Goal: Information Seeking & Learning: Check status

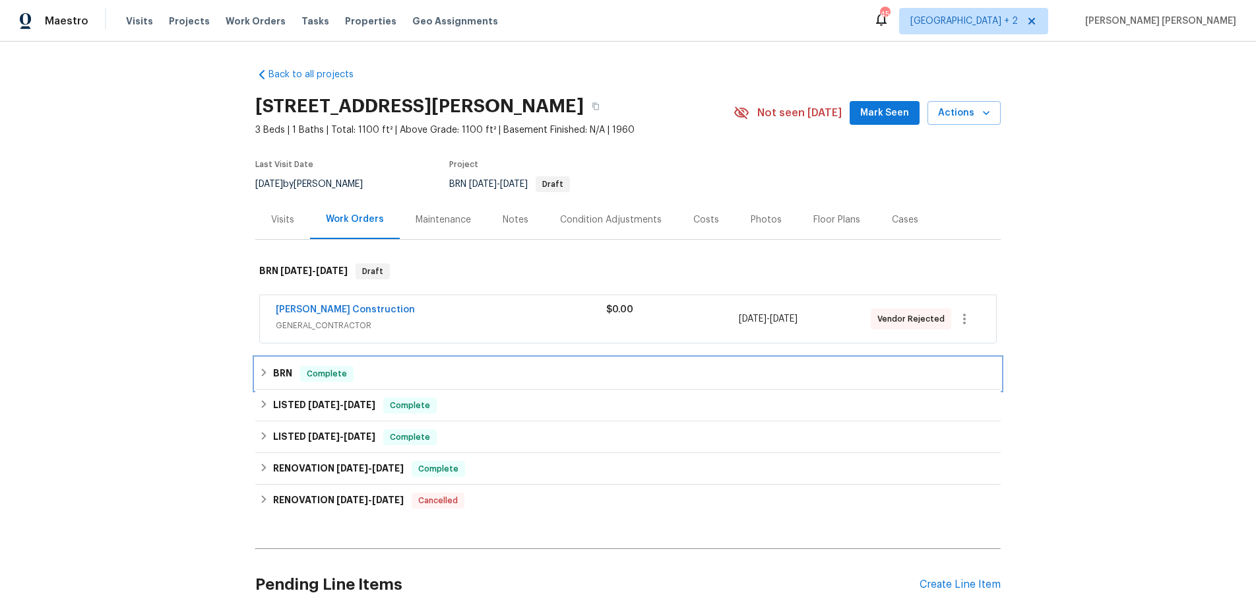
click at [270, 378] on div "BRN Complete" at bounding box center [628, 374] width 738 height 16
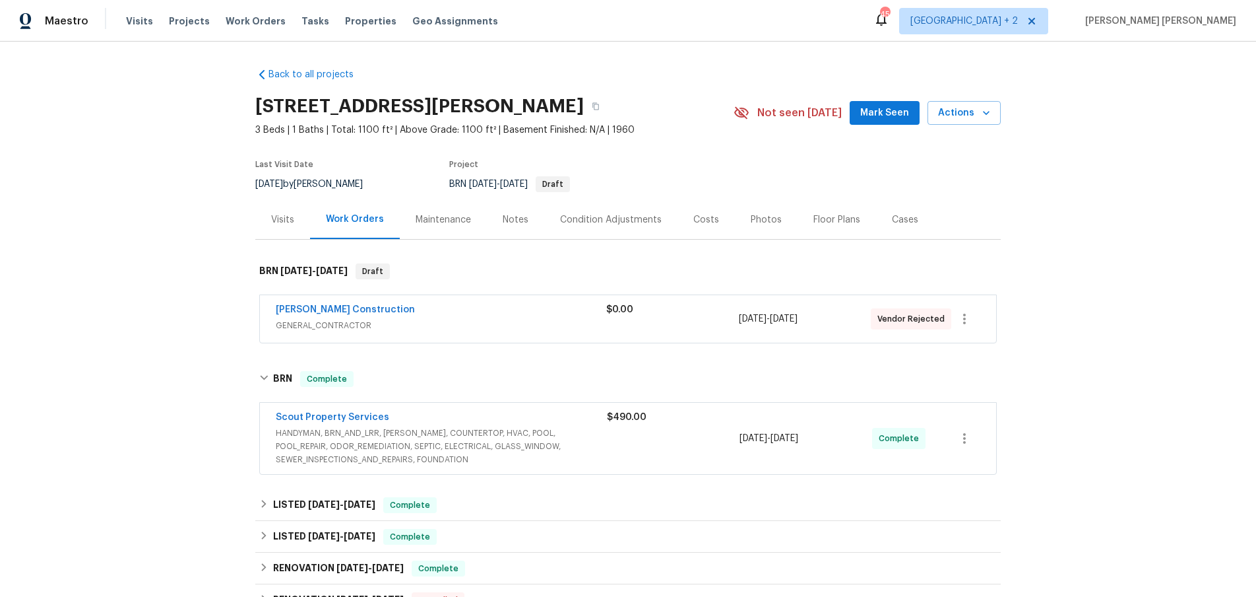
click at [798, 449] on div "7/31/2025 - 8/7/2025" at bounding box center [806, 437] width 133 height 55
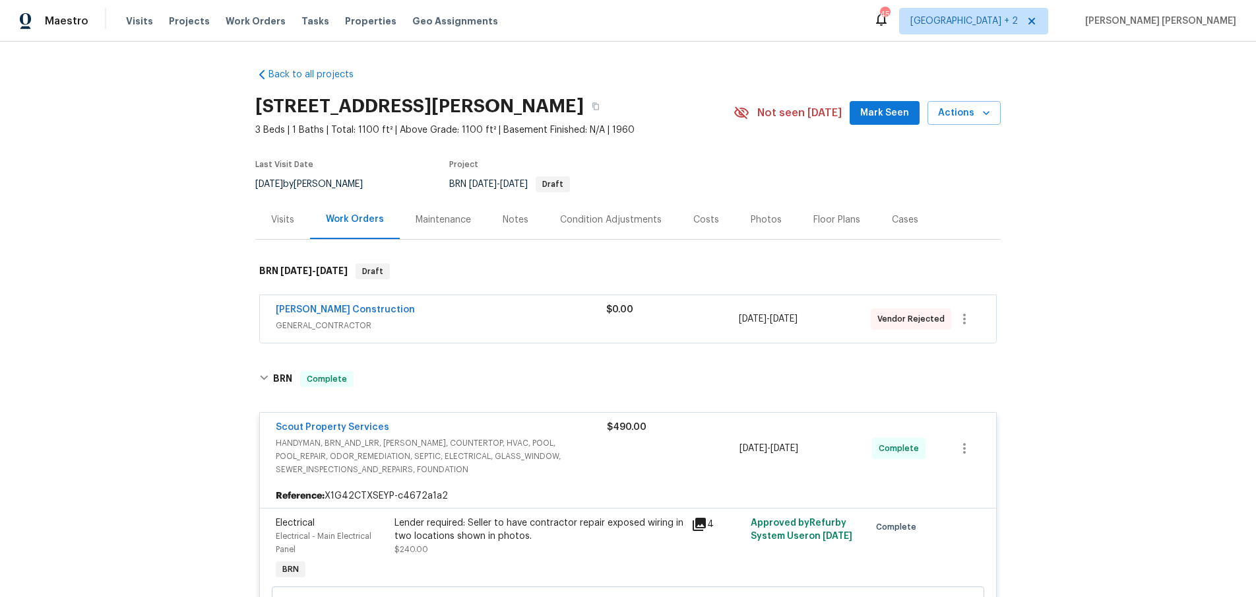
click at [541, 321] on span "GENERAL_CONTRACTOR" at bounding box center [441, 325] width 331 height 13
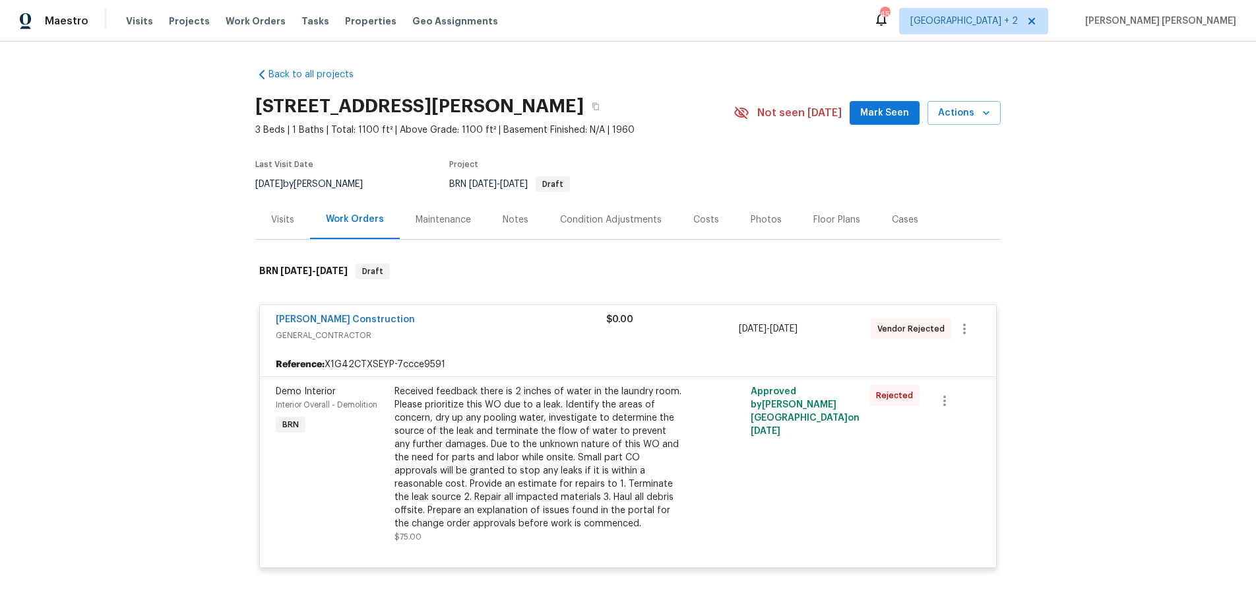
click at [555, 329] on span "GENERAL_CONTRACTOR" at bounding box center [441, 335] width 331 height 13
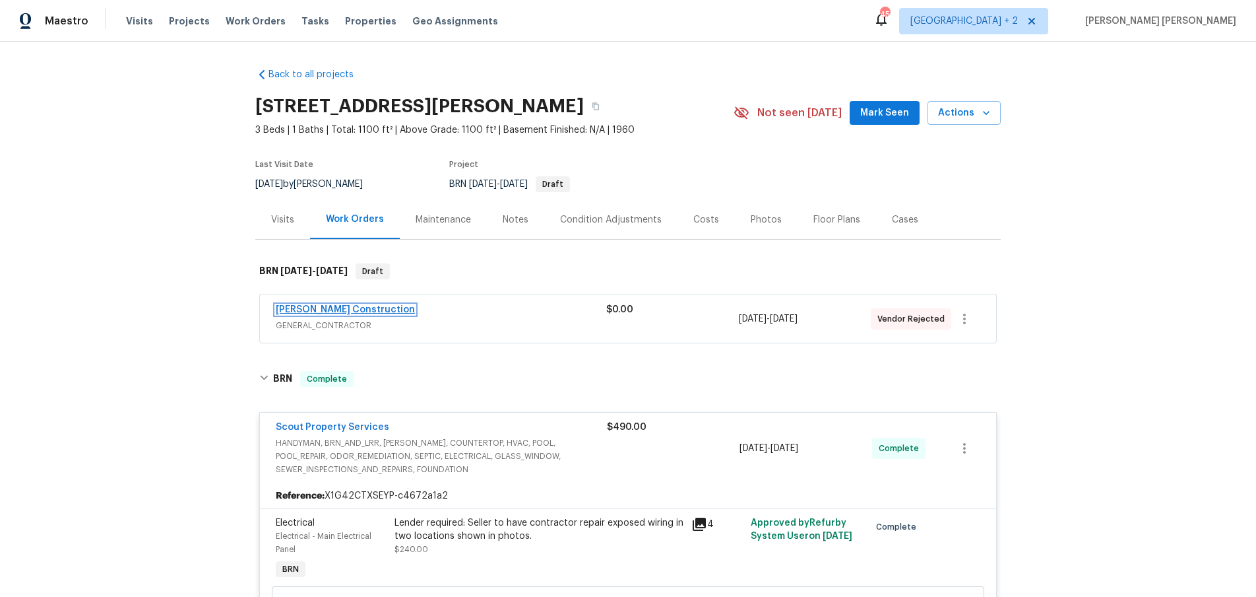
click at [344, 309] on link "Dehlinger Construction" at bounding box center [345, 309] width 139 height 9
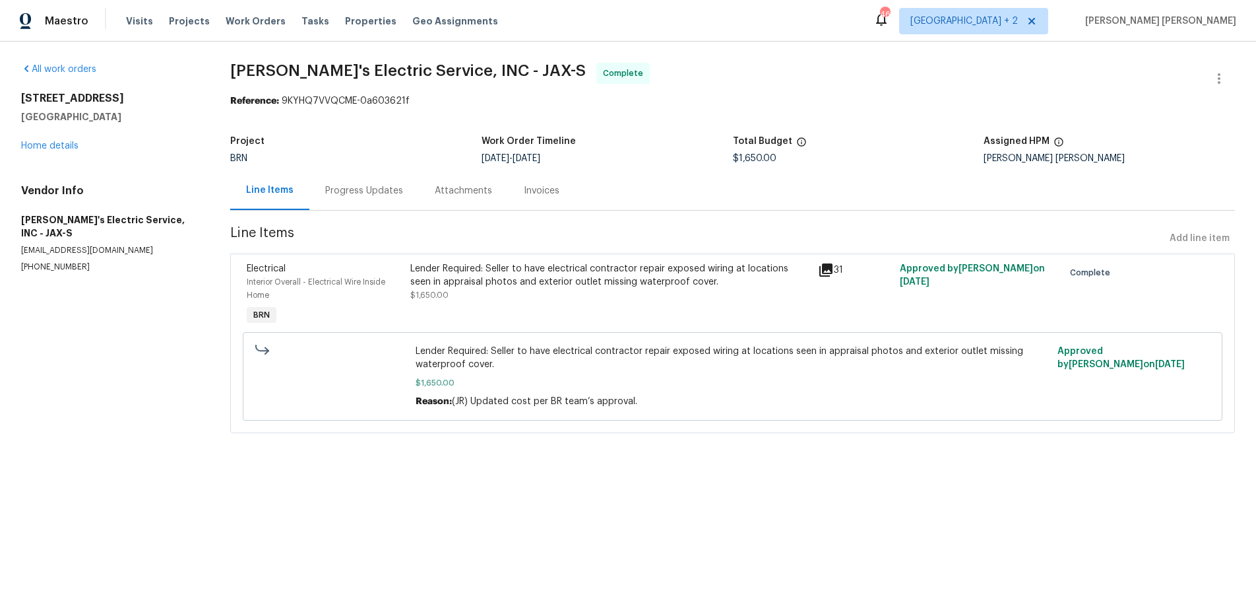
click at [828, 272] on icon at bounding box center [826, 270] width 16 height 16
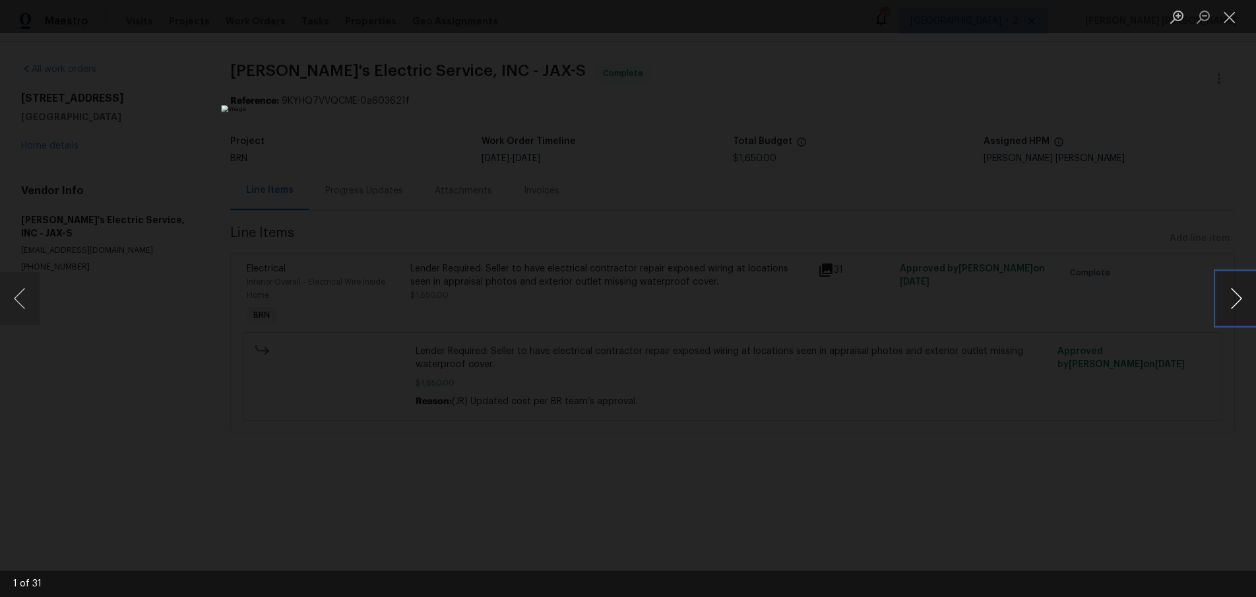
click at [1239, 306] on button "Next image" at bounding box center [1237, 298] width 40 height 53
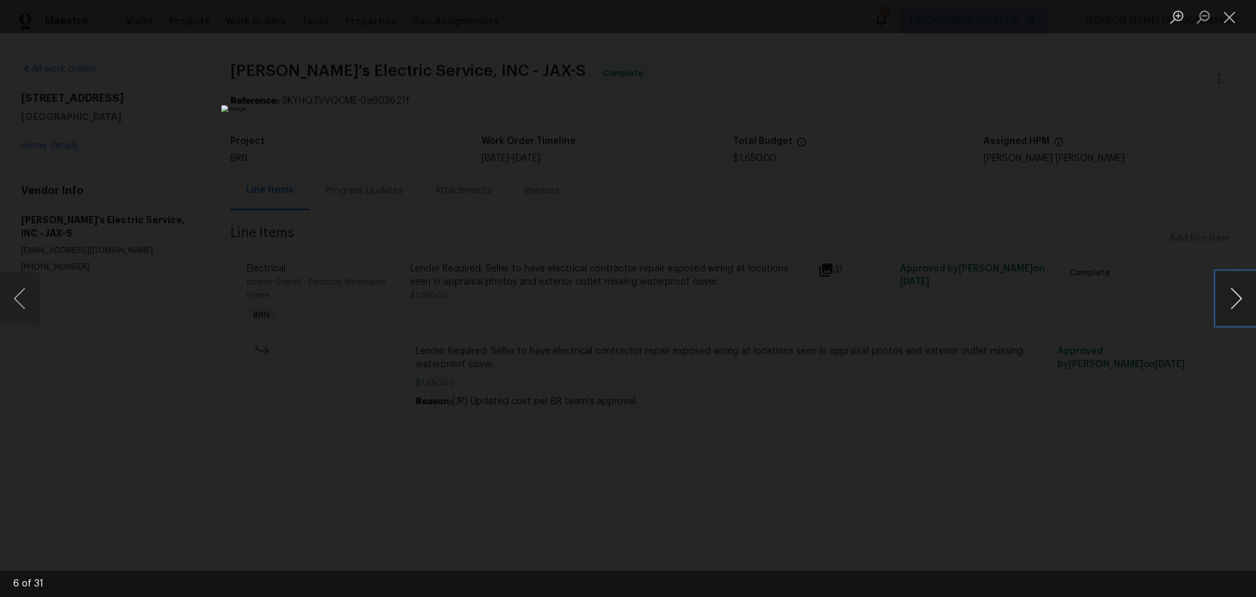
click at [1239, 306] on button "Next image" at bounding box center [1237, 298] width 40 height 53
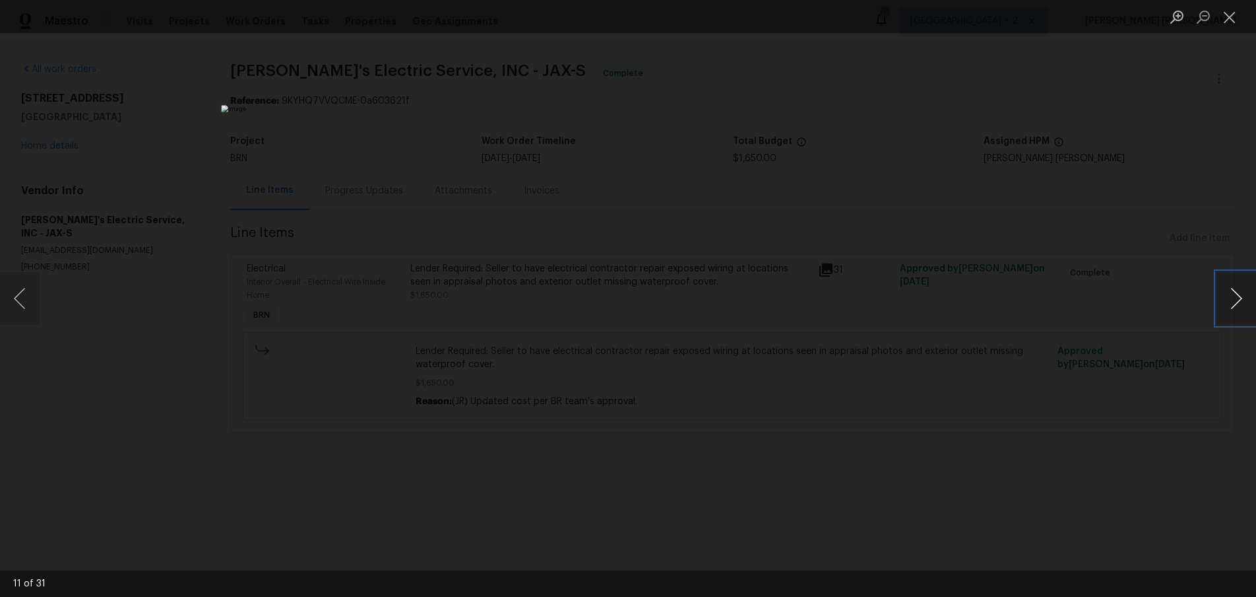
click at [1239, 306] on button "Next image" at bounding box center [1237, 298] width 40 height 53
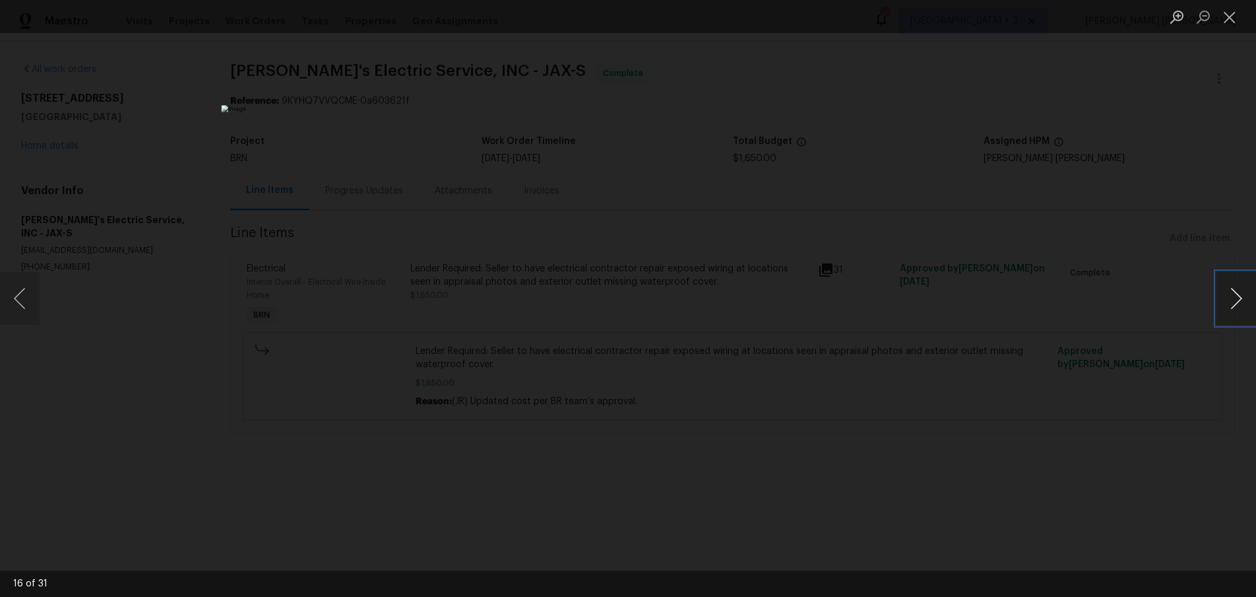
click at [1239, 306] on button "Next image" at bounding box center [1237, 298] width 40 height 53
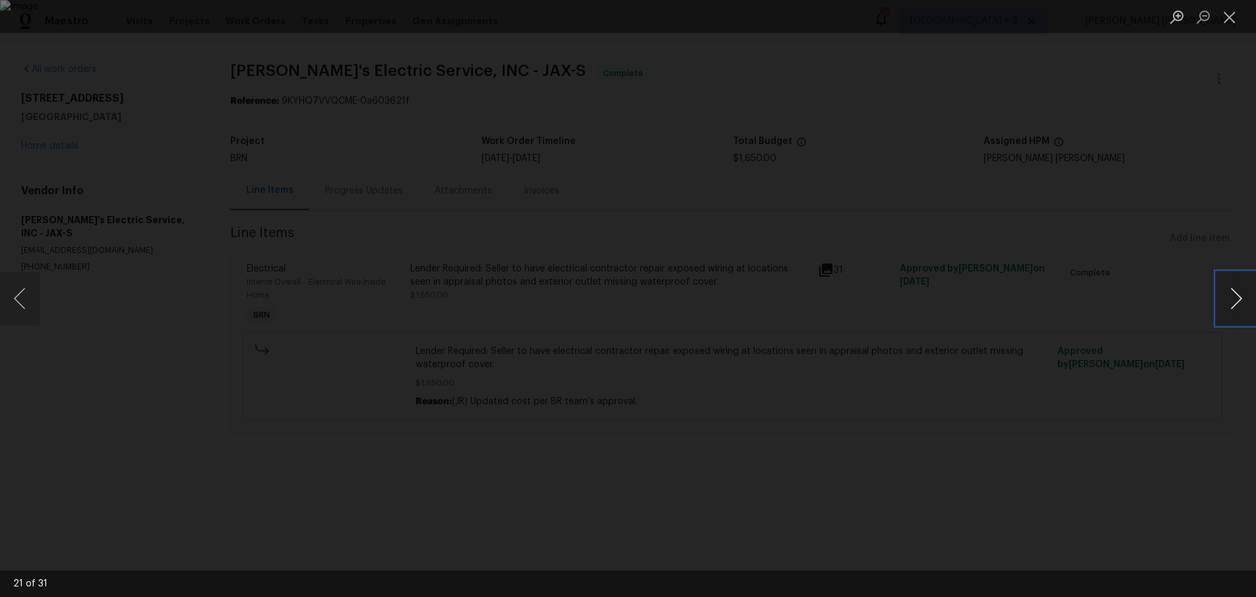
click at [1239, 306] on button "Next image" at bounding box center [1237, 298] width 40 height 53
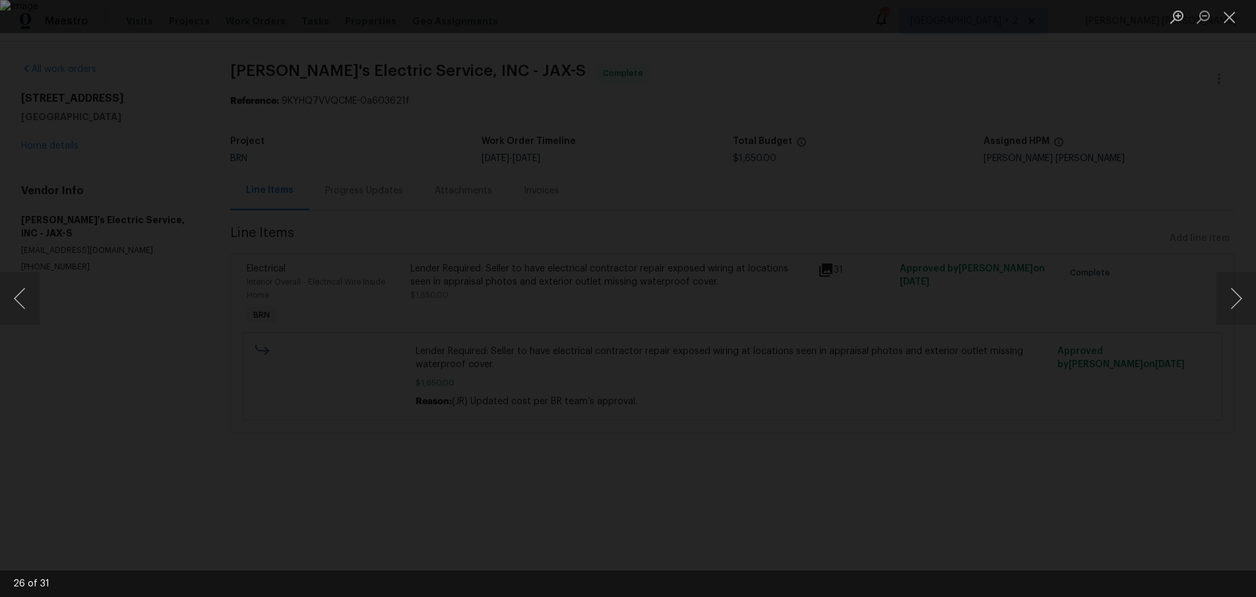
drag, startPoint x: 1070, startPoint y: 469, endPoint x: 1064, endPoint y: 461, distance: 10.4
click at [1049, 463] on div "Lightbox" at bounding box center [628, 298] width 1256 height 597
click at [1237, 297] on button "Next image" at bounding box center [1237, 298] width 40 height 53
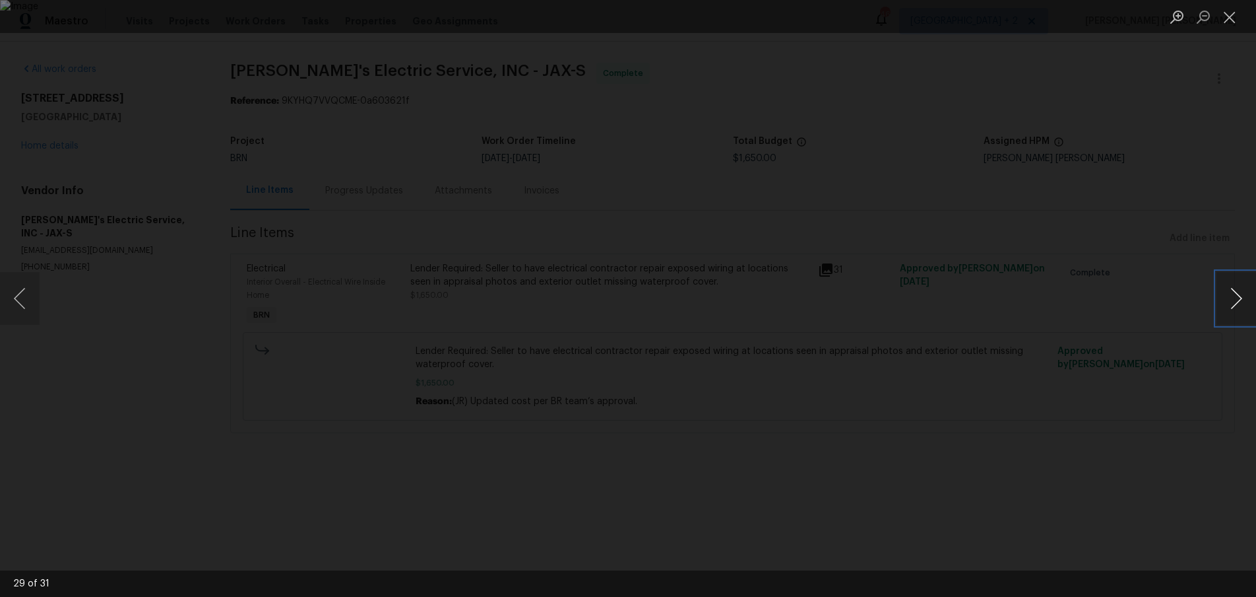
click at [1237, 297] on button "Next image" at bounding box center [1237, 298] width 40 height 53
click at [1191, 432] on div "Lightbox" at bounding box center [628, 298] width 1256 height 597
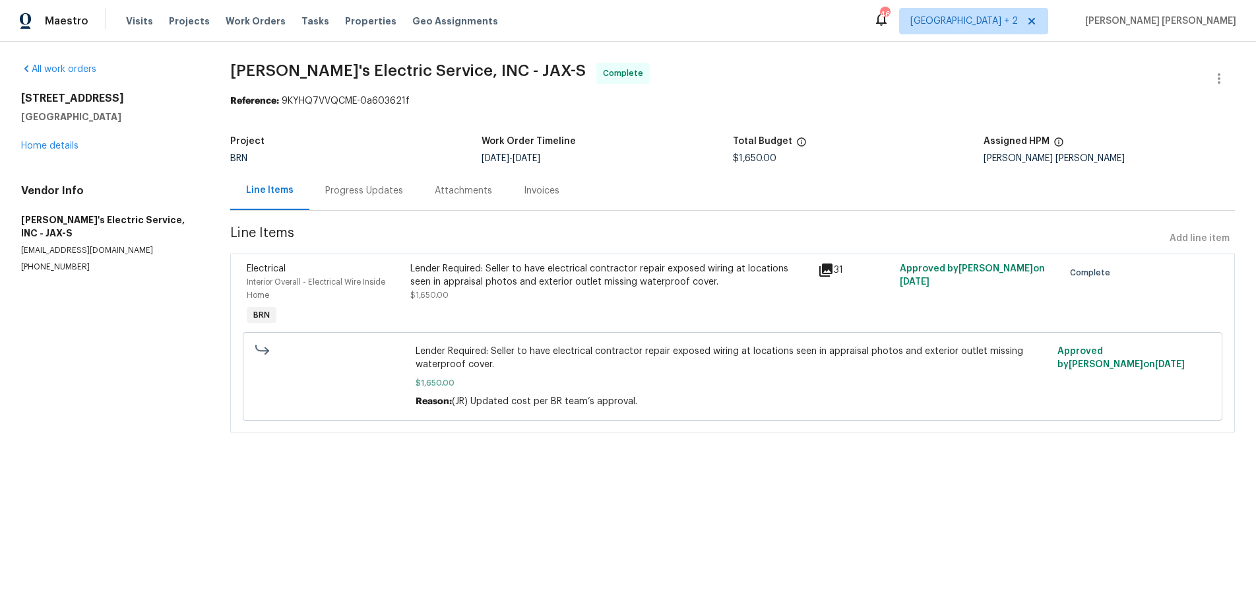
click at [1191, 432] on div "Lightbox" at bounding box center [628, 298] width 1256 height 597
click at [38, 143] on link "Home details" at bounding box center [49, 145] width 57 height 9
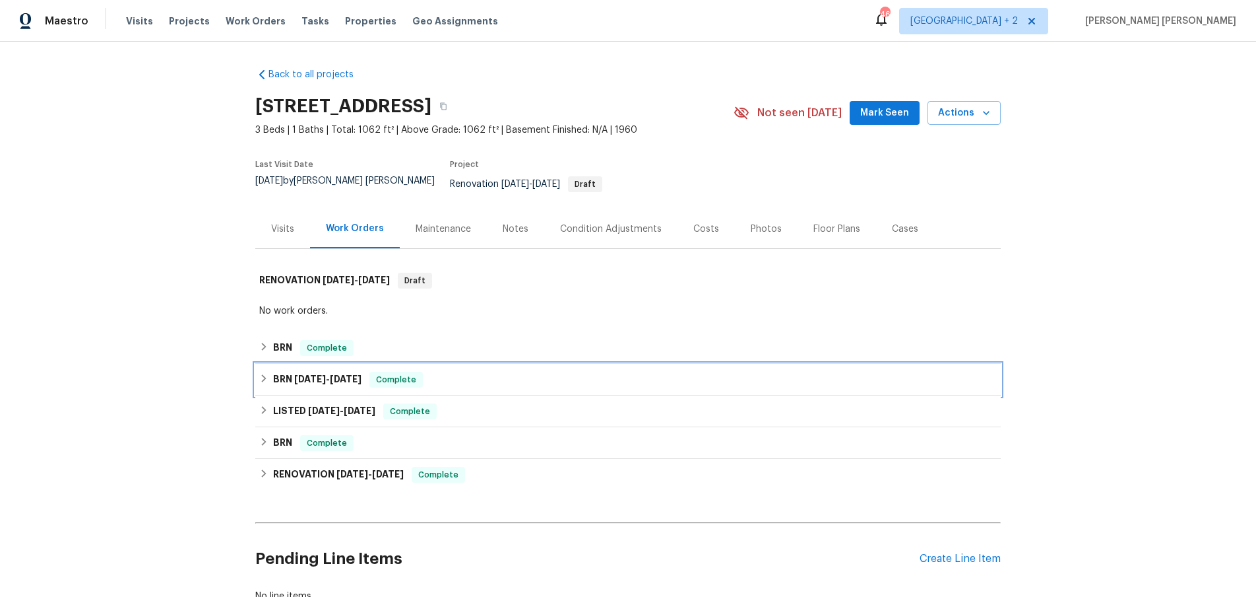
drag, startPoint x: 259, startPoint y: 369, endPoint x: 362, endPoint y: 379, distance: 102.8
click at [260, 373] on icon at bounding box center [263, 377] width 9 height 9
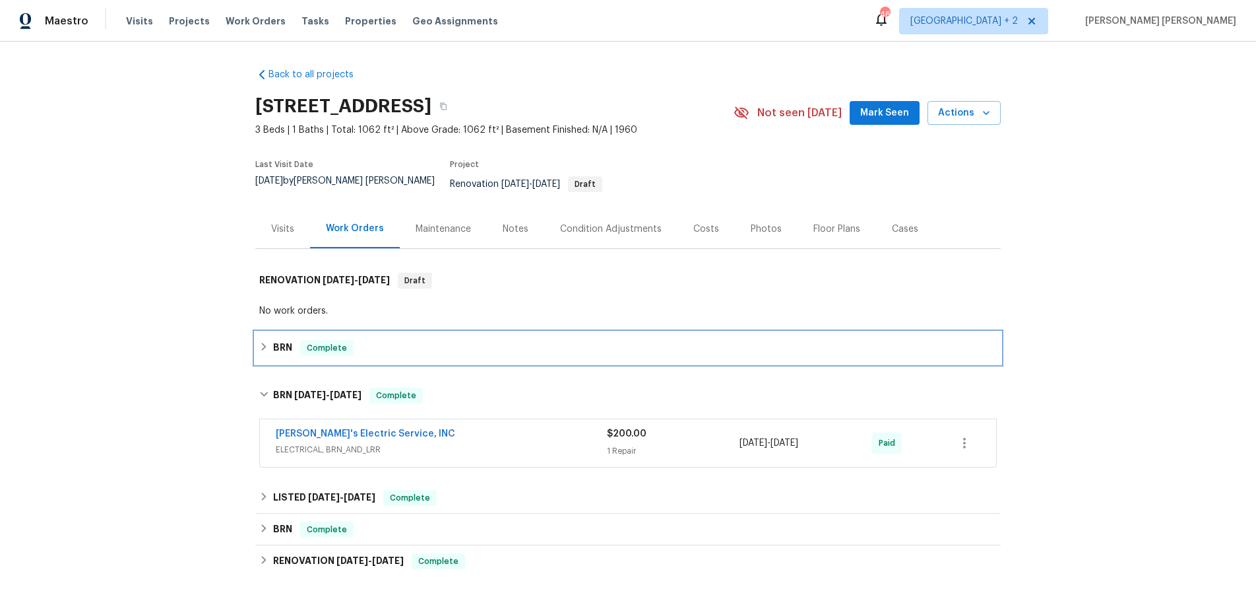
click at [264, 342] on icon at bounding box center [263, 346] width 9 height 9
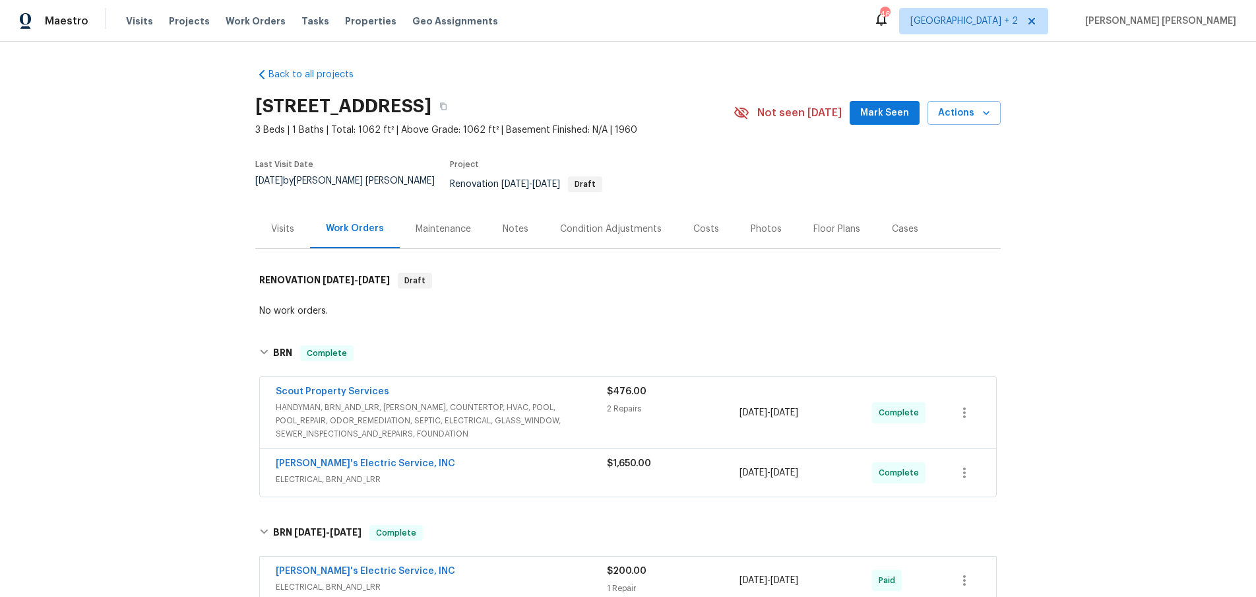
click at [512, 410] on span "HANDYMAN, BRN_AND_LRR, WELLS, COUNTERTOP, HVAC, POOL, POOL_REPAIR, ODOR_REMEDIA…" at bounding box center [441, 421] width 331 height 40
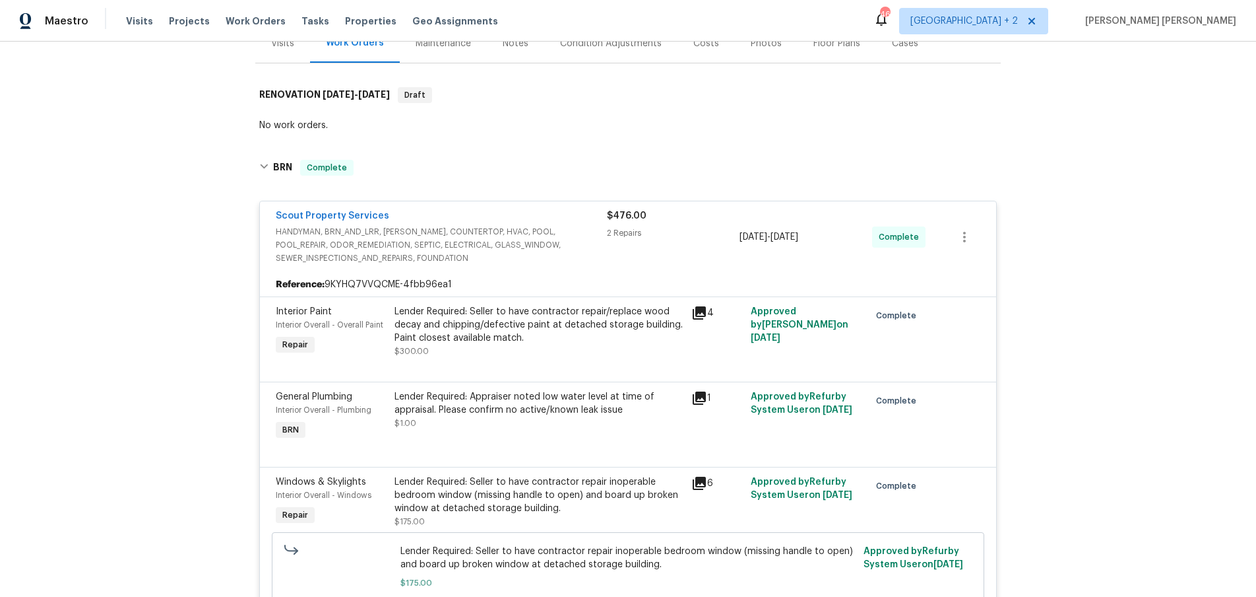
scroll to position [197, 0]
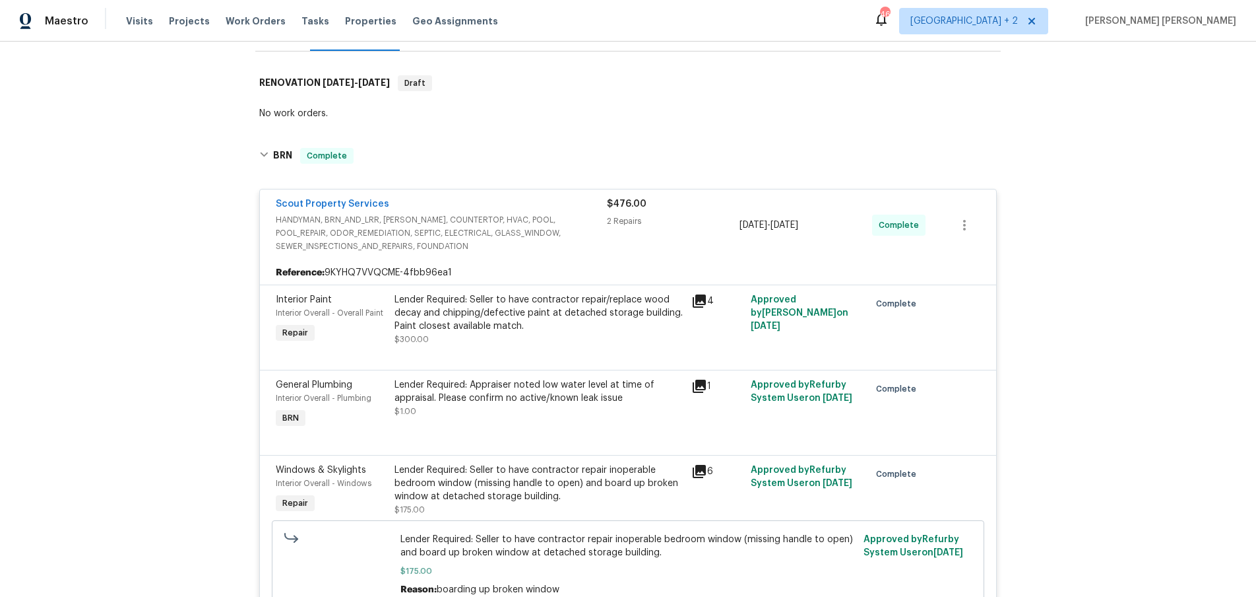
click at [703, 378] on icon at bounding box center [700, 386] width 16 height 16
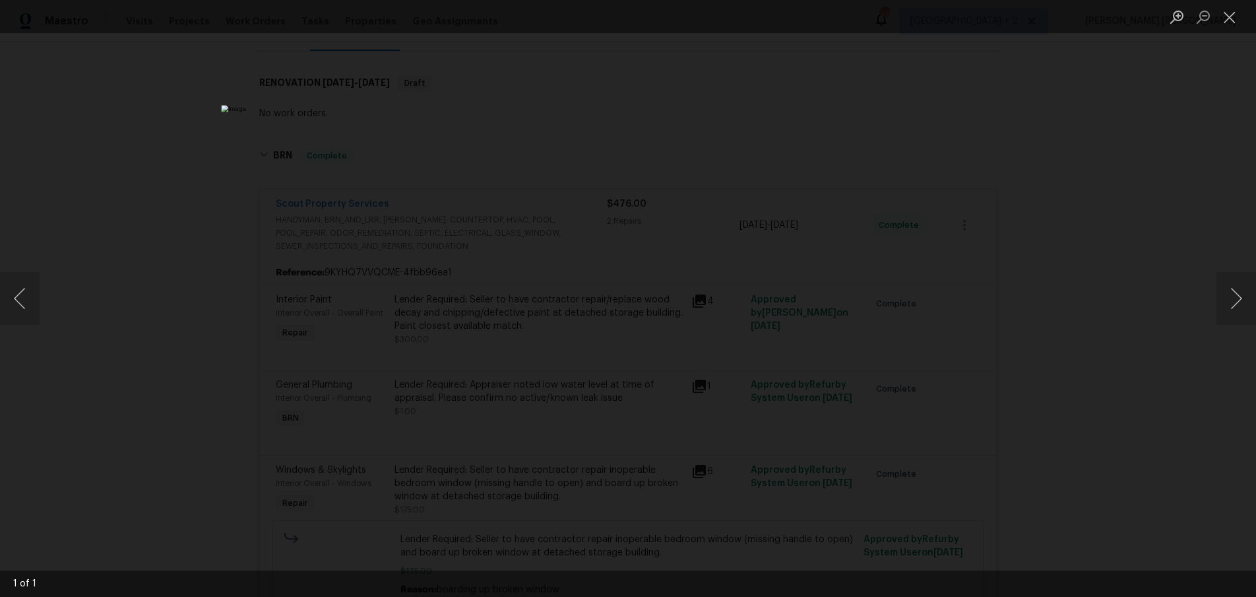
click at [1186, 411] on div "Lightbox" at bounding box center [628, 298] width 1256 height 597
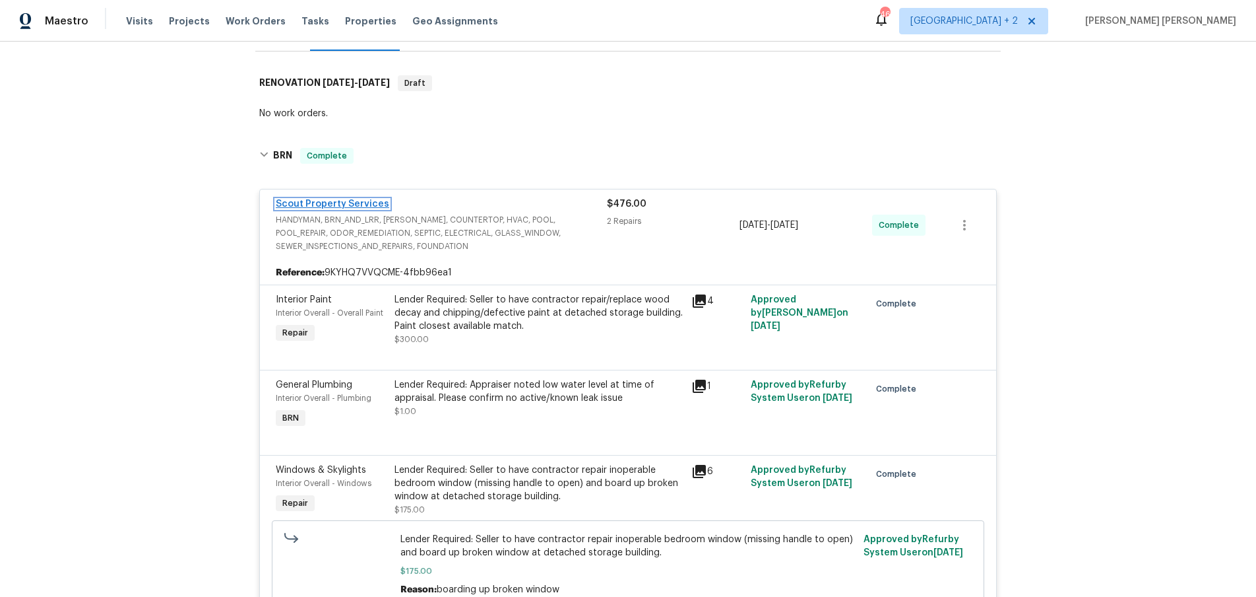
click at [343, 199] on link "Scout Property Services" at bounding box center [333, 203] width 114 height 9
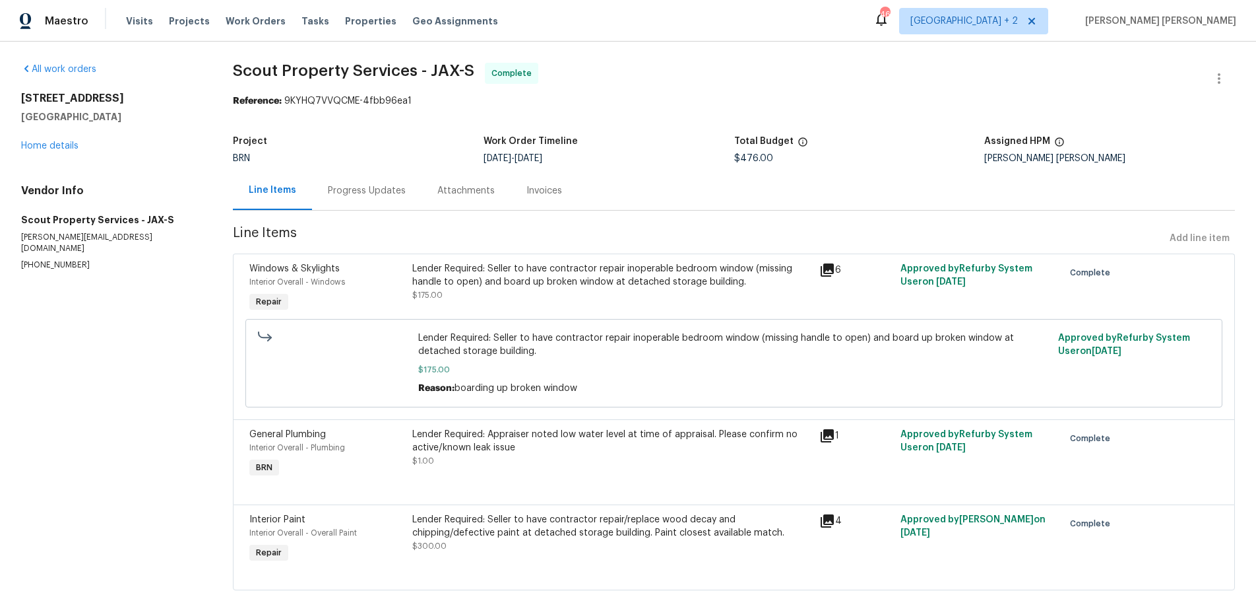
click at [372, 195] on div "Progress Updates" at bounding box center [367, 190] width 78 height 13
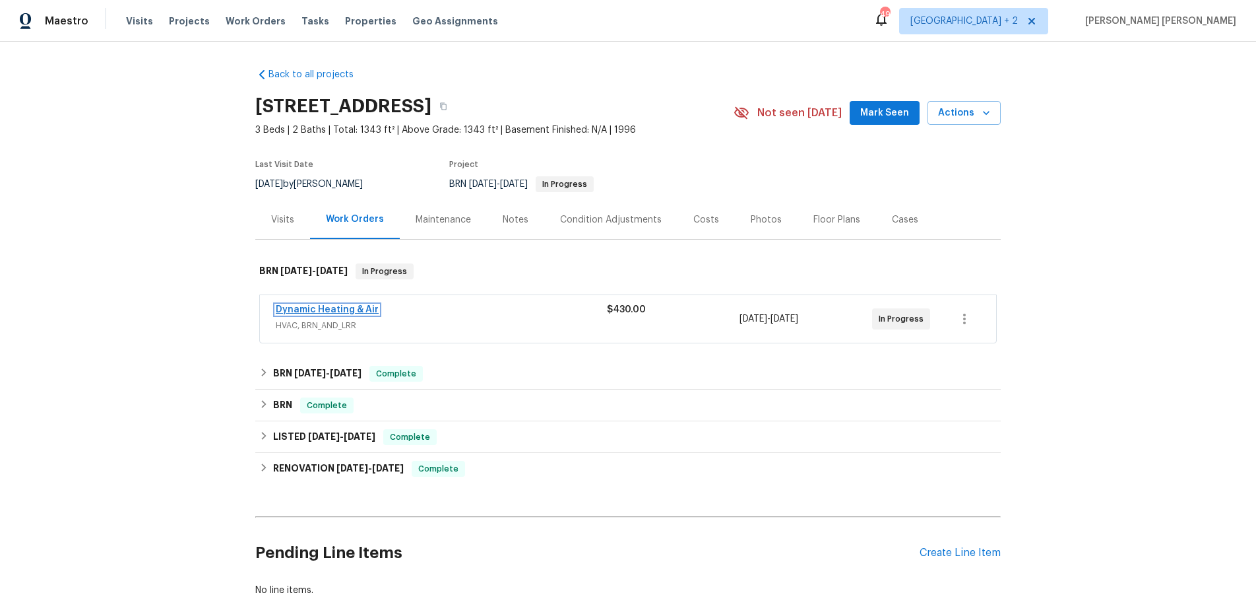
click at [359, 309] on link "Dynamic Heating & Air" at bounding box center [327, 309] width 103 height 9
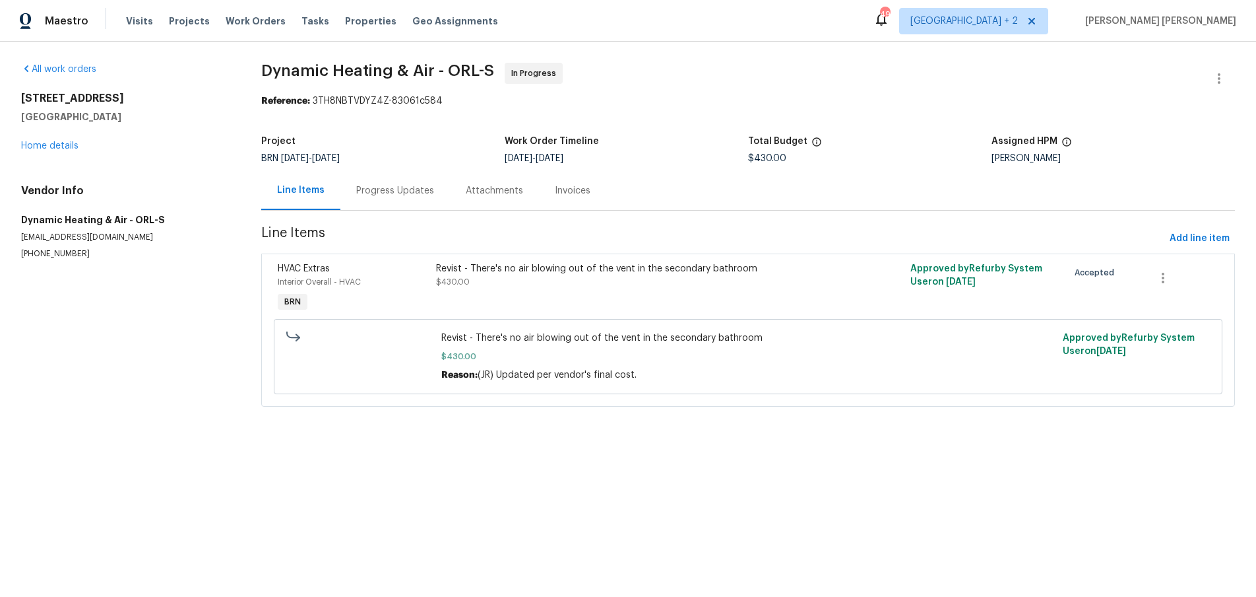
click at [382, 191] on div "Progress Updates" at bounding box center [395, 190] width 78 height 13
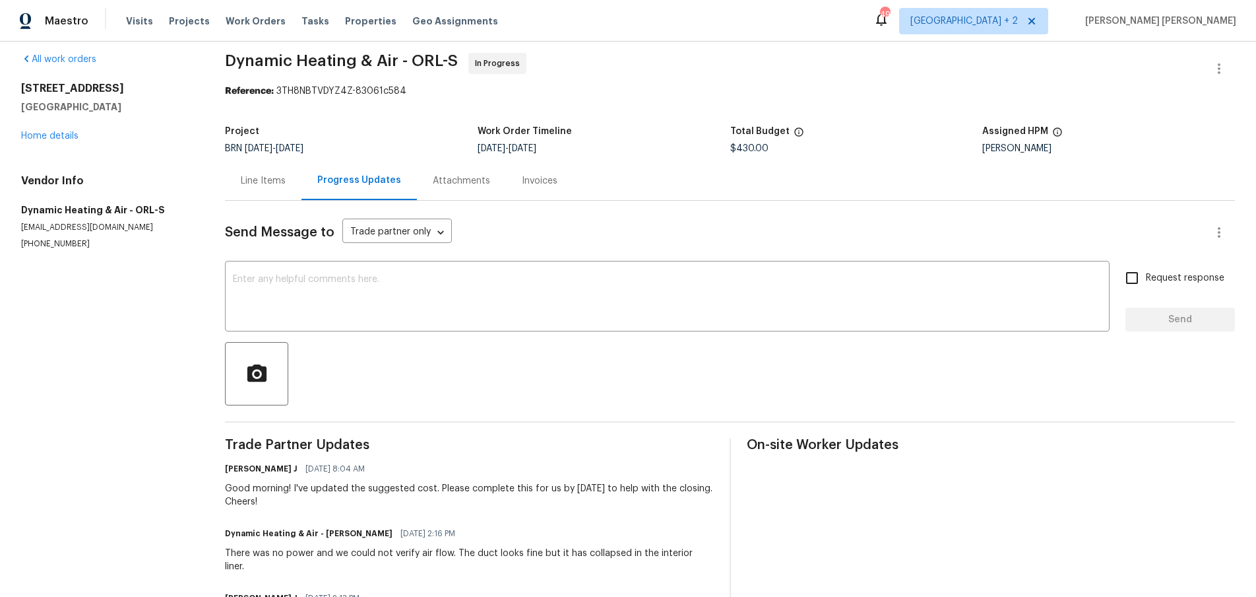
scroll to position [7, 0]
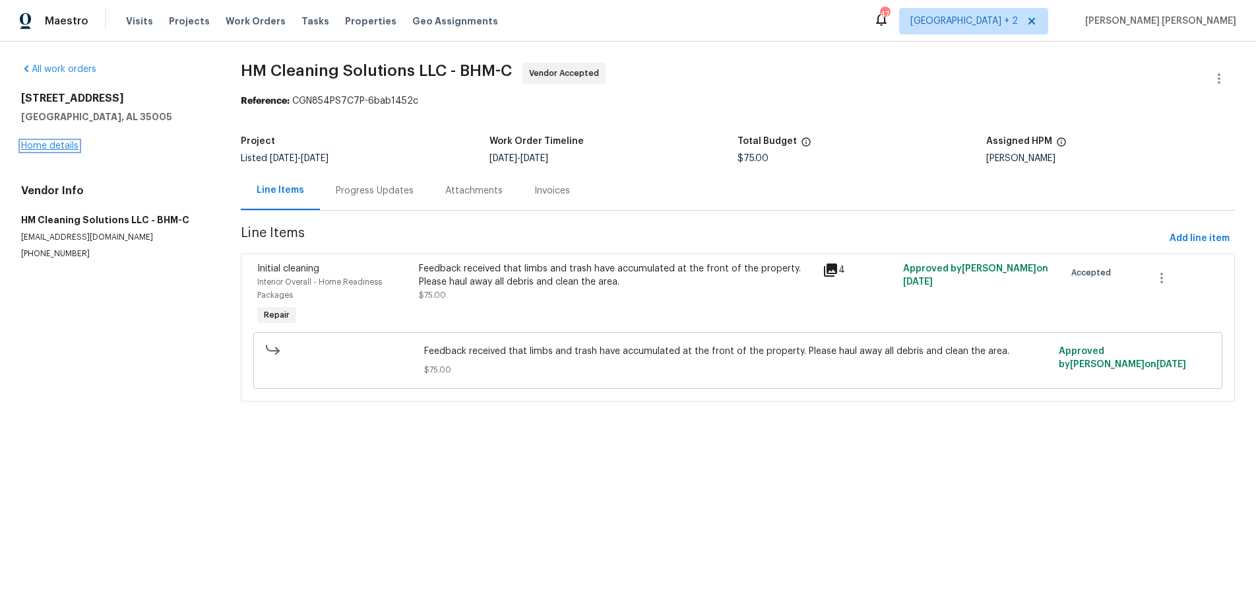
click at [58, 147] on link "Home details" at bounding box center [49, 145] width 57 height 9
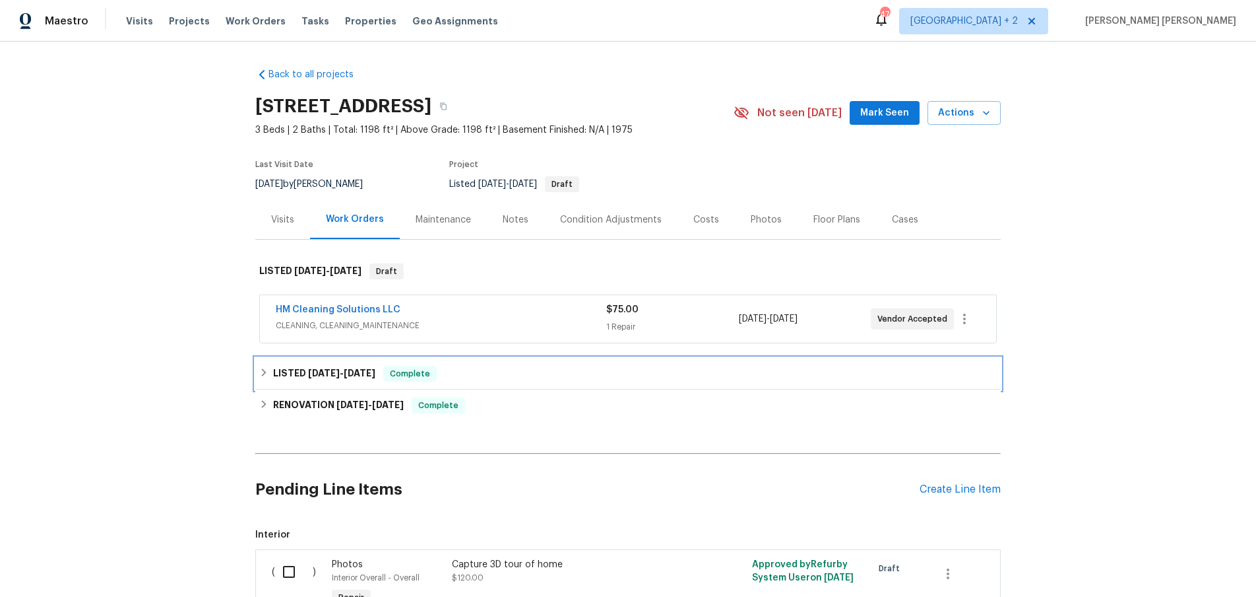
click at [258, 380] on div "LISTED 5/15/25 - 6/27/25 Complete" at bounding box center [628, 374] width 746 height 32
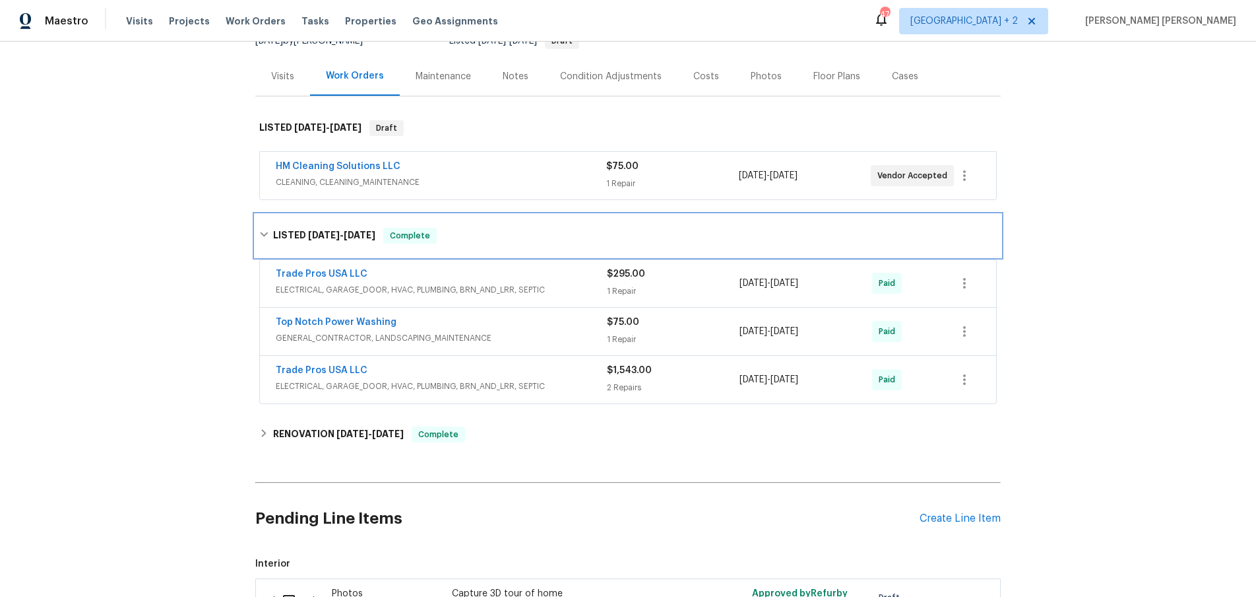
scroll to position [148, 0]
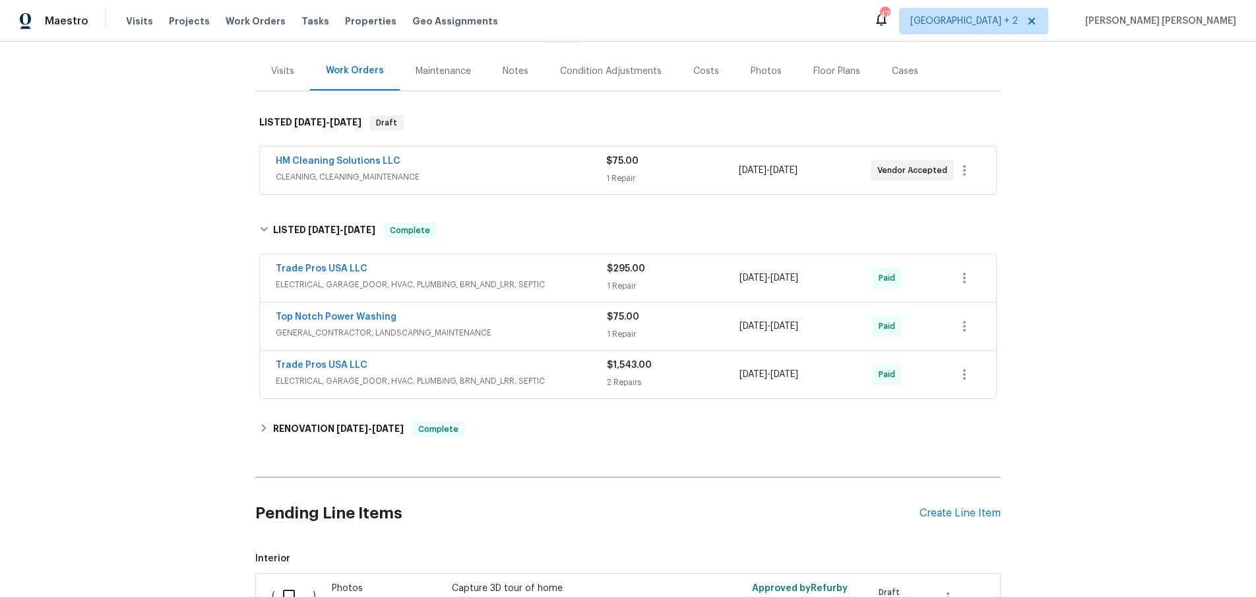
click at [537, 379] on span "ELECTRICAL, GARAGE_DOOR, HVAC, PLUMBING, BRN_AND_LRR, SEPTIC" at bounding box center [441, 380] width 331 height 13
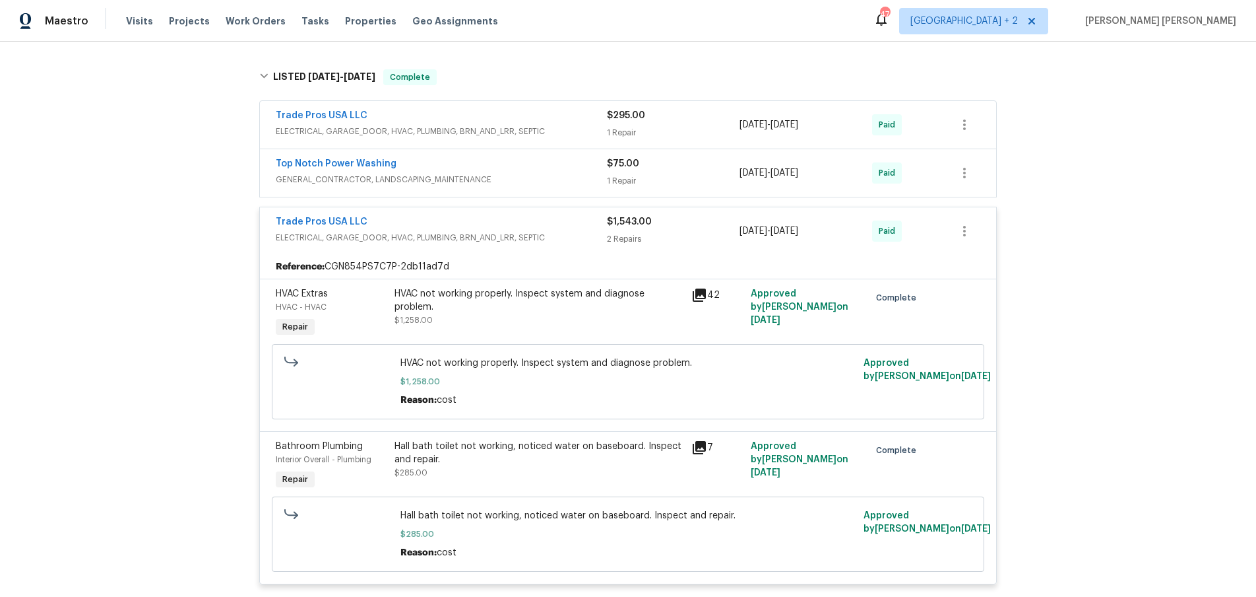
scroll to position [297, 0]
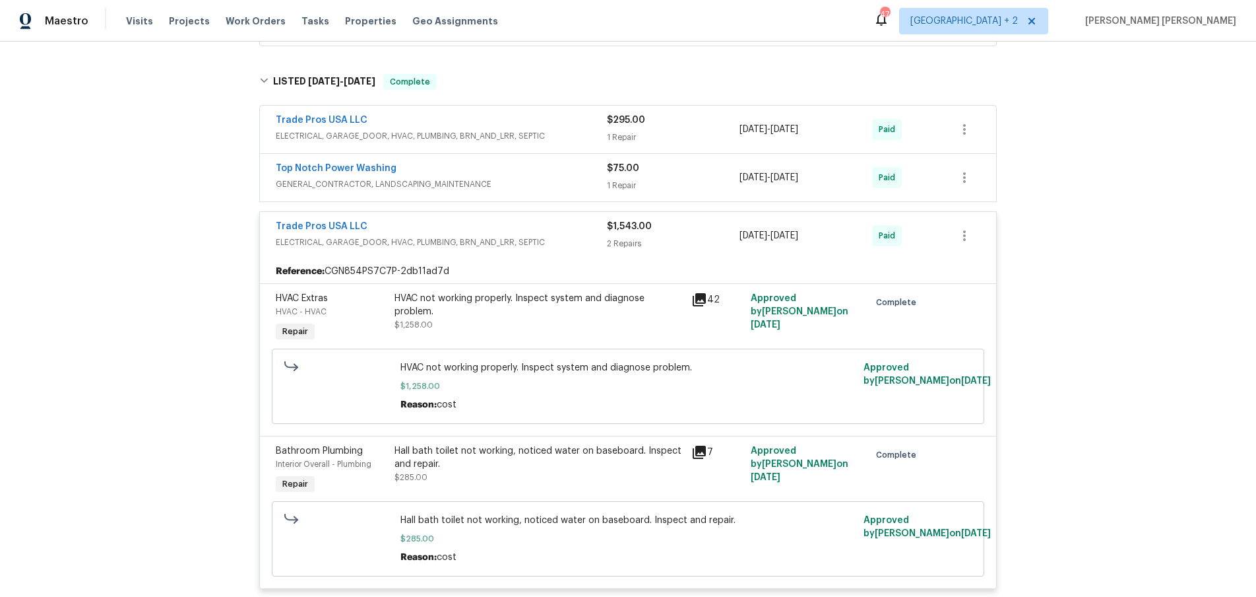
click at [542, 172] on div "Top Notch Power Washing" at bounding box center [441, 170] width 331 height 16
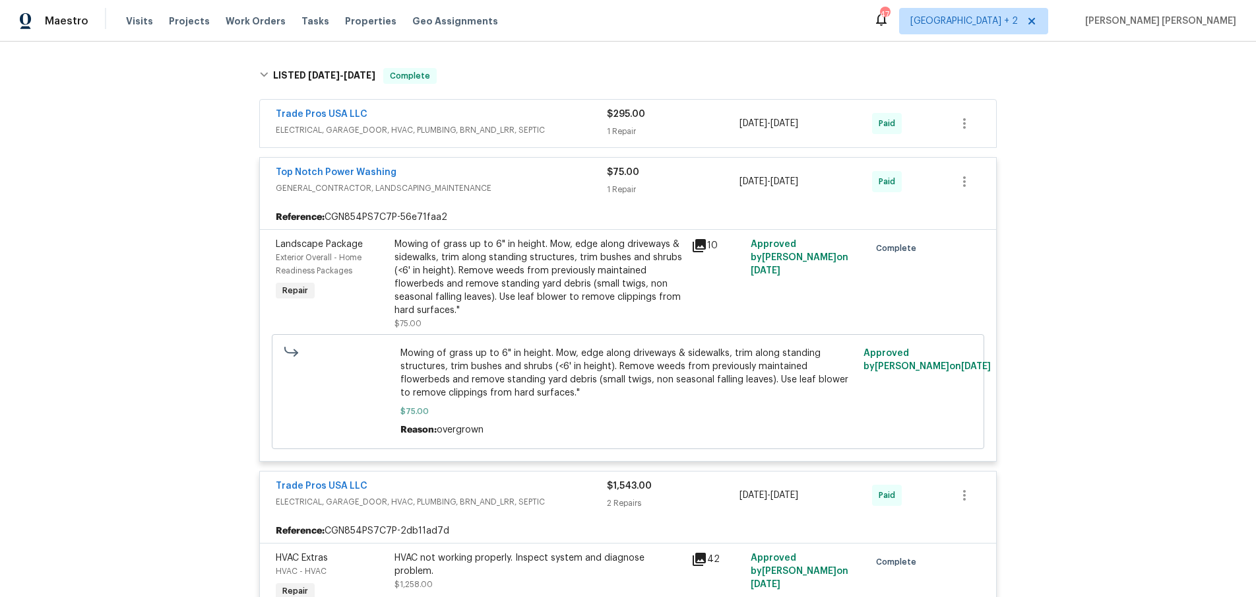
scroll to position [302, 0]
click at [699, 247] on icon at bounding box center [699, 246] width 13 height 13
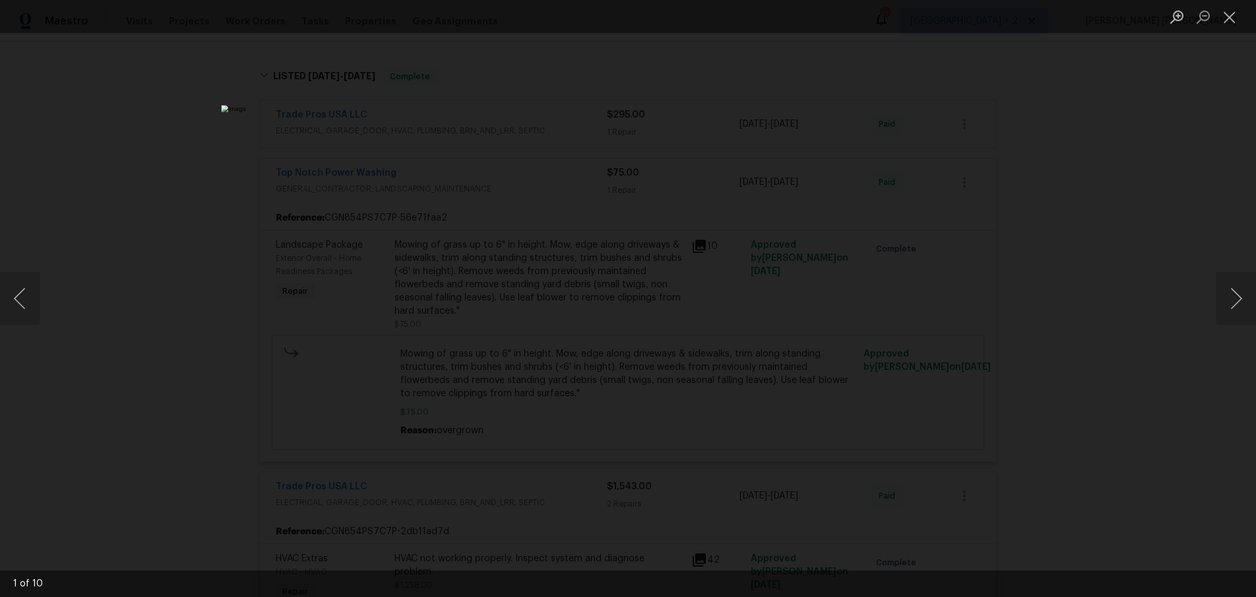
click at [1212, 304] on div "Lightbox" at bounding box center [628, 298] width 1256 height 597
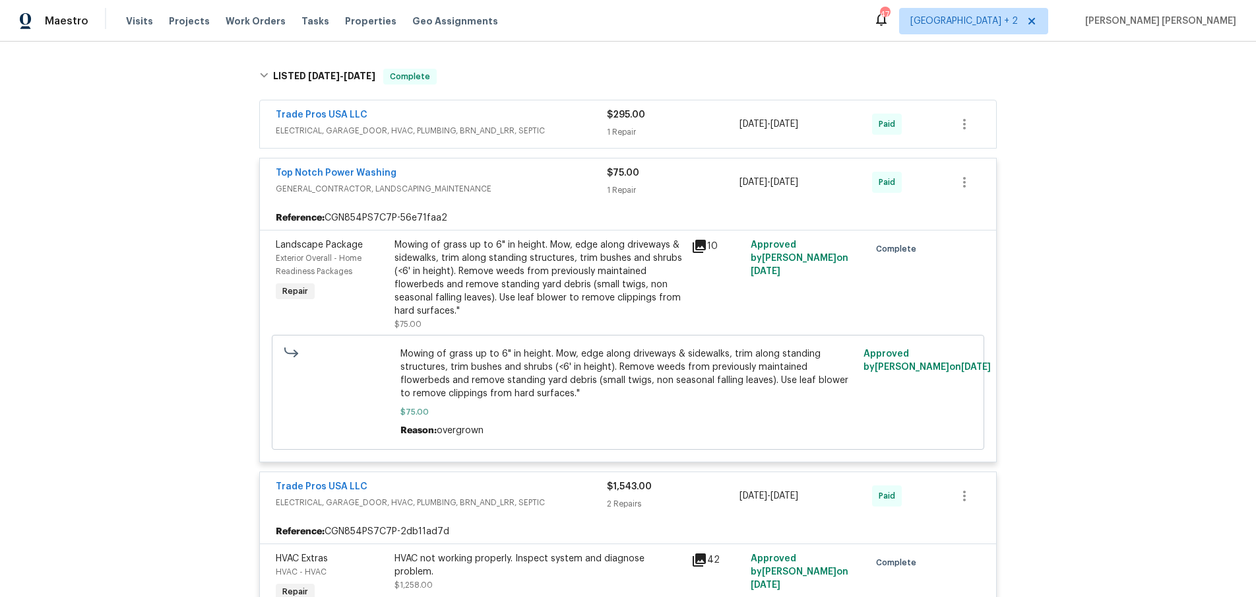
click at [699, 249] on icon at bounding box center [699, 246] width 13 height 13
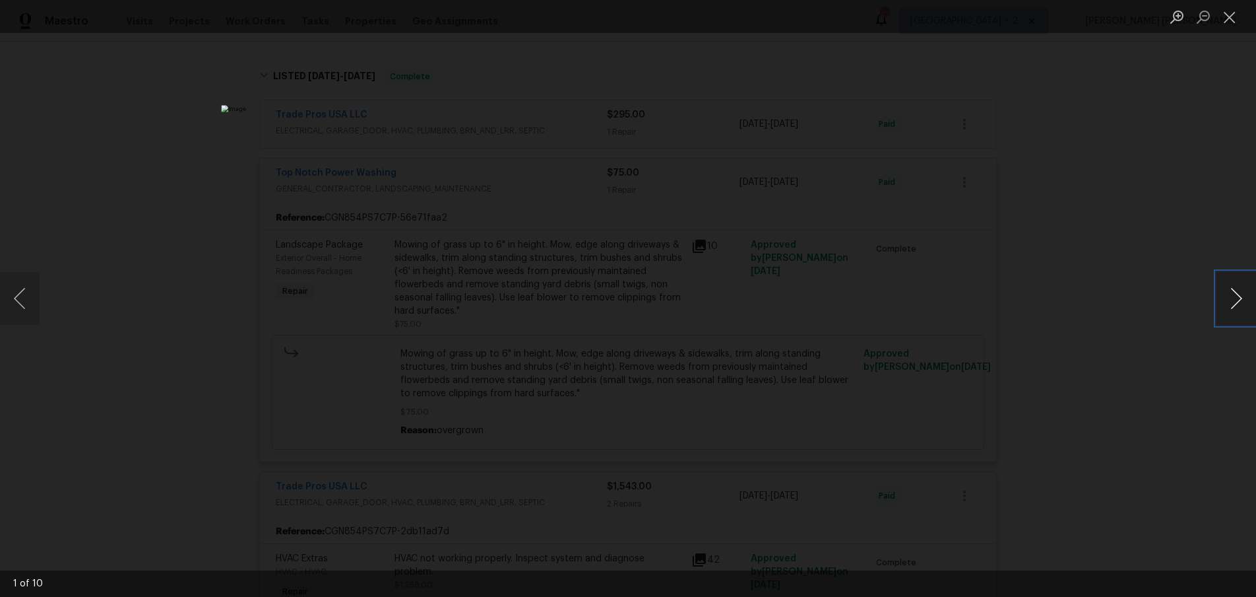
click at [1235, 302] on button "Next image" at bounding box center [1237, 298] width 40 height 53
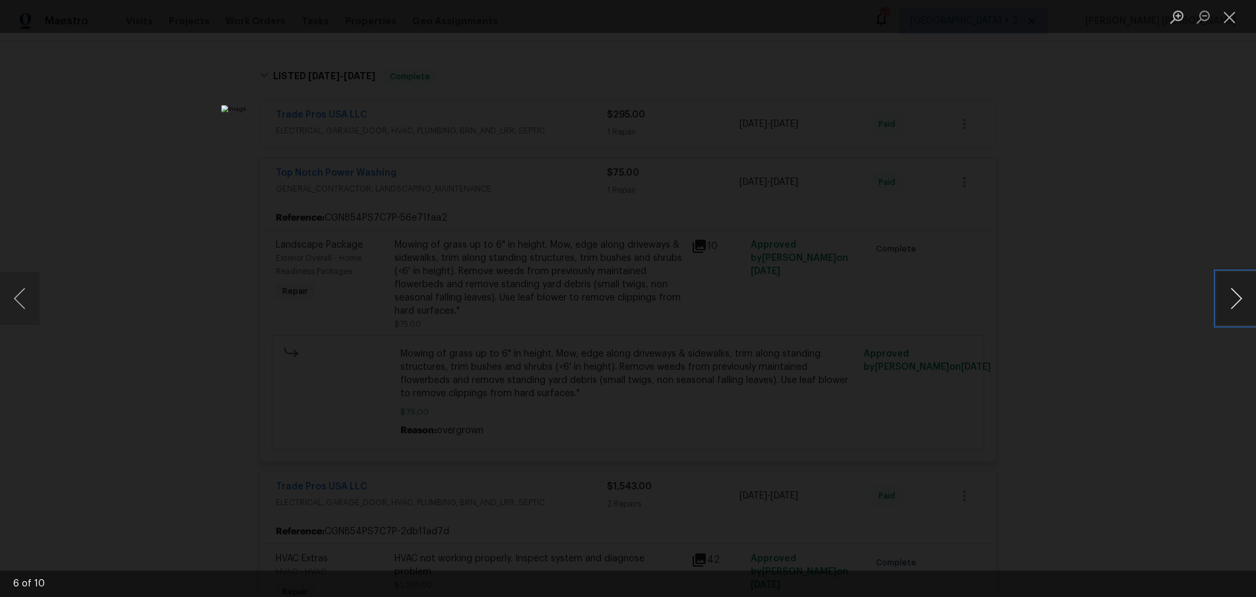
click at [1235, 302] on button "Next image" at bounding box center [1237, 298] width 40 height 53
click at [1235, 301] on button "Next image" at bounding box center [1237, 298] width 40 height 53
drag, startPoint x: 1171, startPoint y: 397, endPoint x: 1161, endPoint y: 381, distance: 19.6
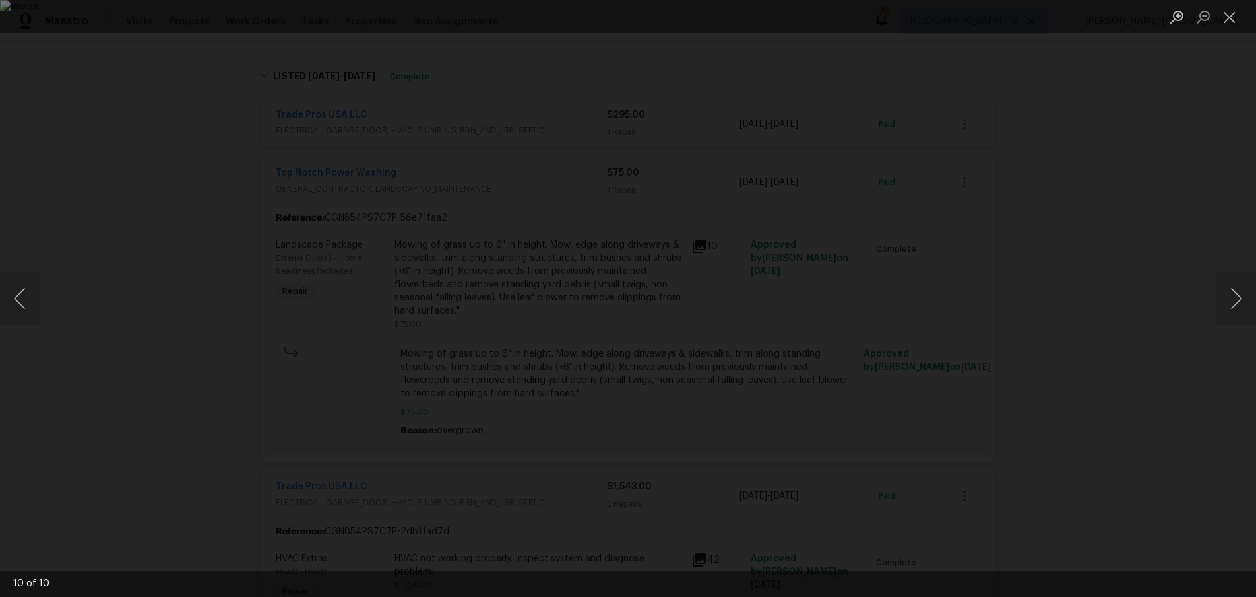
click at [1159, 393] on div "Lightbox" at bounding box center [628, 298] width 1256 height 597
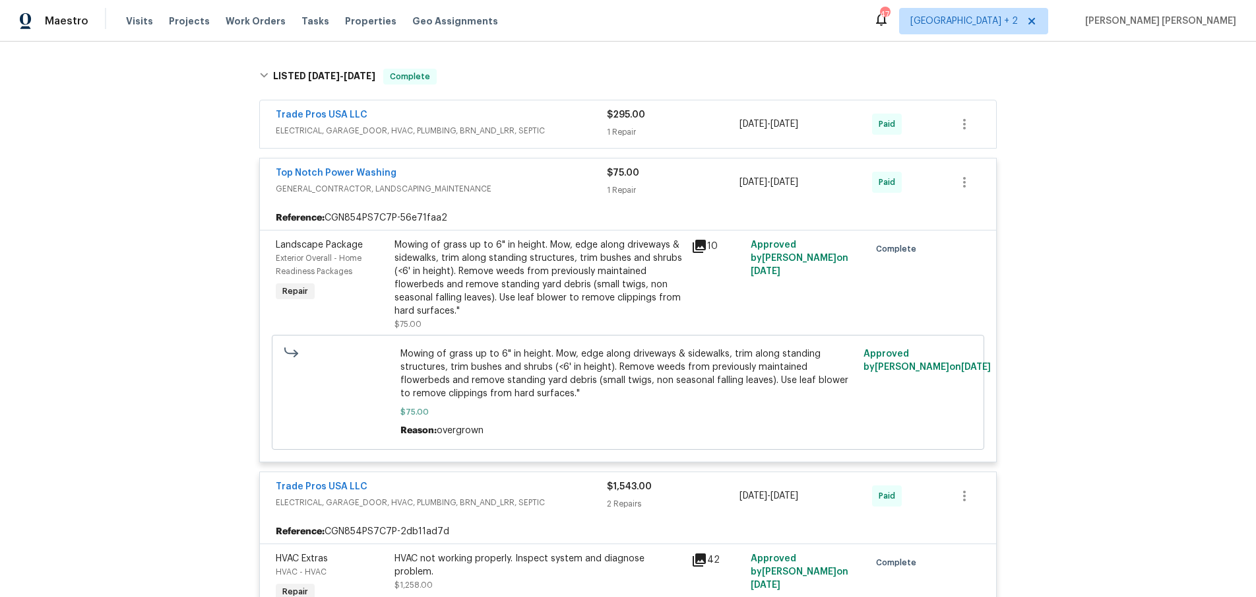
click at [509, 125] on span "ELECTRICAL, GARAGE_DOOR, HVAC, PLUMBING, BRN_AND_LRR, SEPTIC" at bounding box center [441, 130] width 331 height 13
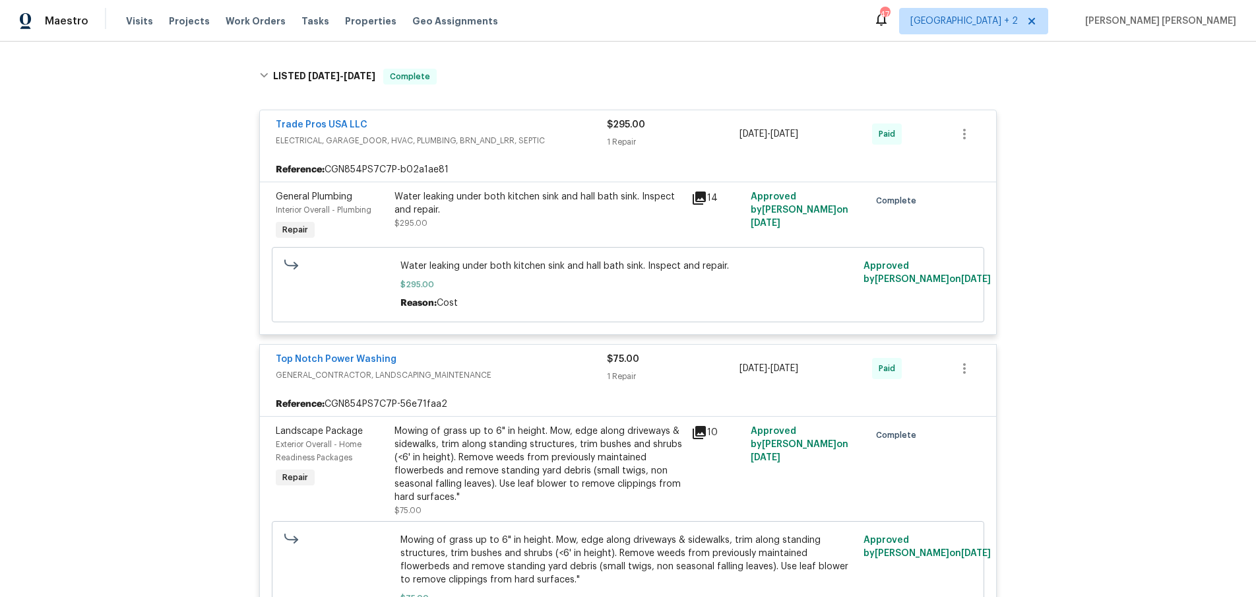
scroll to position [0, 0]
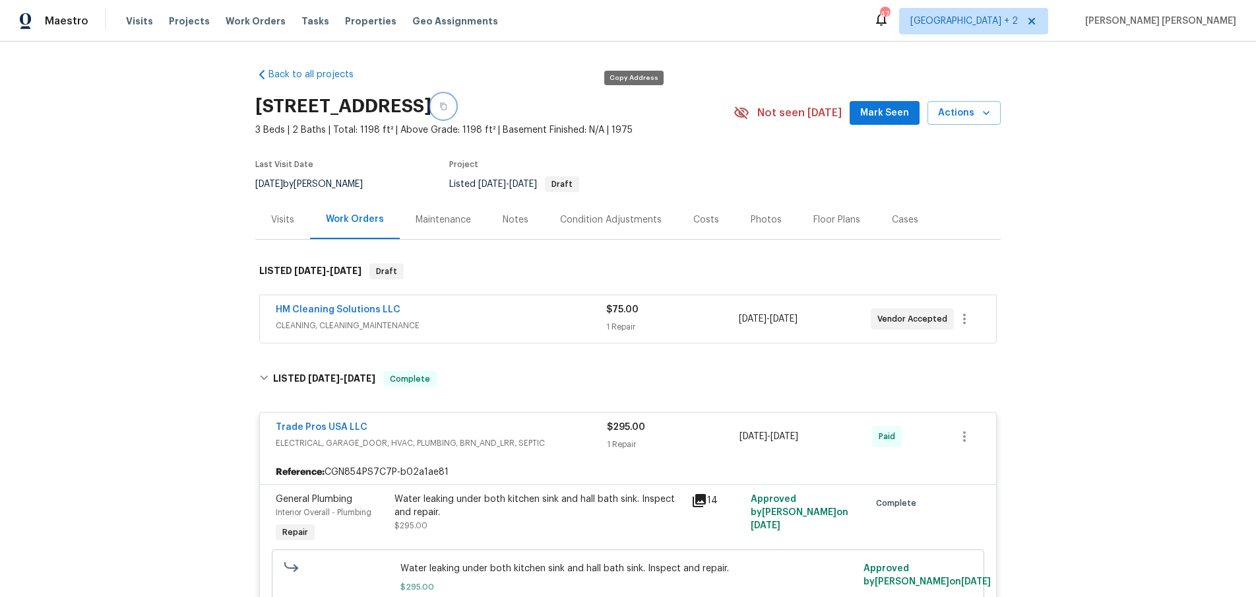
click at [447, 105] on icon "button" at bounding box center [443, 106] width 8 height 8
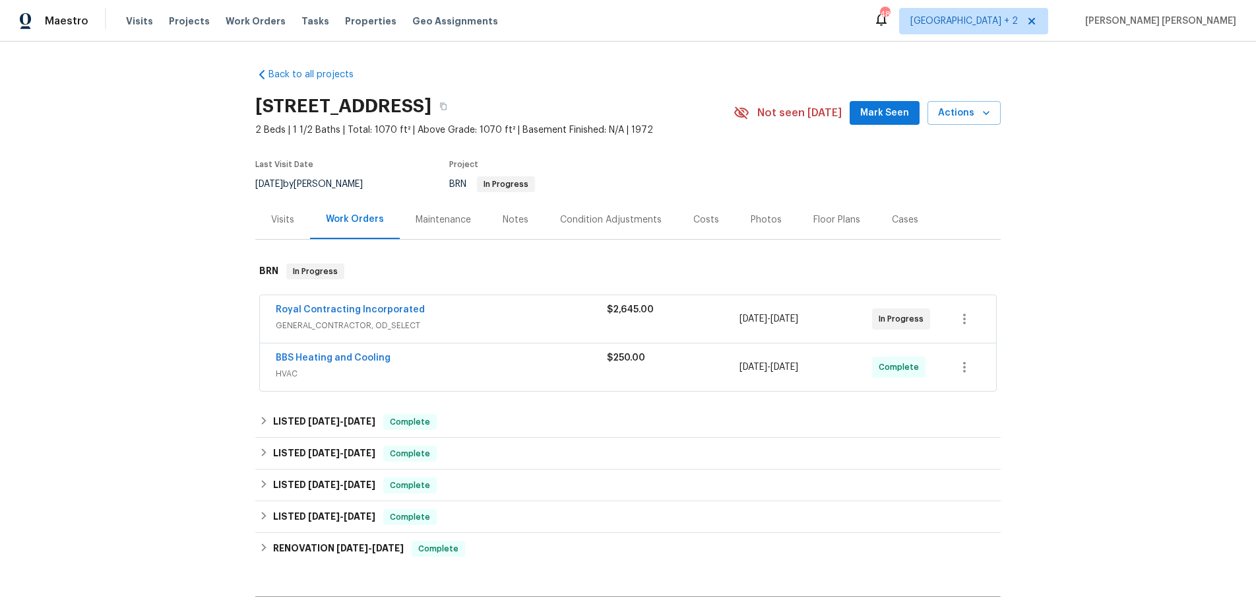
click at [488, 319] on div "Royal Contracting Incorporated" at bounding box center [441, 311] width 331 height 16
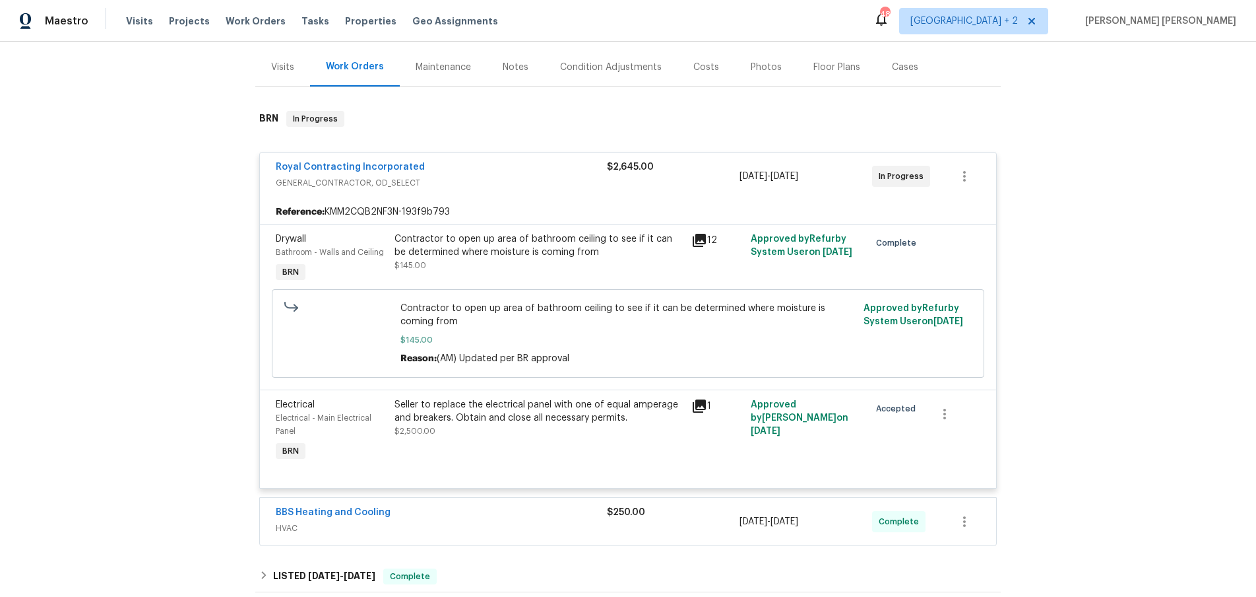
scroll to position [156, 0]
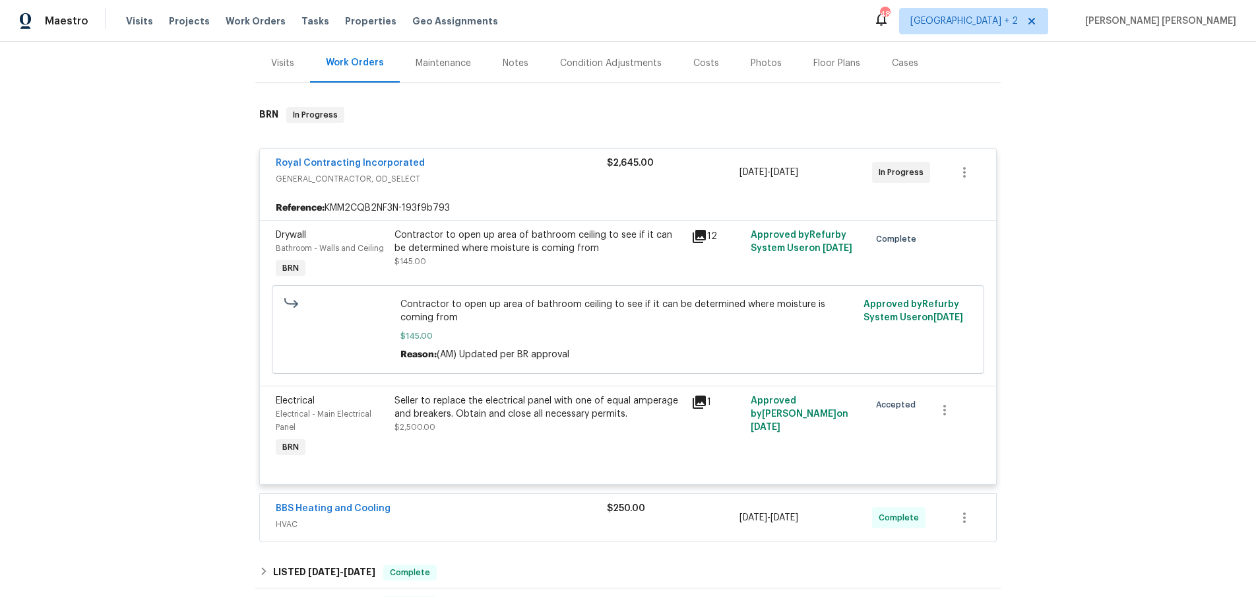
click at [546, 517] on div "BBS Heating and Cooling" at bounding box center [441, 510] width 331 height 16
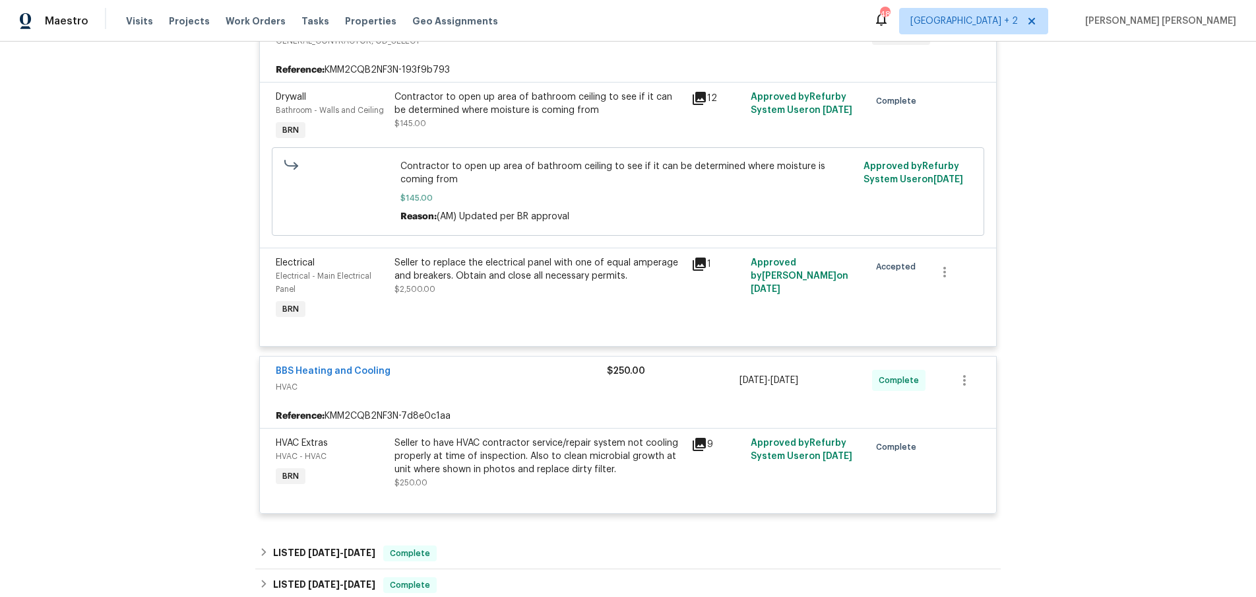
scroll to position [301, 0]
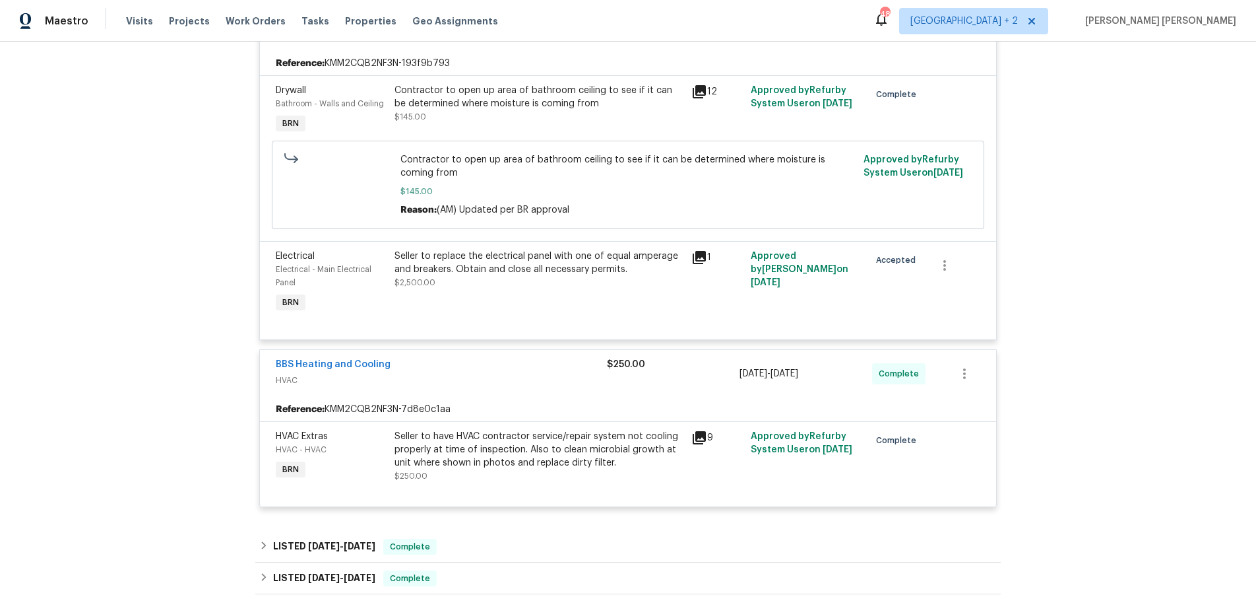
click at [703, 445] on icon at bounding box center [700, 438] width 16 height 16
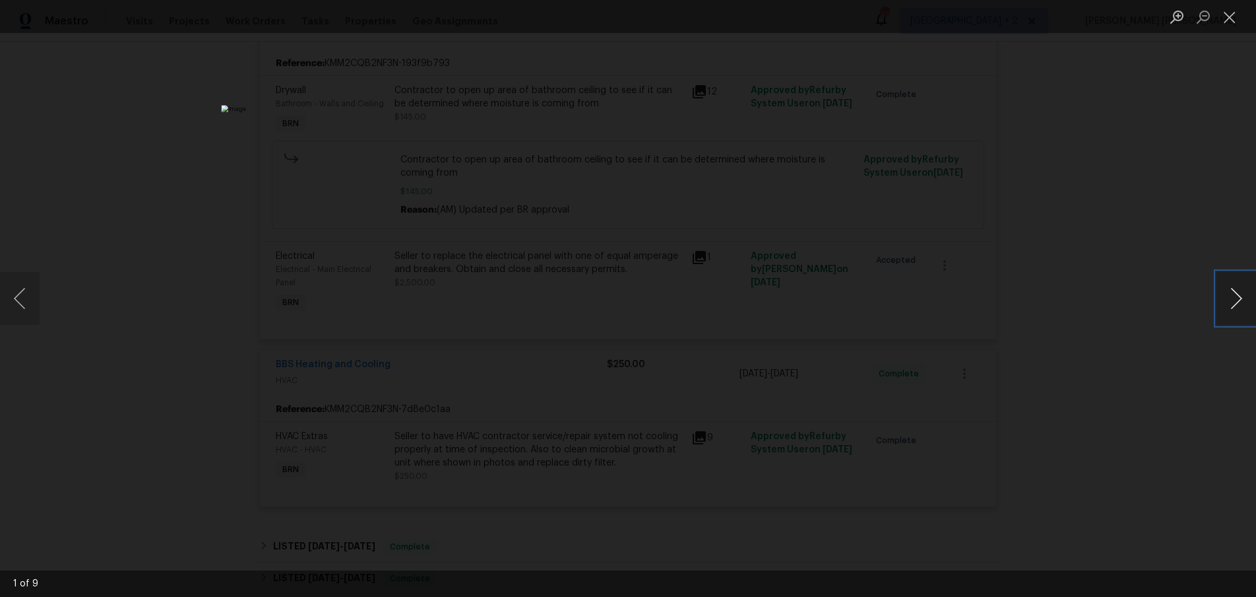
click at [1227, 300] on button "Next image" at bounding box center [1237, 298] width 40 height 53
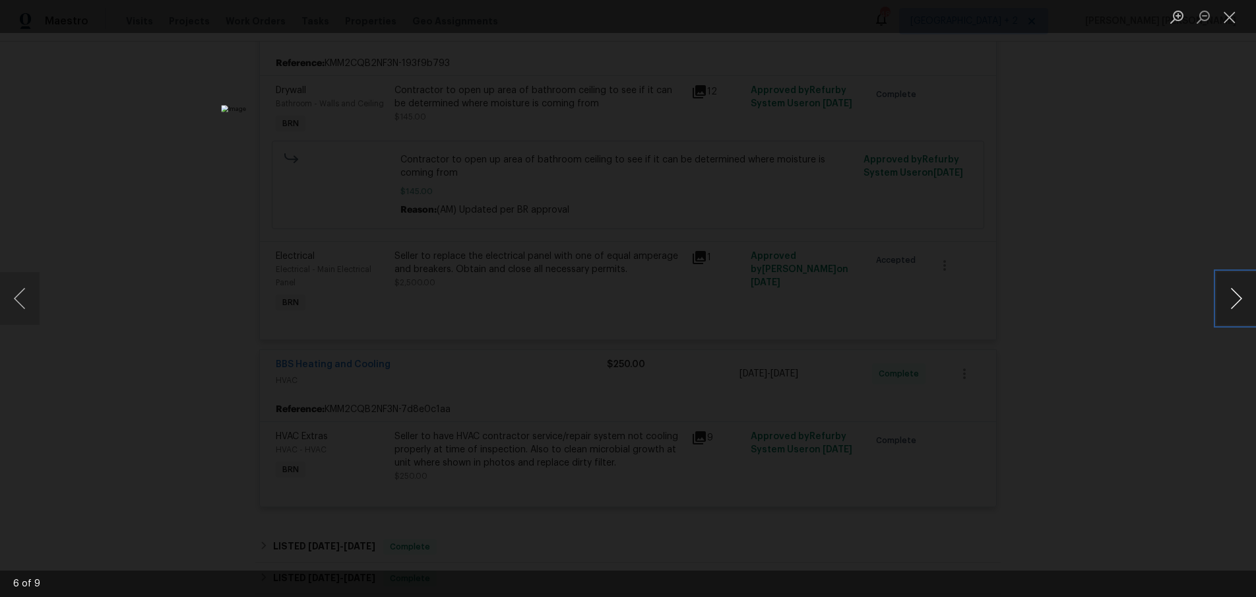
click at [1227, 300] on button "Next image" at bounding box center [1237, 298] width 40 height 53
click at [1159, 262] on div "Lightbox" at bounding box center [628, 298] width 1256 height 597
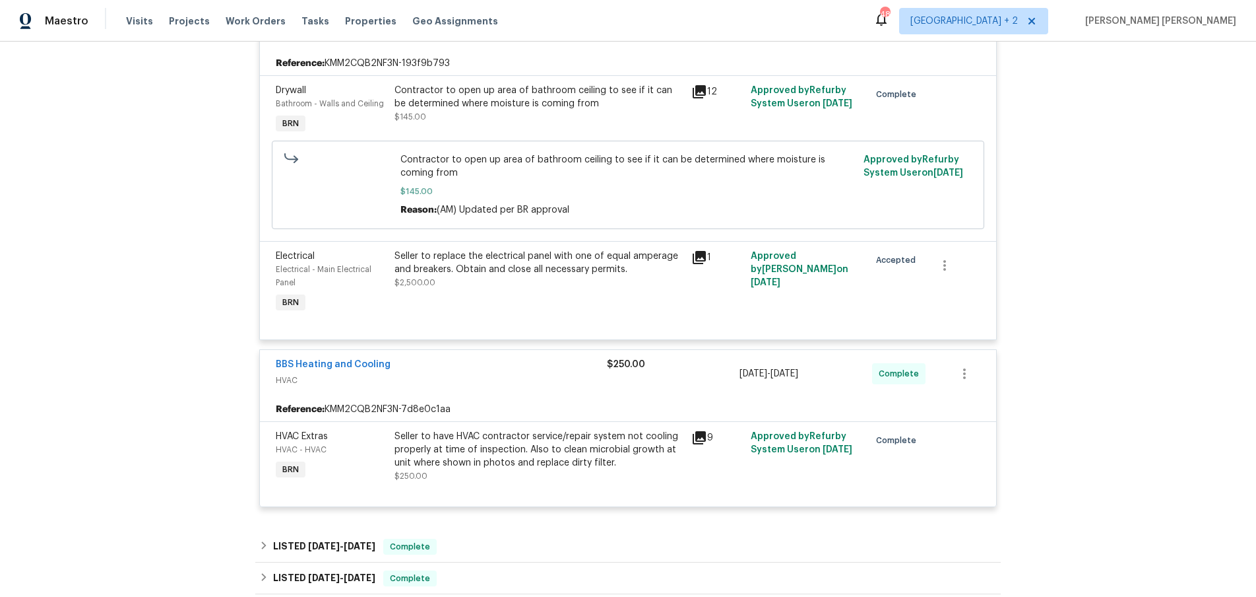
click at [1157, 262] on div "Lightbox" at bounding box center [628, 298] width 1256 height 597
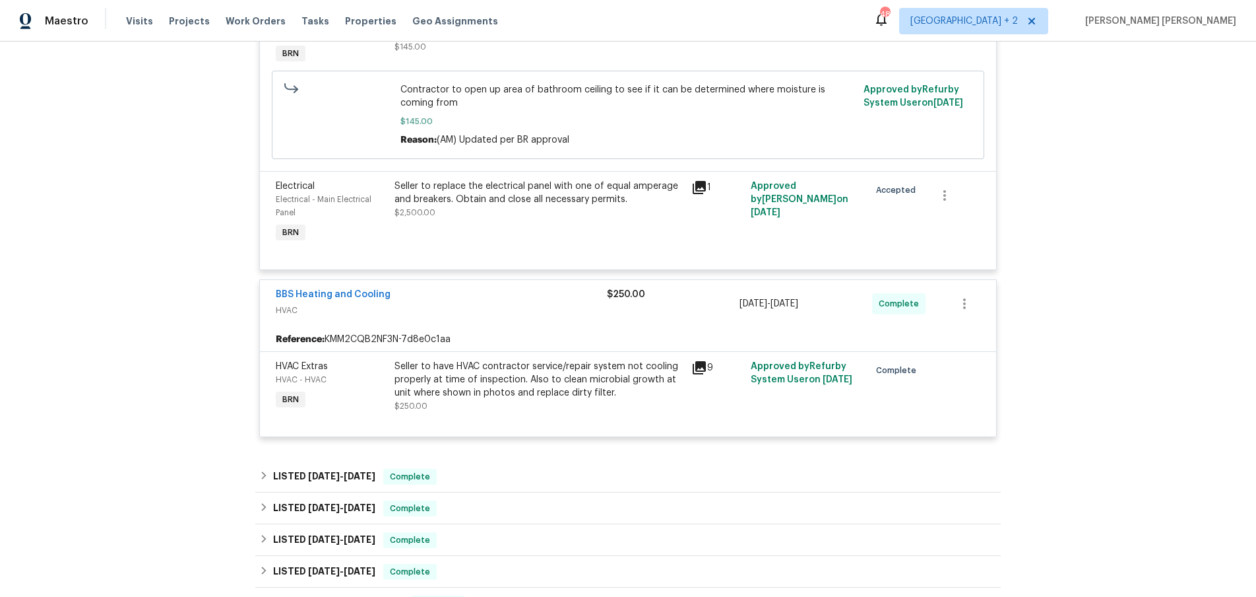
scroll to position [373, 0]
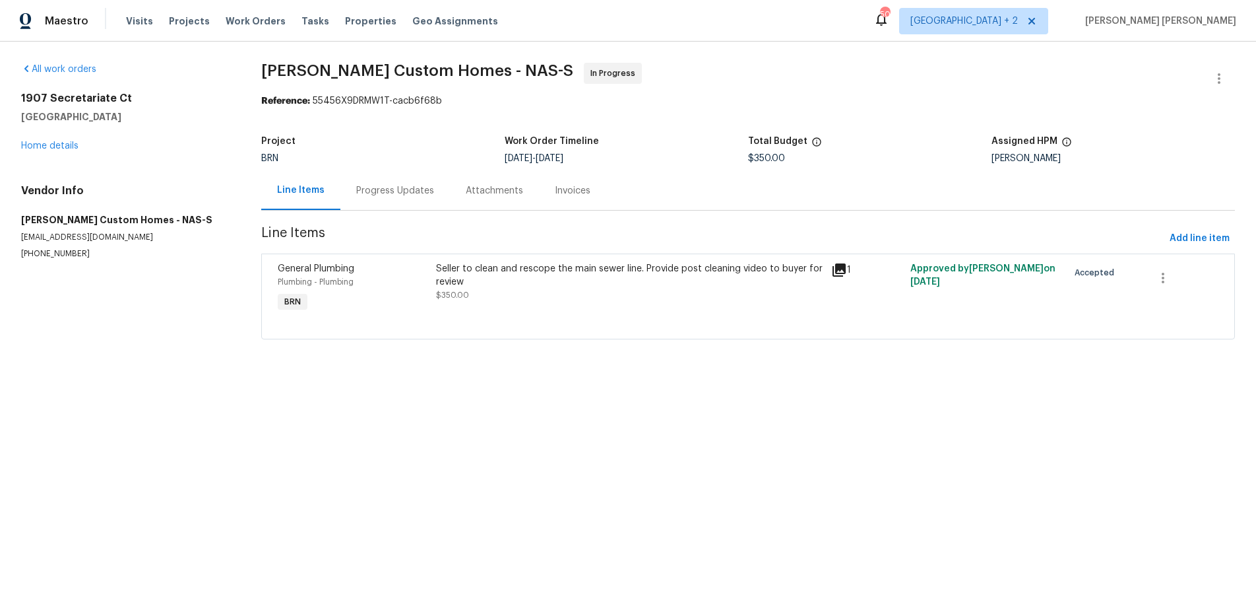
click at [838, 271] on icon at bounding box center [839, 270] width 16 height 16
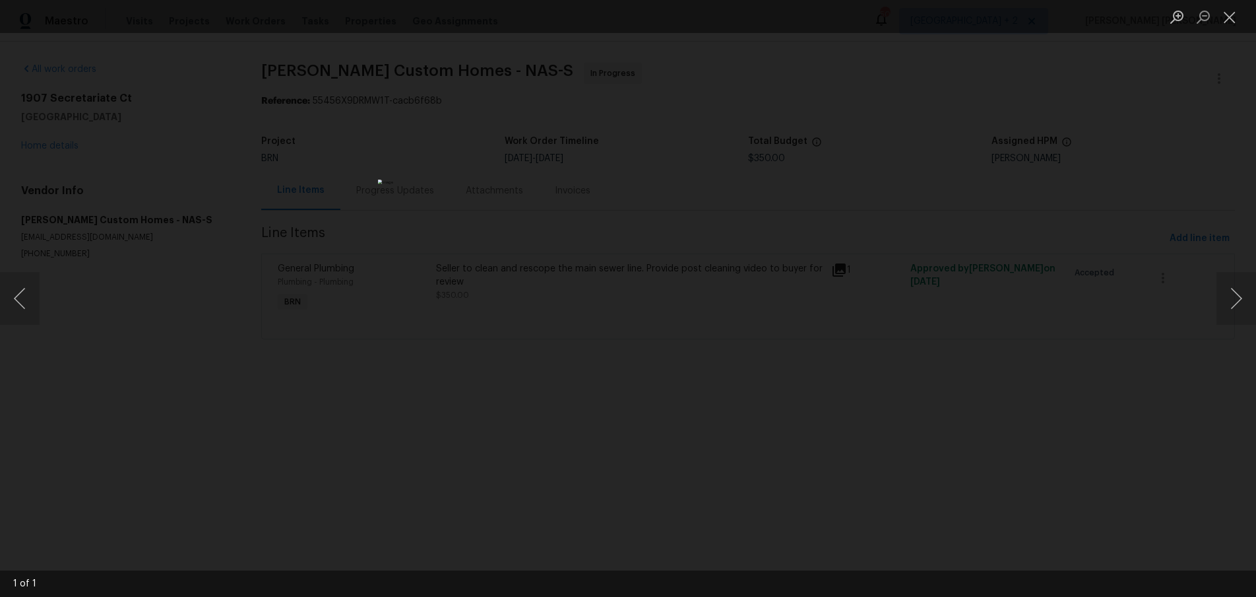
click at [1022, 428] on div "Lightbox" at bounding box center [628, 298] width 1256 height 597
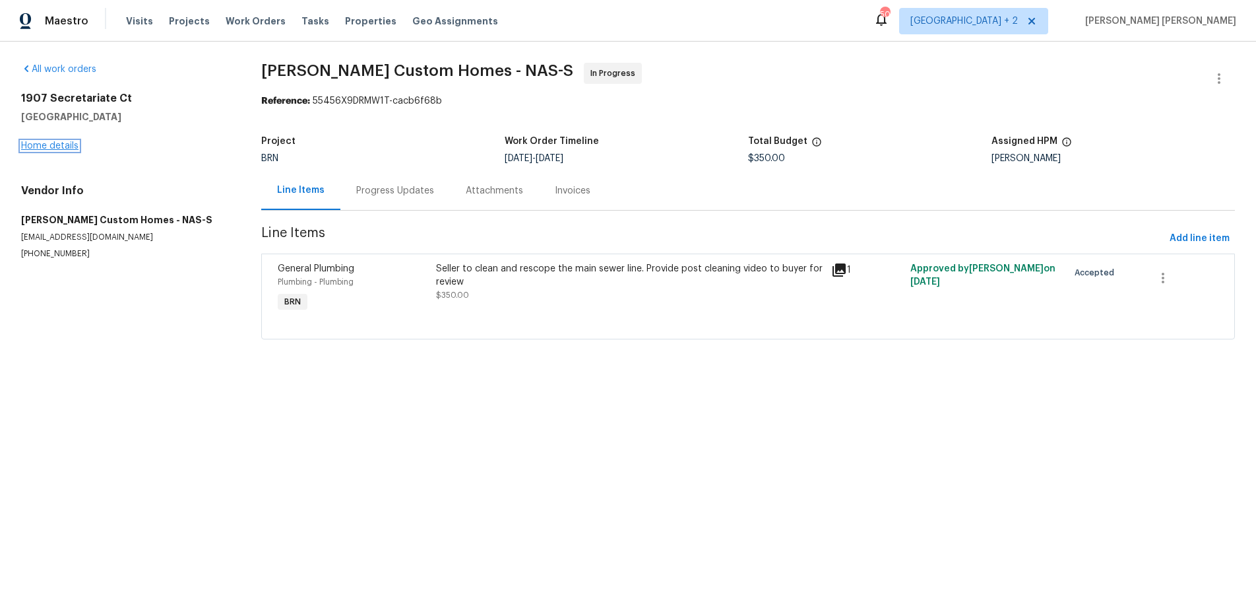
click at [55, 143] on link "Home details" at bounding box center [49, 145] width 57 height 9
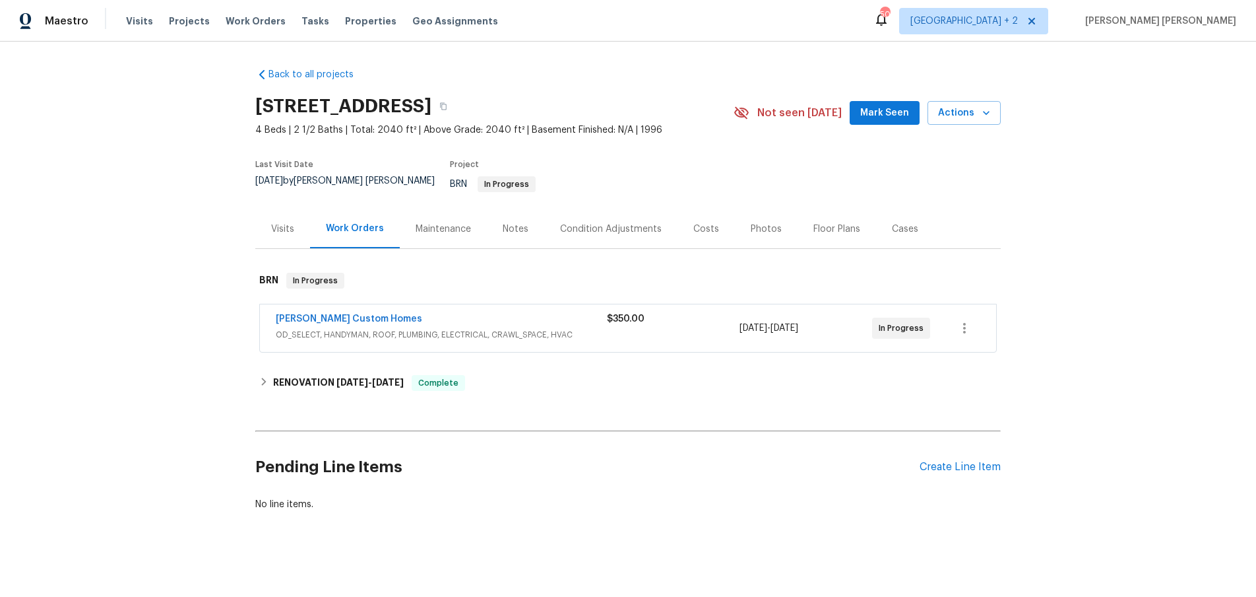
click at [461, 328] on span "OD_SELECT, HANDYMAN, ROOF, PLUMBING, ELECTRICAL, CRAWL_SPACE, HVAC" at bounding box center [441, 334] width 331 height 13
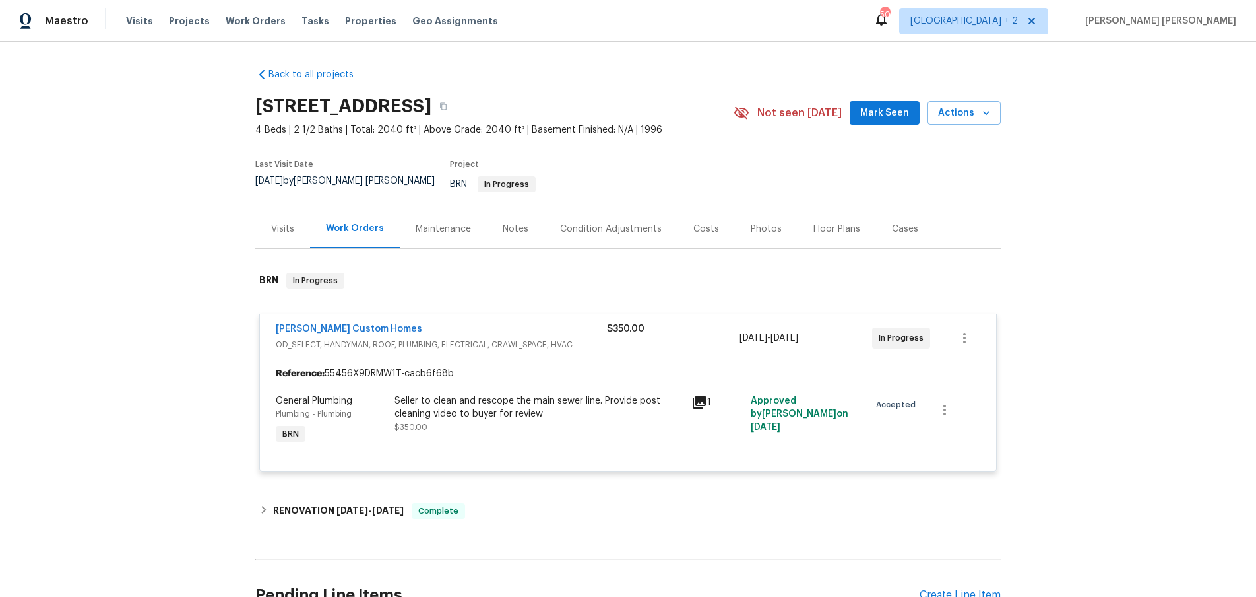
click at [327, 324] on span "[PERSON_NAME] Custom Homes" at bounding box center [349, 328] width 146 height 13
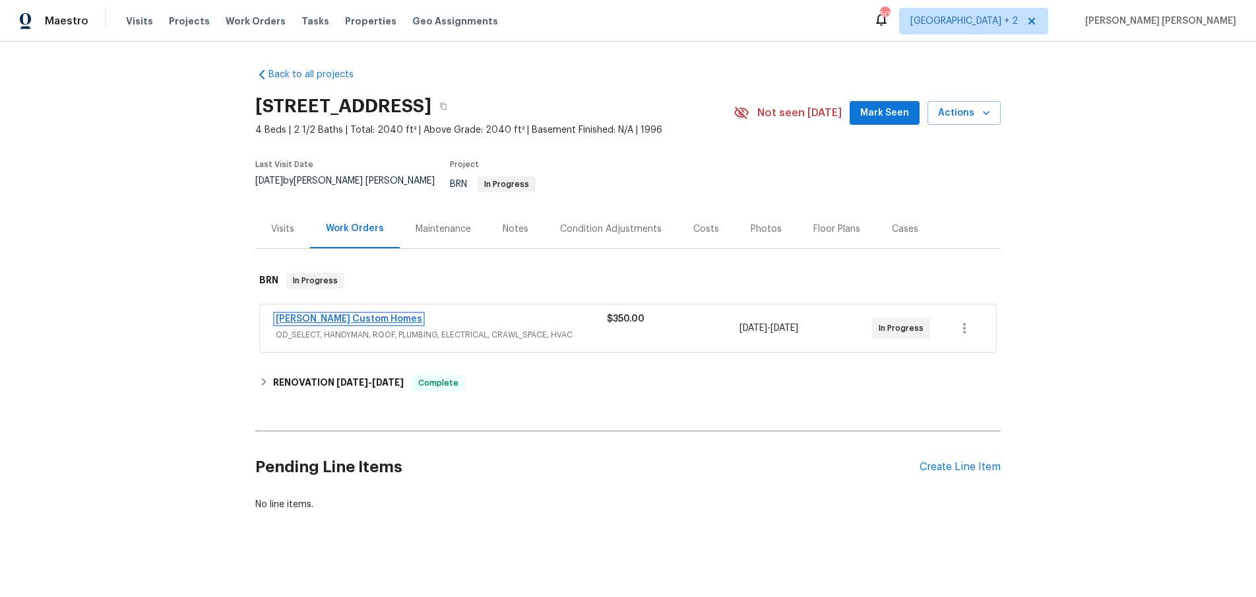
click at [360, 314] on link "[PERSON_NAME] Custom Homes" at bounding box center [349, 318] width 146 height 9
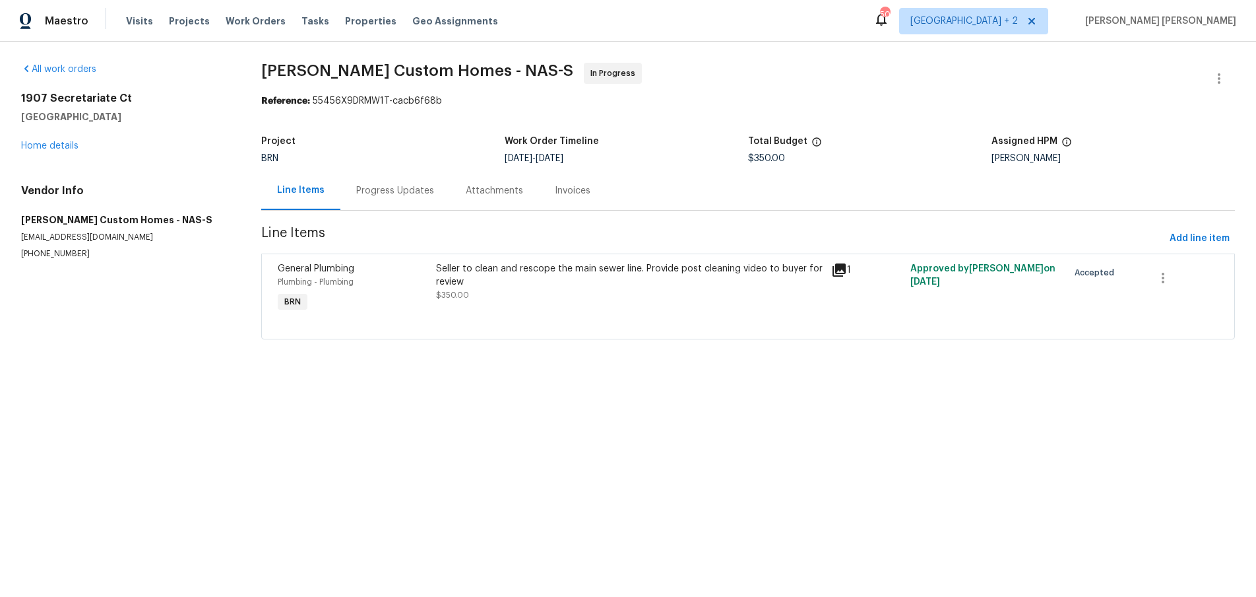
click at [369, 198] on div "Progress Updates" at bounding box center [396, 190] width 110 height 39
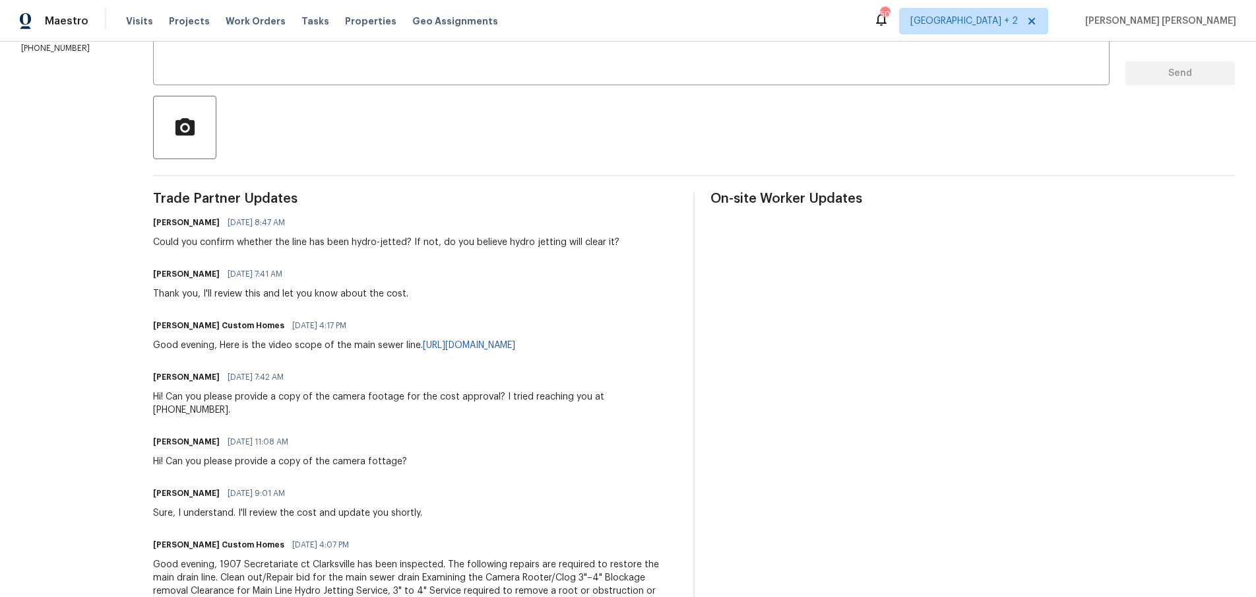
scroll to position [249, 0]
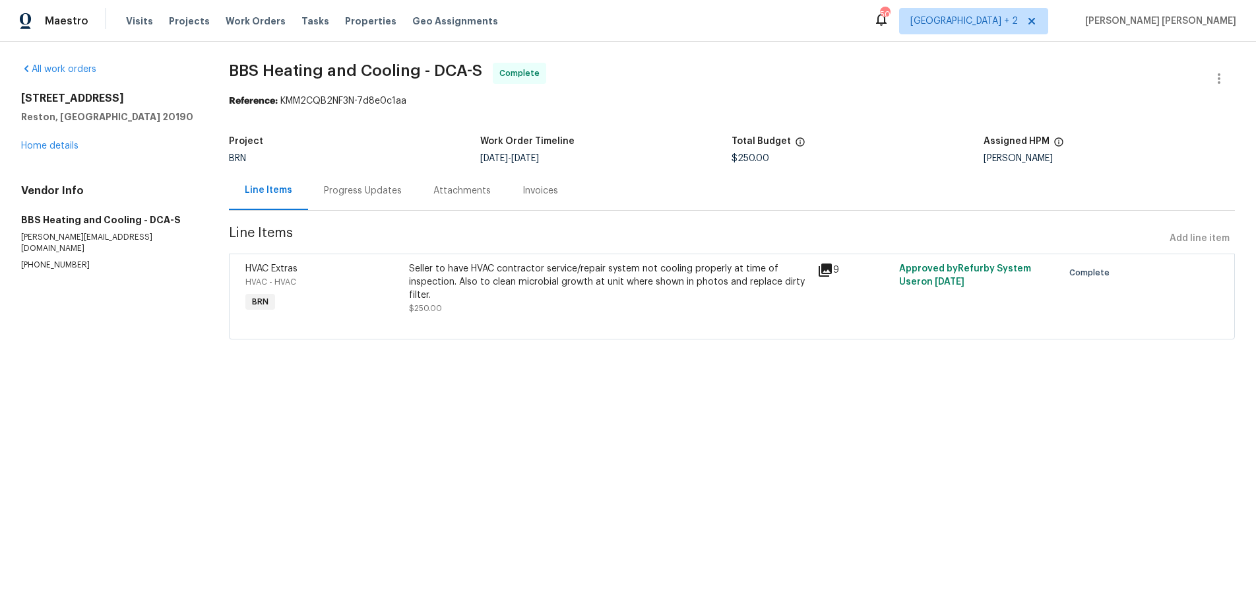
click at [828, 271] on icon at bounding box center [825, 269] width 13 height 13
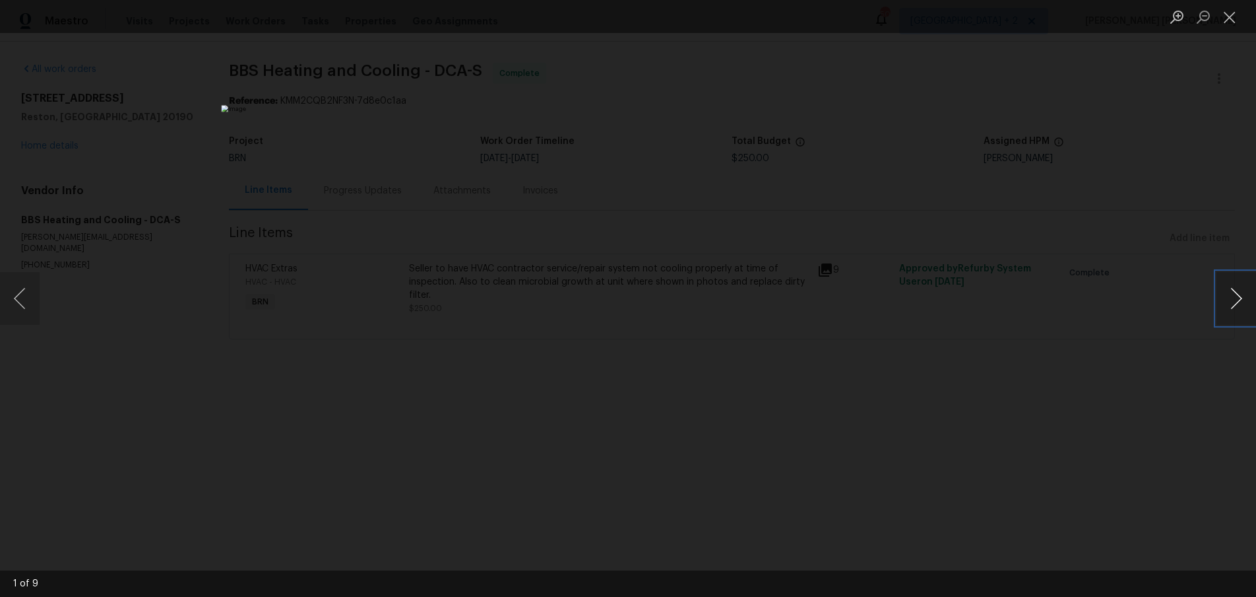
click at [1242, 302] on button "Next image" at bounding box center [1237, 298] width 40 height 53
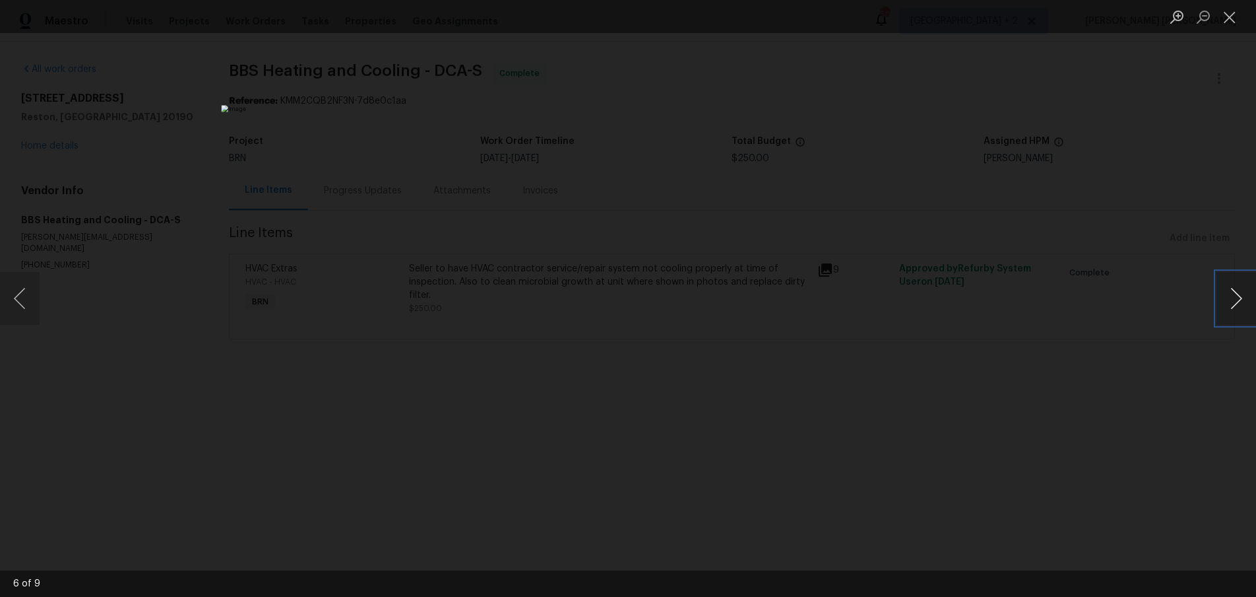
click at [1242, 302] on button "Next image" at bounding box center [1237, 298] width 40 height 53
click at [1183, 341] on div "Lightbox" at bounding box center [628, 298] width 1256 height 597
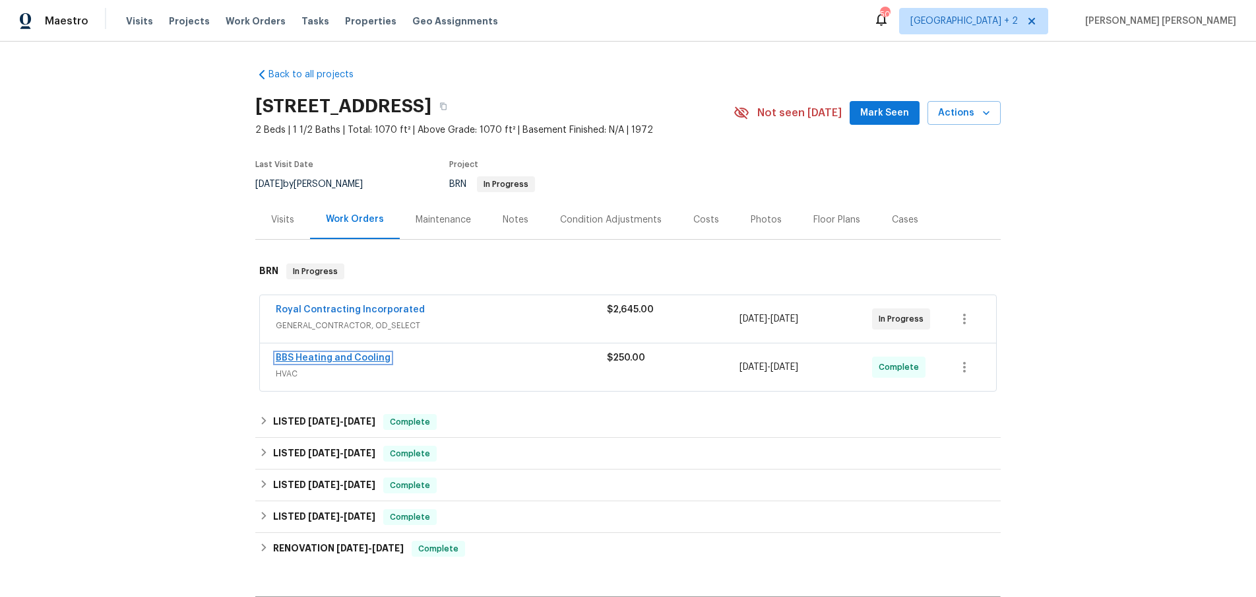
click at [351, 362] on link "BBS Heating and Cooling" at bounding box center [333, 357] width 115 height 9
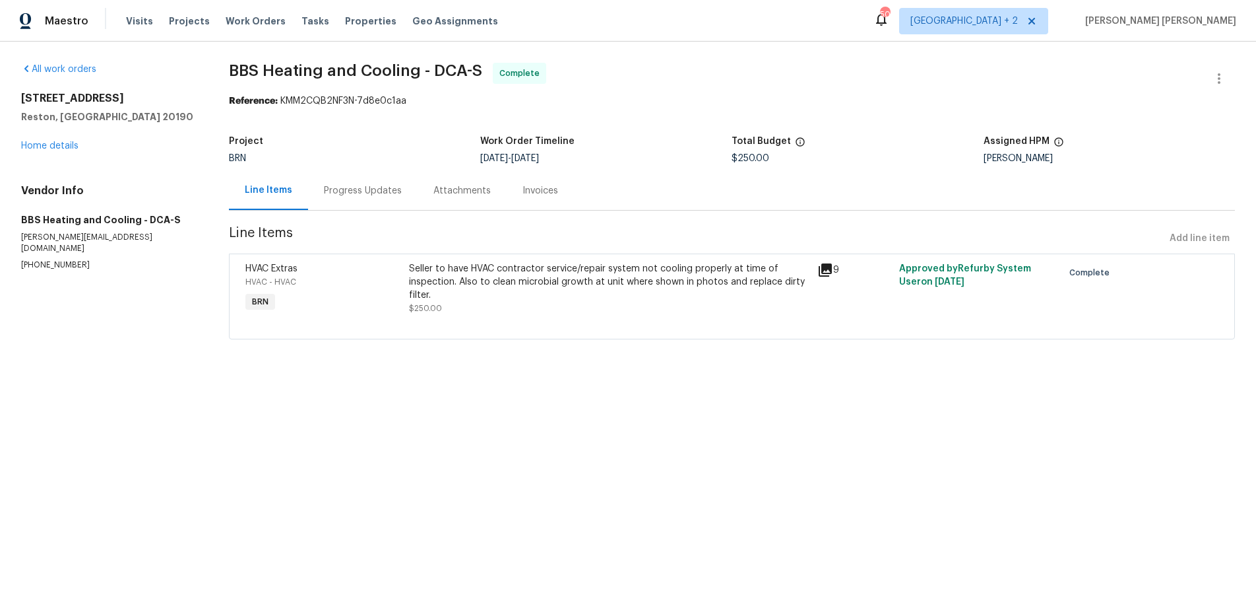
click at [831, 276] on icon at bounding box center [826, 270] width 16 height 16
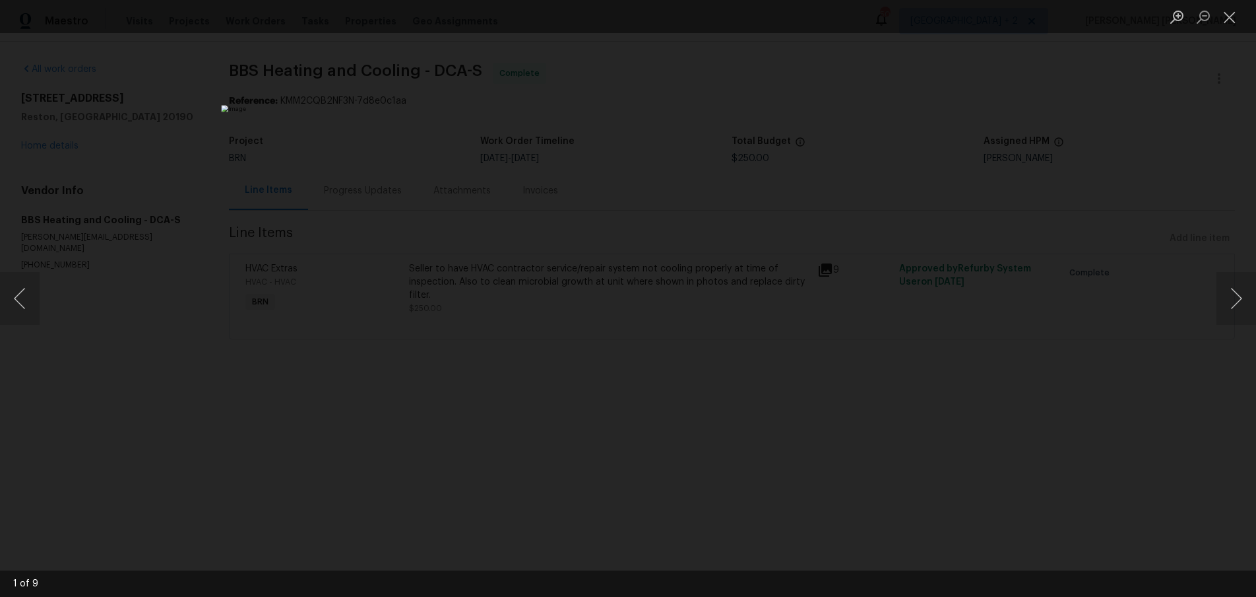
click at [1161, 399] on div "Lightbox" at bounding box center [628, 298] width 1256 height 597
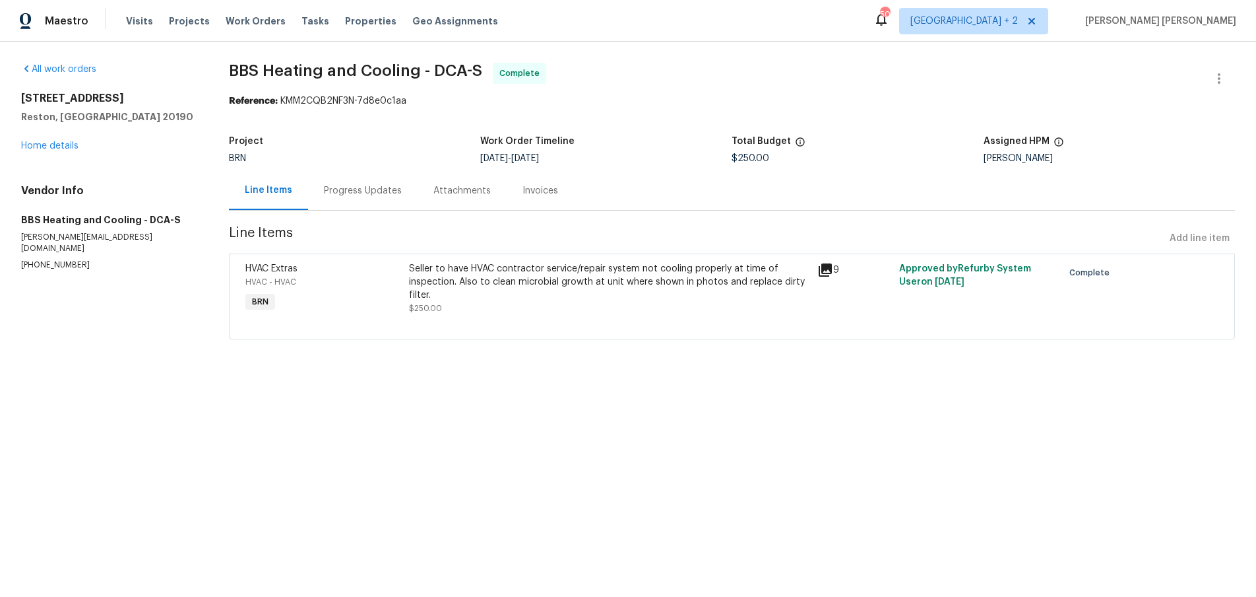
click at [358, 196] on div "Progress Updates" at bounding box center [363, 190] width 78 height 13
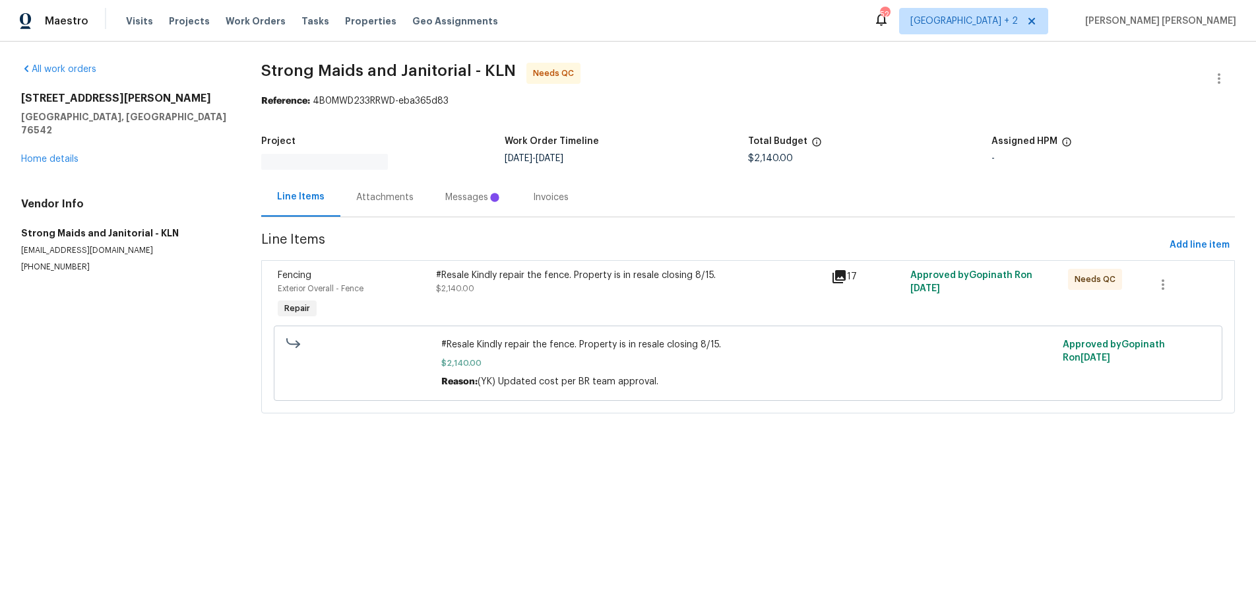
click at [842, 261] on div "Fencing Exterior Overall - Fence Repair #Resale Kindly repair the fence. Proper…" at bounding box center [748, 336] width 974 height 153
click at [841, 278] on icon at bounding box center [839, 277] width 16 height 16
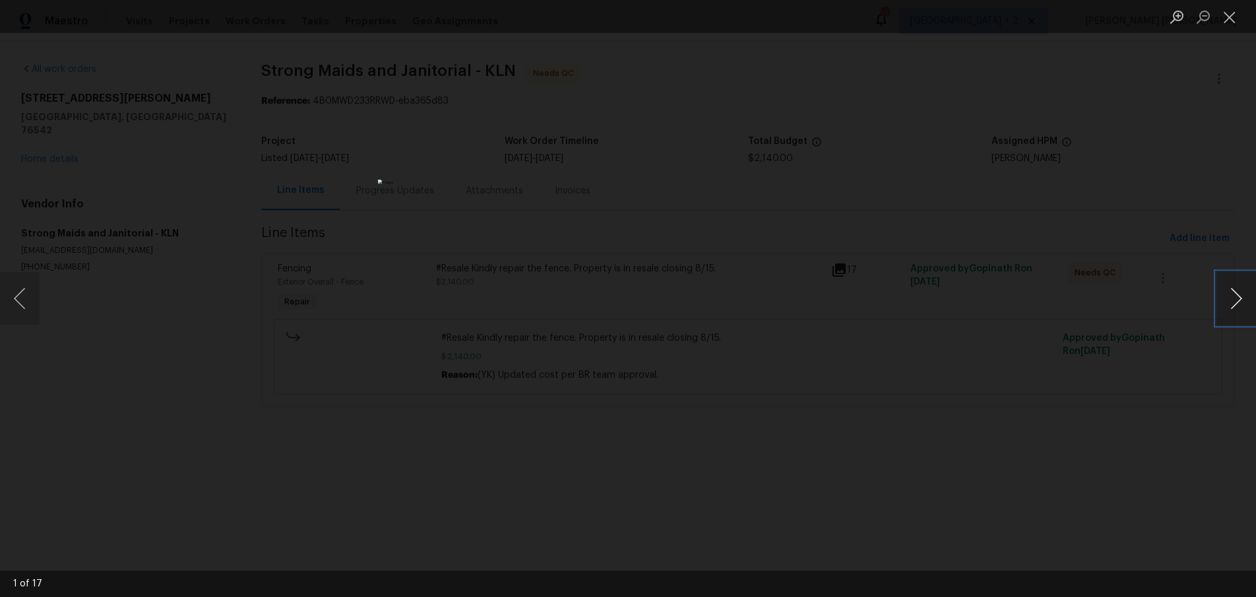
click at [1238, 308] on button "Next image" at bounding box center [1237, 298] width 40 height 53
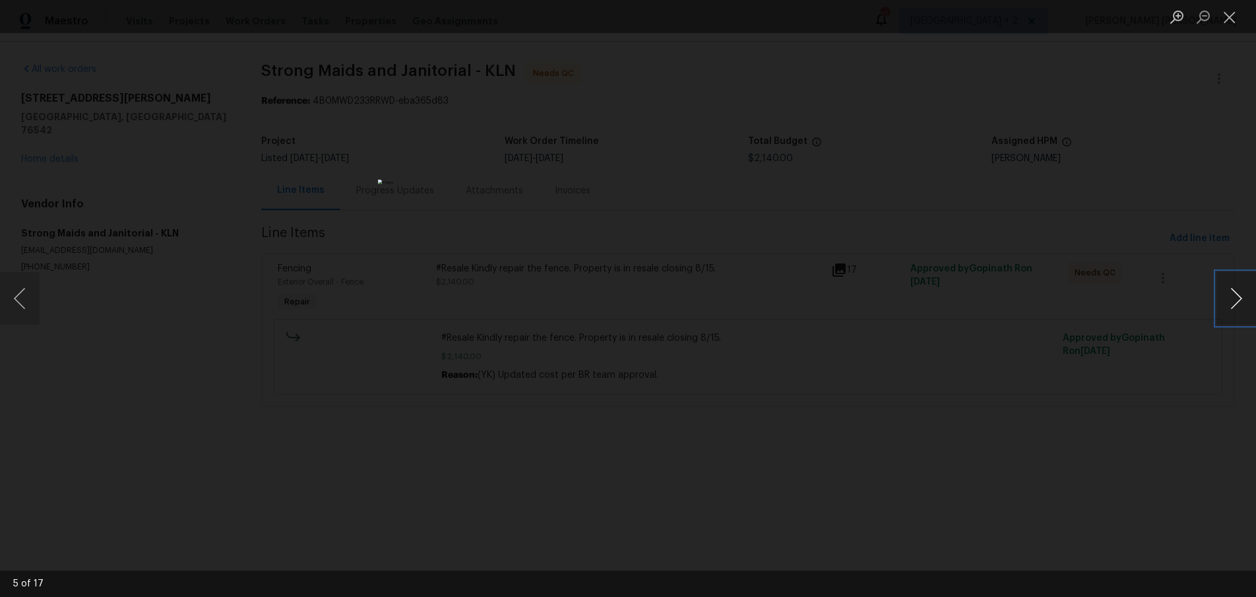
click at [1238, 308] on button "Next image" at bounding box center [1237, 298] width 40 height 53
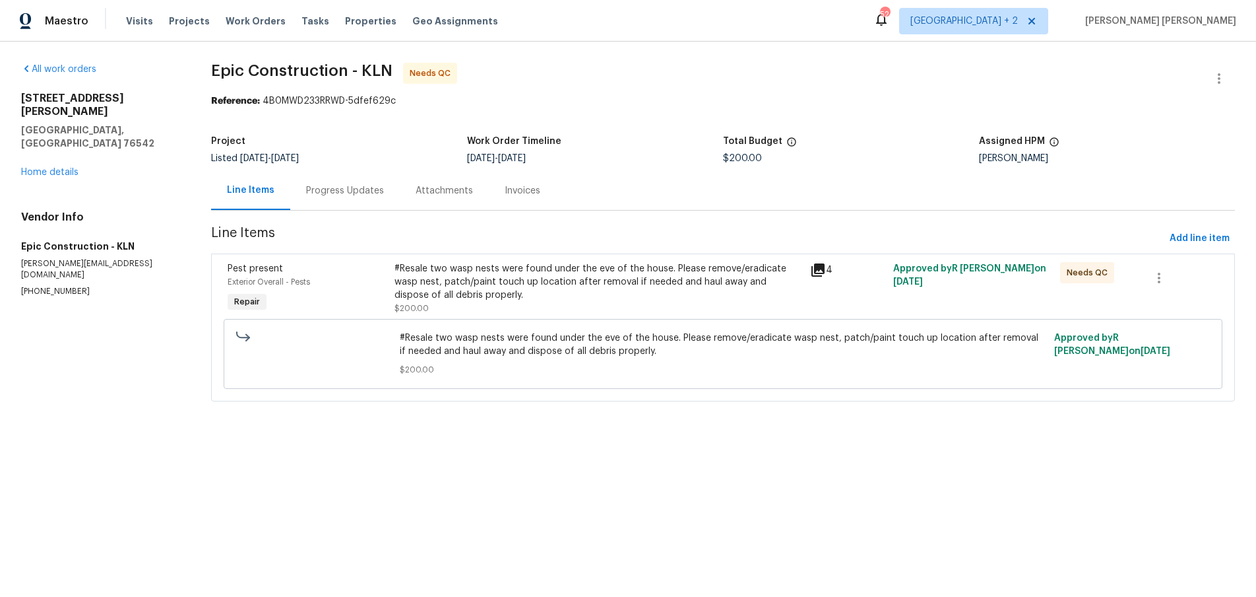
click at [818, 271] on icon at bounding box center [818, 270] width 16 height 16
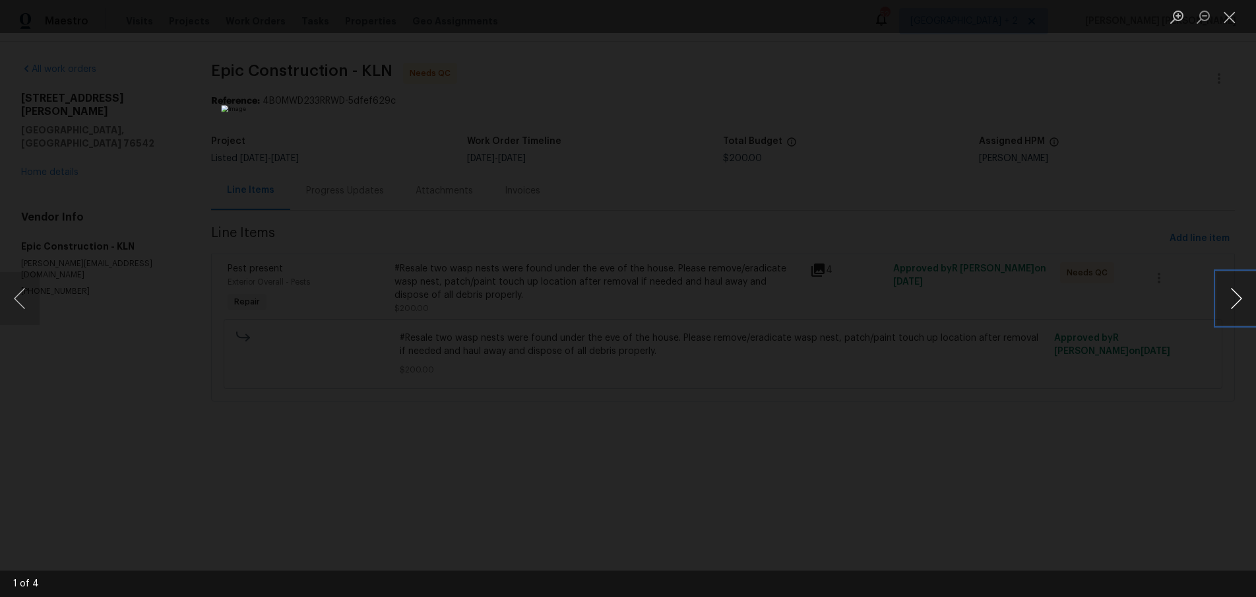
click at [1230, 306] on button "Next image" at bounding box center [1237, 298] width 40 height 53
click at [1235, 303] on button "Next image" at bounding box center [1237, 298] width 40 height 53
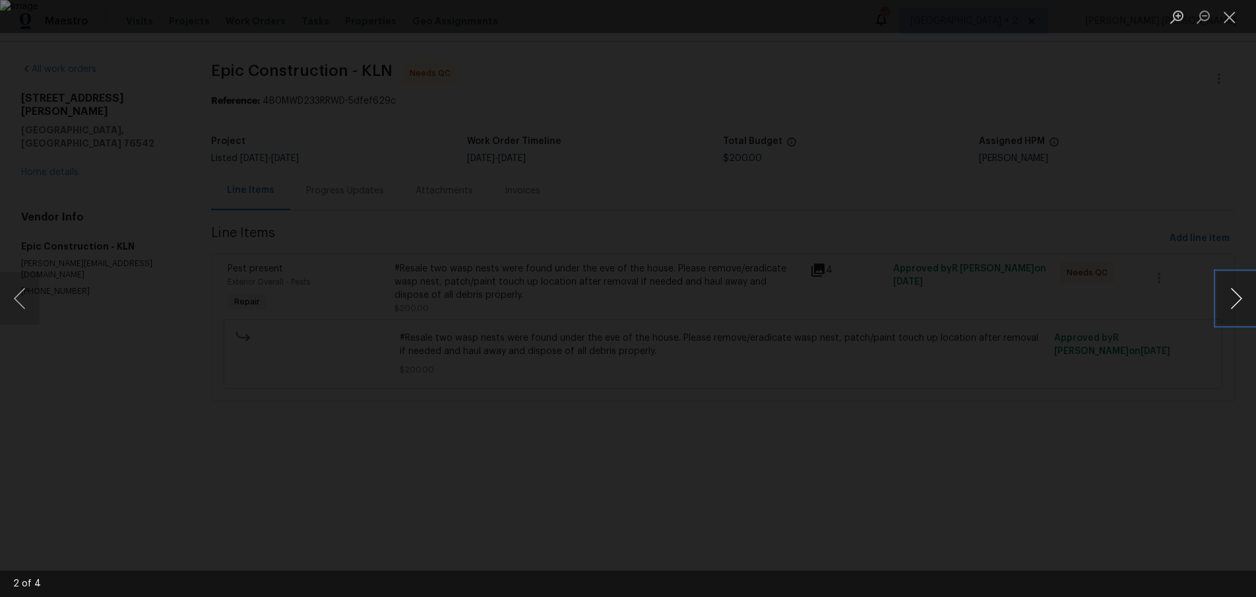
click at [1235, 303] on button "Next image" at bounding box center [1237, 298] width 40 height 53
click at [1226, 16] on button "Close lightbox" at bounding box center [1230, 16] width 26 height 23
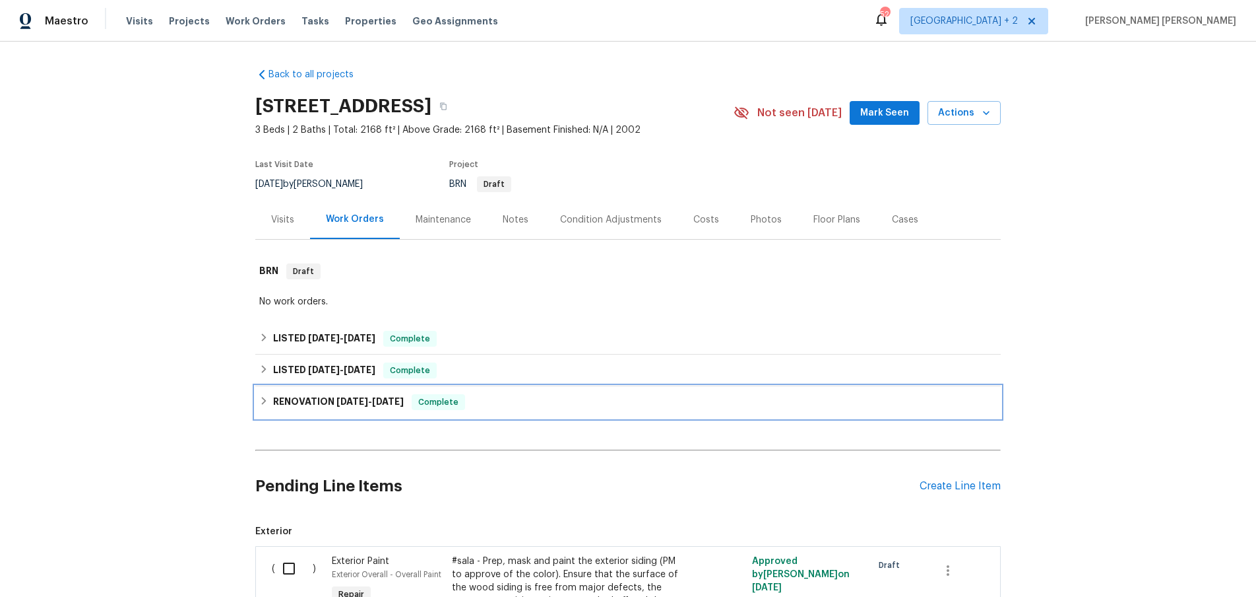
click at [269, 395] on div "RENOVATION 5/21/25 - 5/30/25 Complete" at bounding box center [628, 402] width 738 height 16
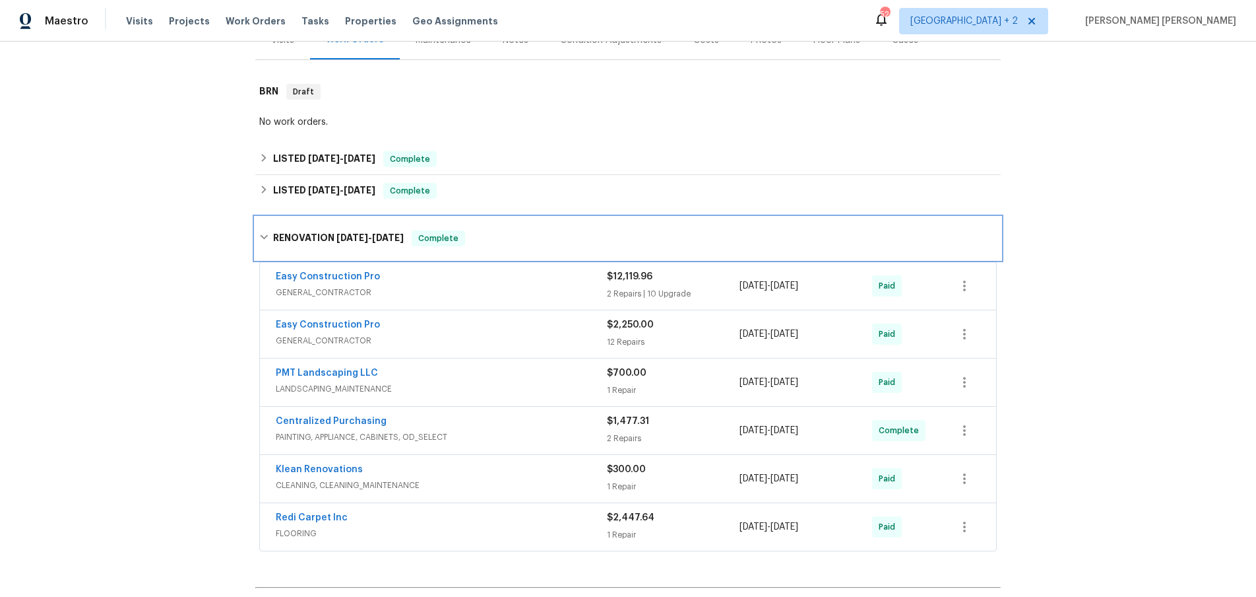
scroll to position [203, 0]
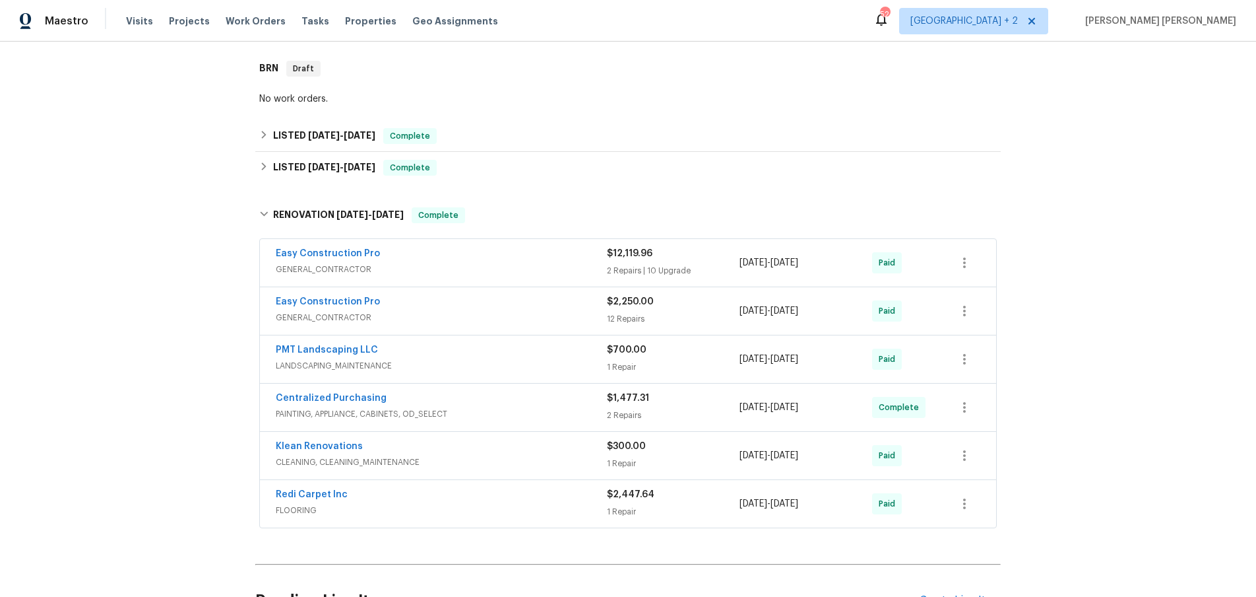
click at [520, 265] on span "GENERAL_CONTRACTOR" at bounding box center [441, 269] width 331 height 13
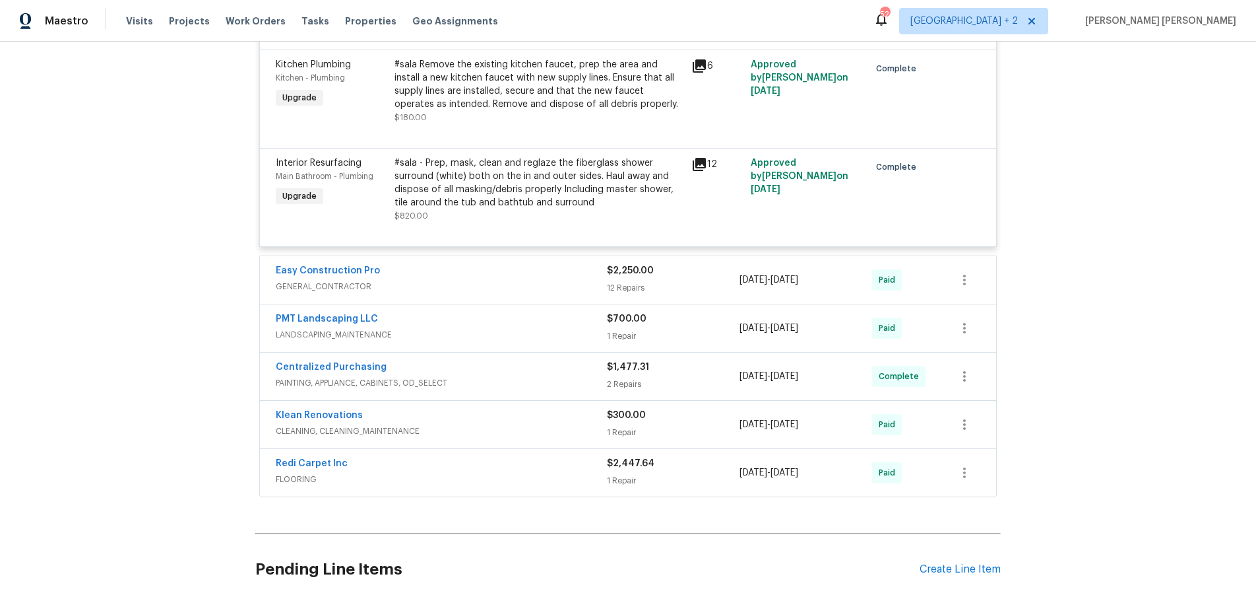
scroll to position [1765, 0]
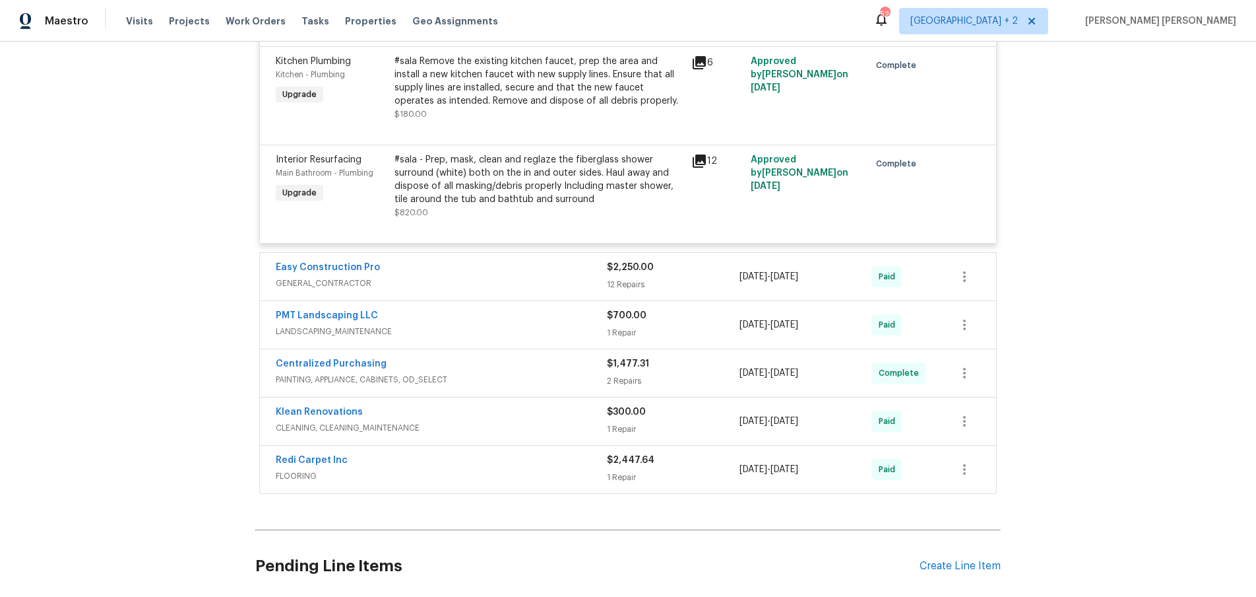
click at [562, 276] on span "GENERAL_CONTRACTOR" at bounding box center [441, 282] width 331 height 13
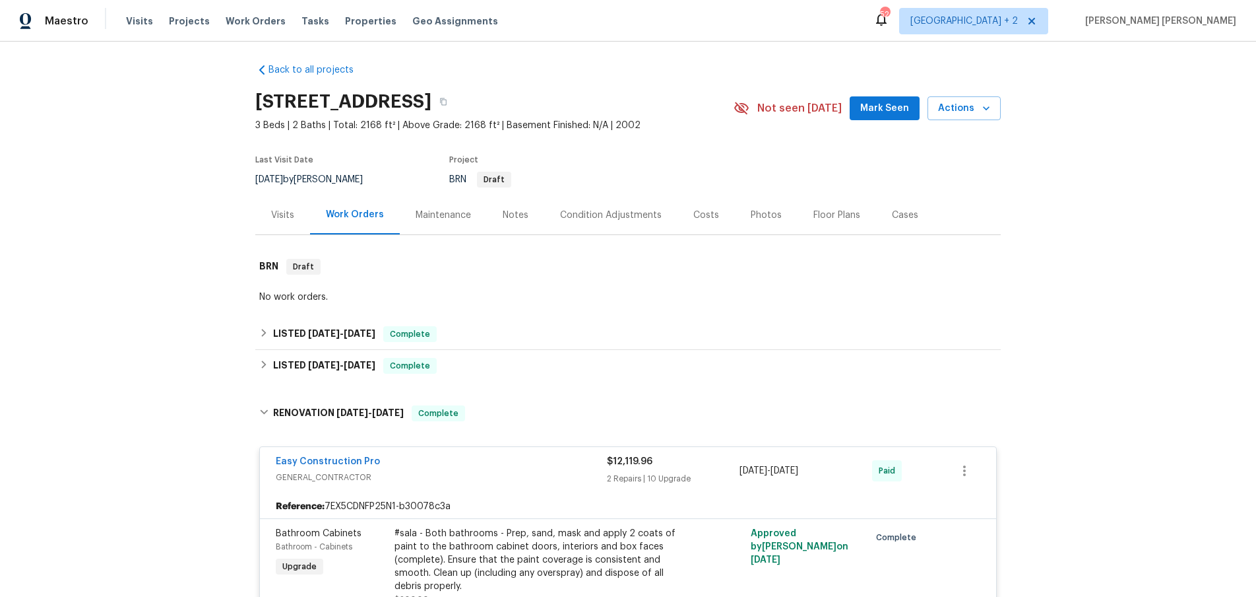
scroll to position [0, 0]
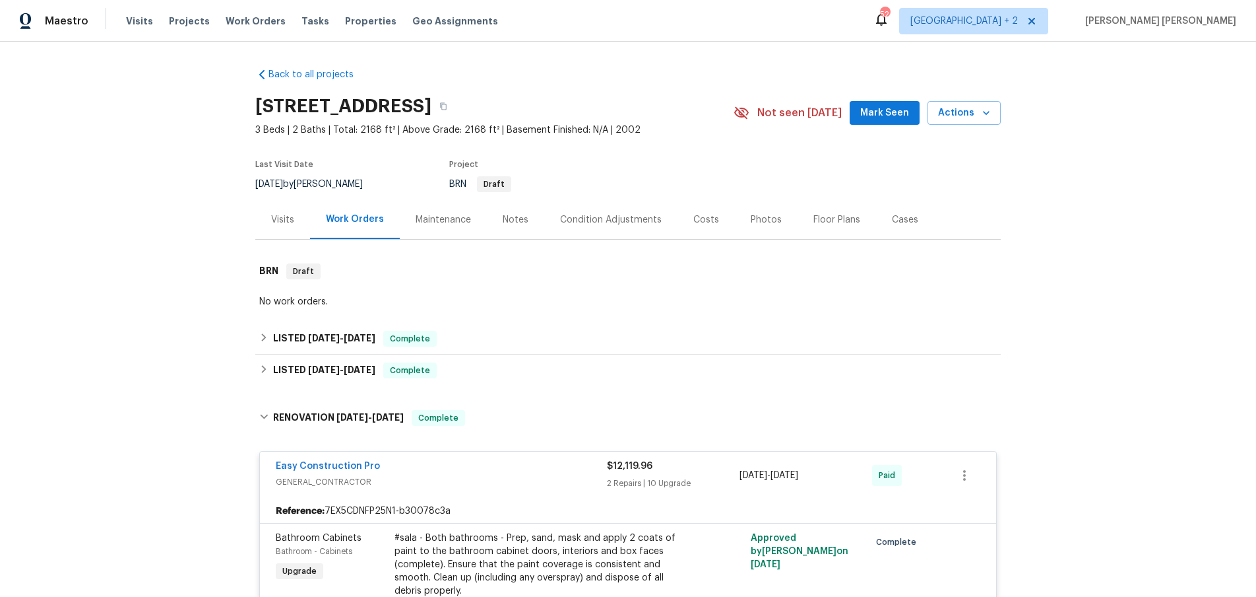
click at [253, 370] on div "Back to all projects 5231 Alavista Dr, Orlando, FL 32837 3 Beds | 2 Baths | Tot…" at bounding box center [628, 319] width 1256 height 555
click at [260, 370] on icon at bounding box center [263, 368] width 9 height 9
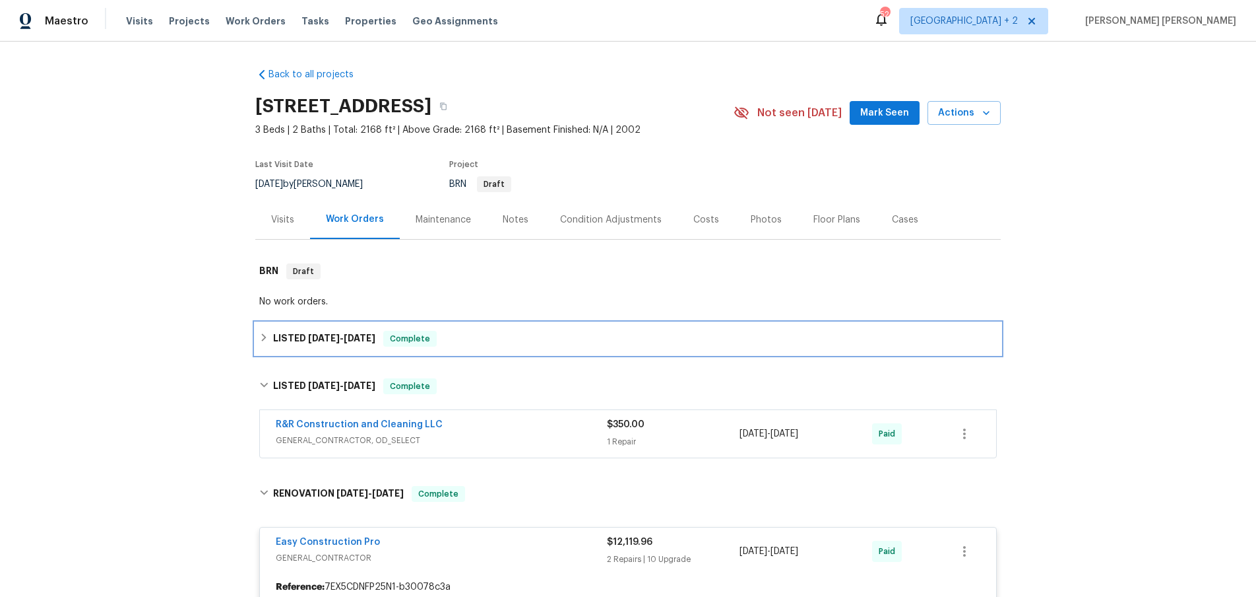
click at [267, 336] on icon at bounding box center [263, 337] width 9 height 9
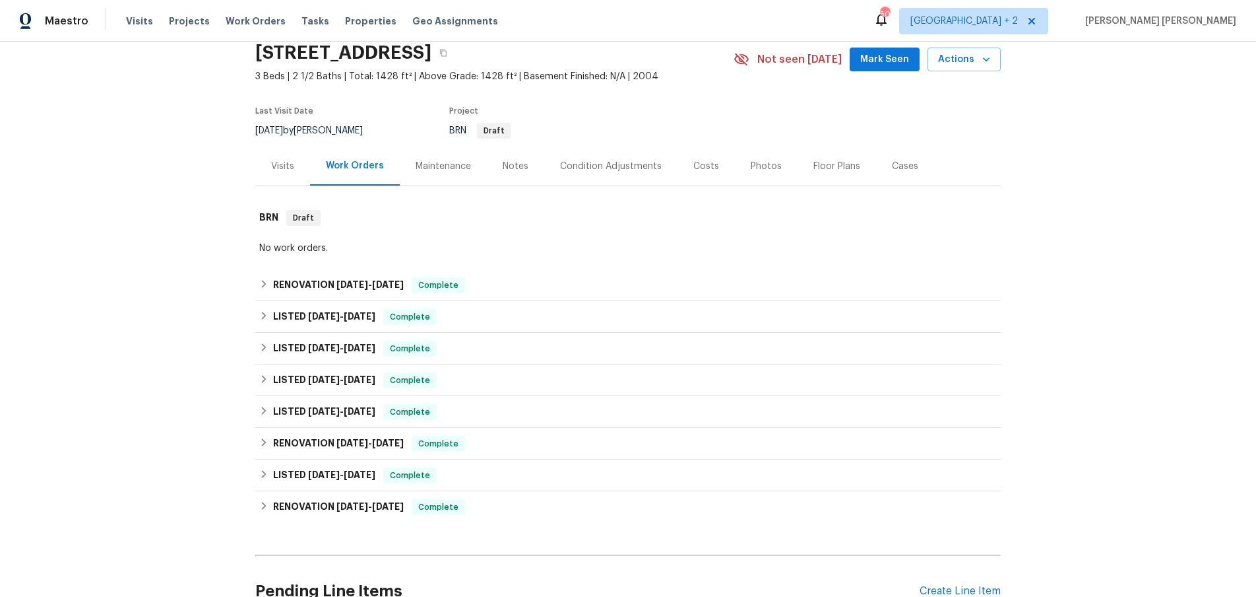
scroll to position [79, 0]
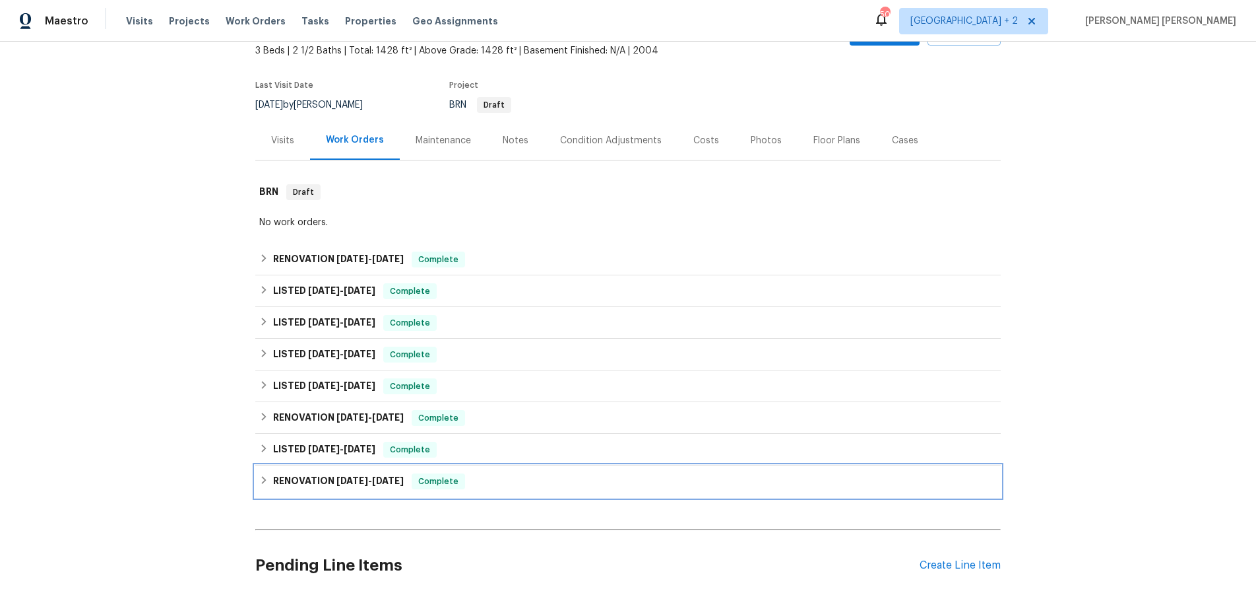
drag, startPoint x: 269, startPoint y: 480, endPoint x: 345, endPoint y: 485, distance: 76.7
click at [269, 480] on div "RENOVATION 12/3/24 - 12/9/24 Complete" at bounding box center [628, 481] width 738 height 16
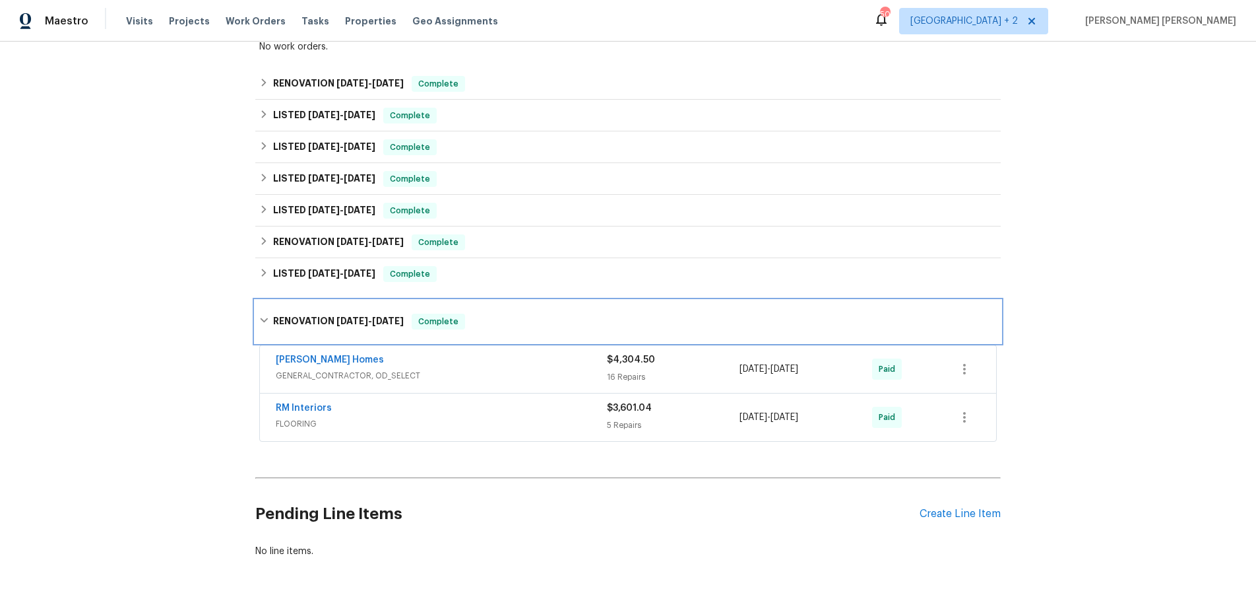
scroll to position [264, 0]
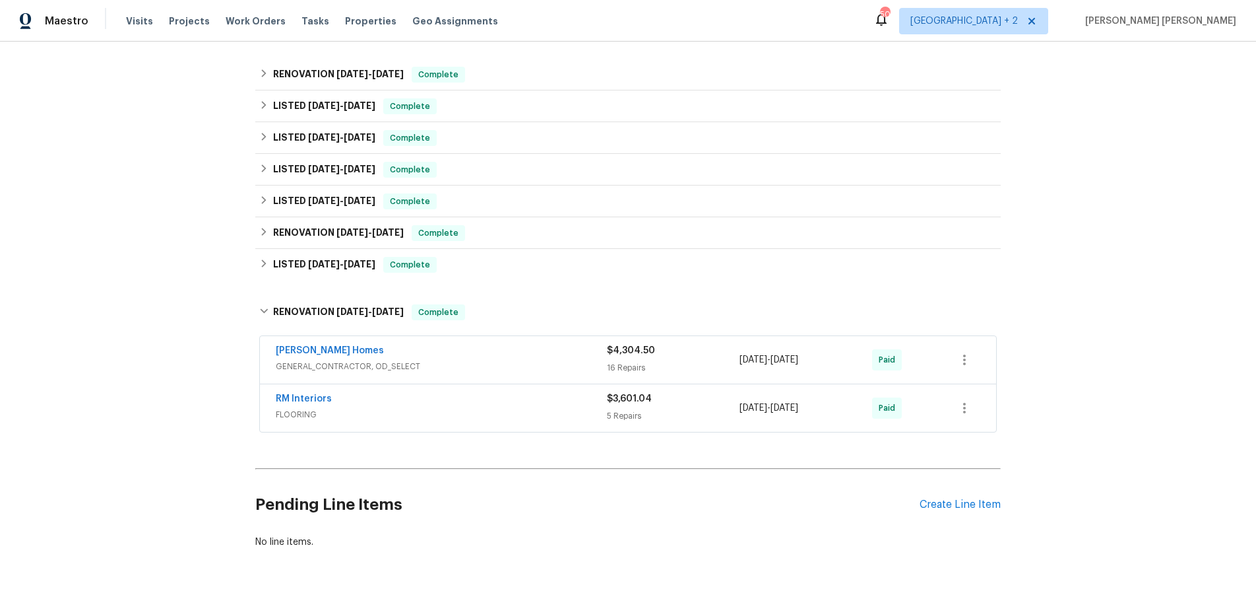
click at [469, 356] on div "Therrien Homes" at bounding box center [441, 352] width 331 height 16
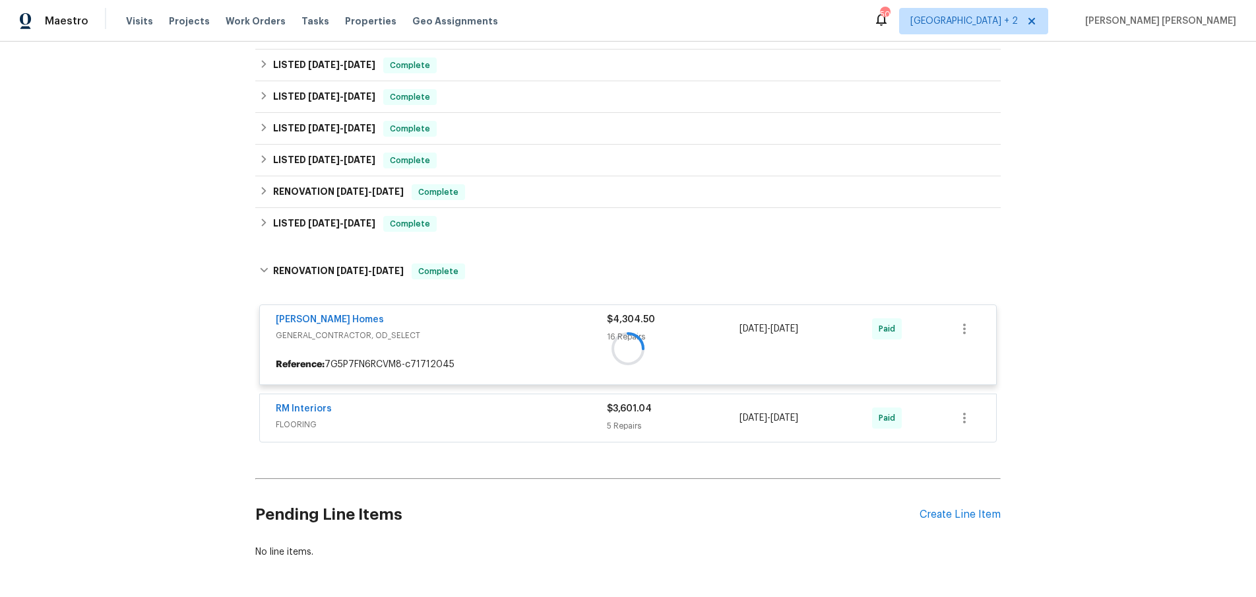
scroll to position [356, 0]
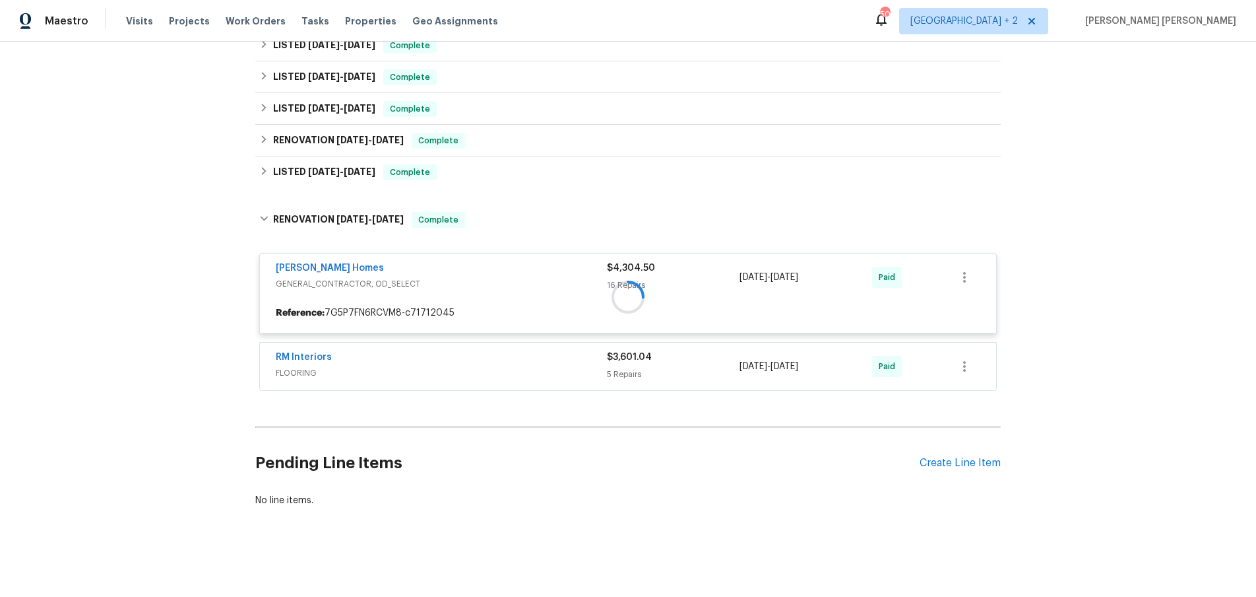
click at [308, 273] on div at bounding box center [628, 297] width 746 height 196
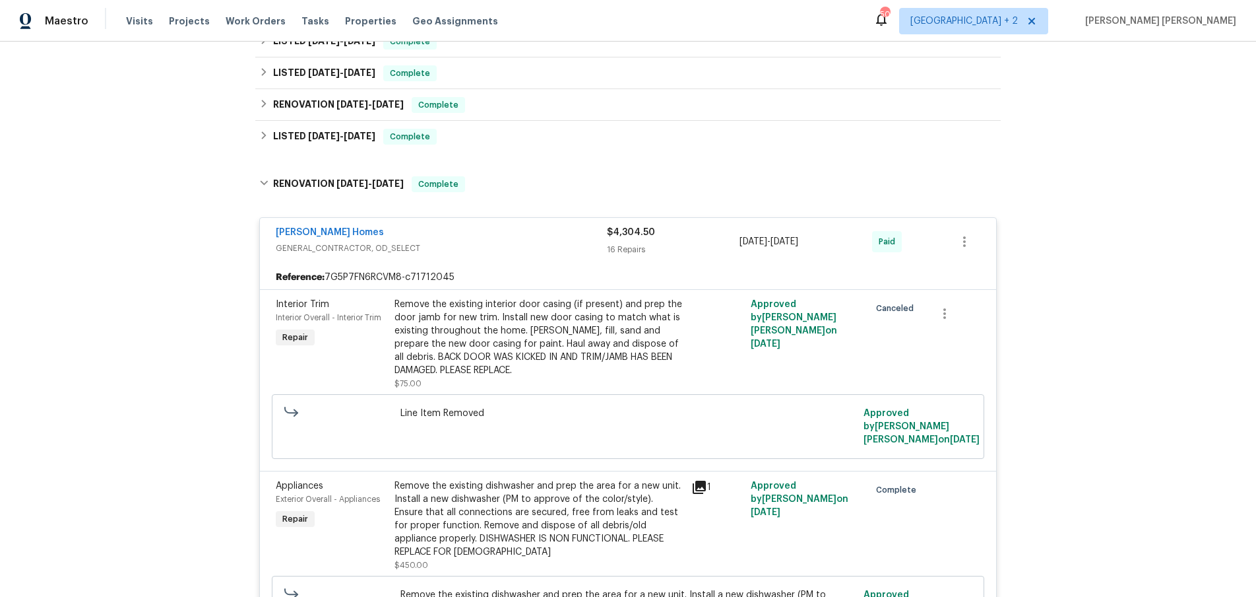
scroll to position [350, 0]
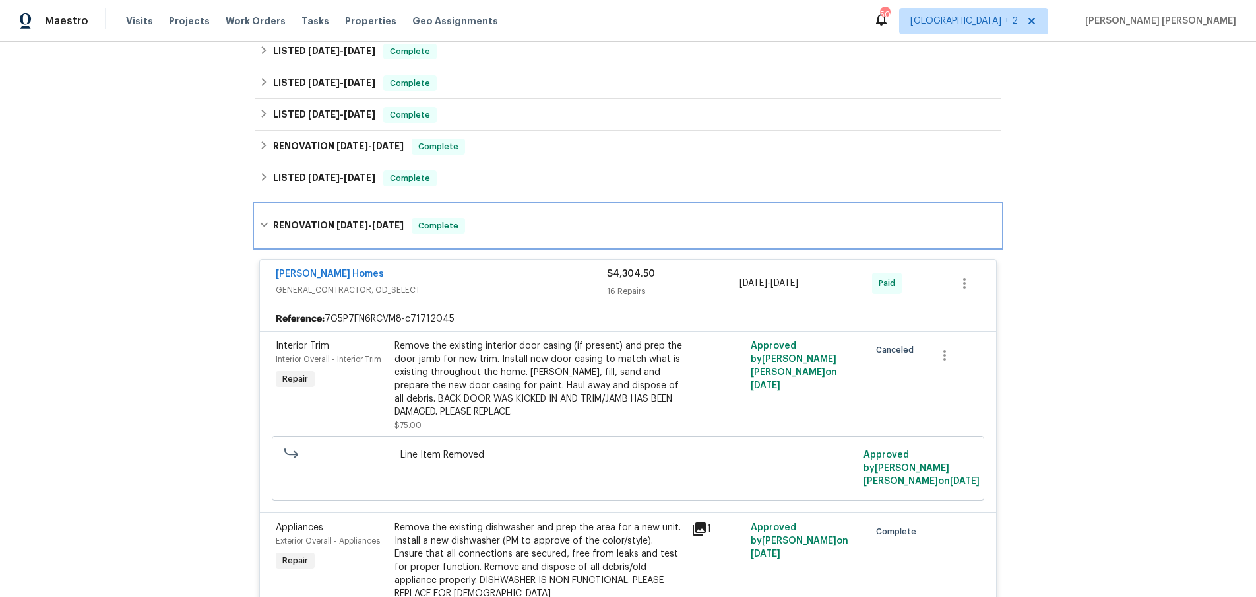
click at [267, 226] on icon at bounding box center [263, 224] width 9 height 9
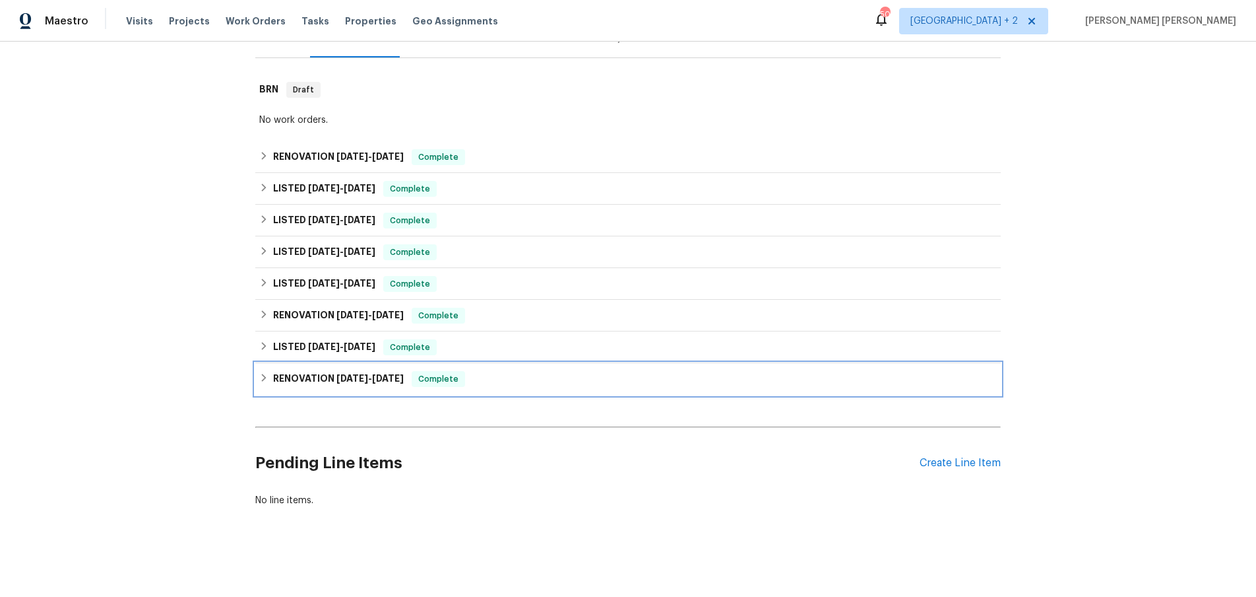
scroll to position [181, 0]
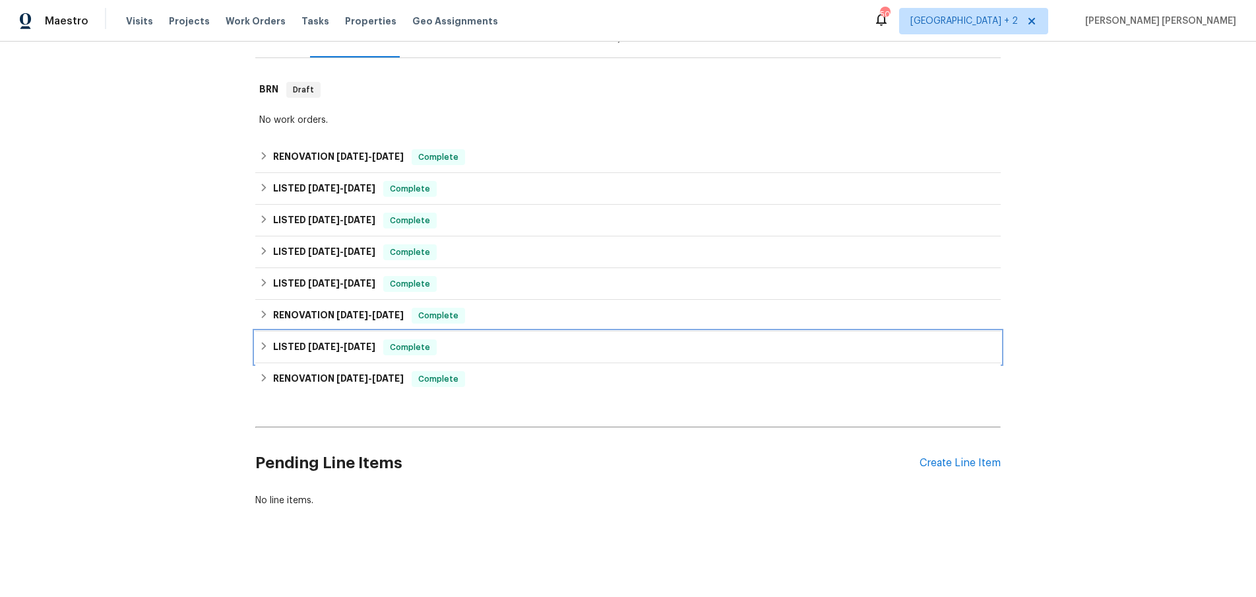
click at [265, 344] on icon at bounding box center [263, 345] width 9 height 9
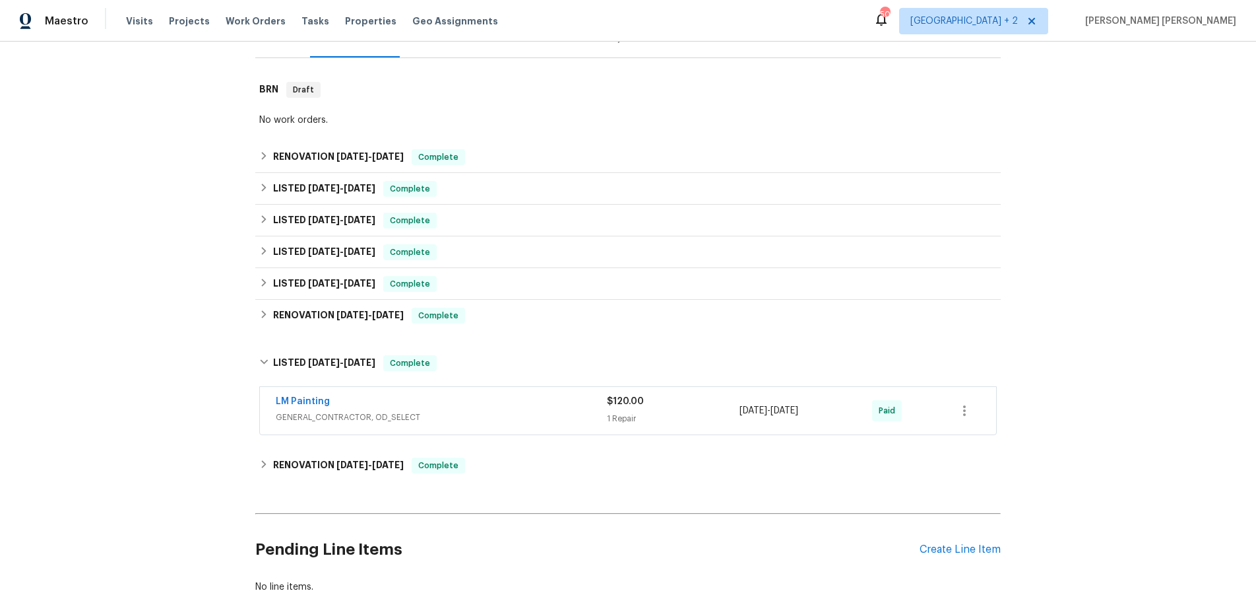
click at [540, 416] on span "GENERAL_CONTRACTOR, OD_SELECT" at bounding box center [441, 416] width 331 height 13
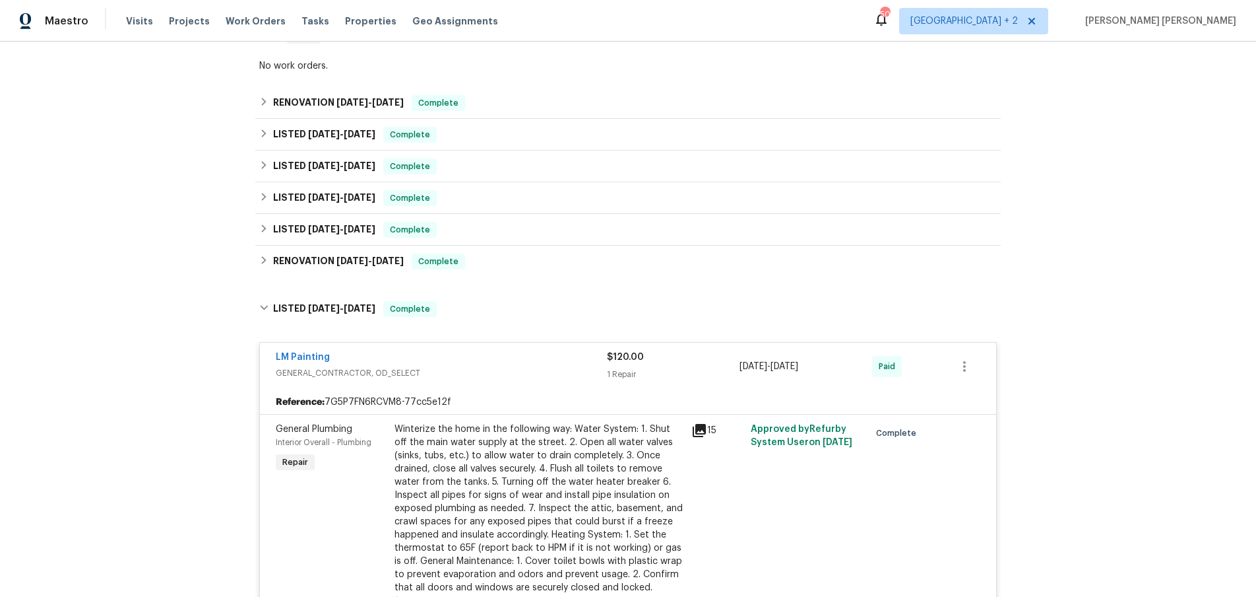
scroll to position [309, 0]
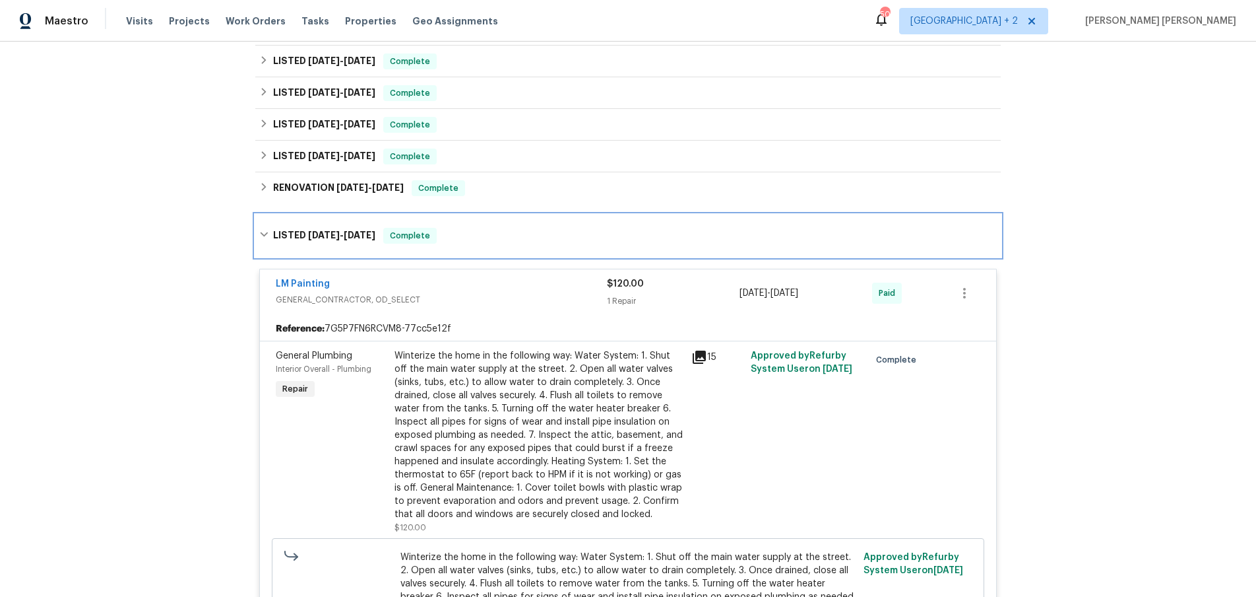
click at [265, 240] on div "LISTED 12/31/24 - 1/4/25 Complete" at bounding box center [628, 236] width 738 height 16
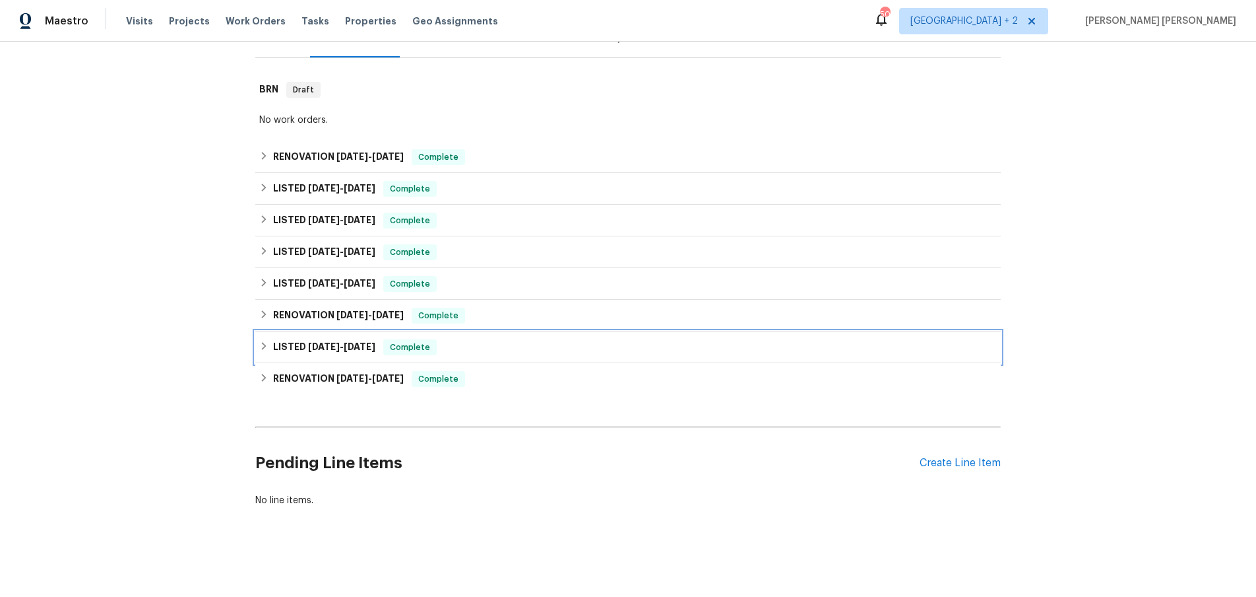
scroll to position [181, 0]
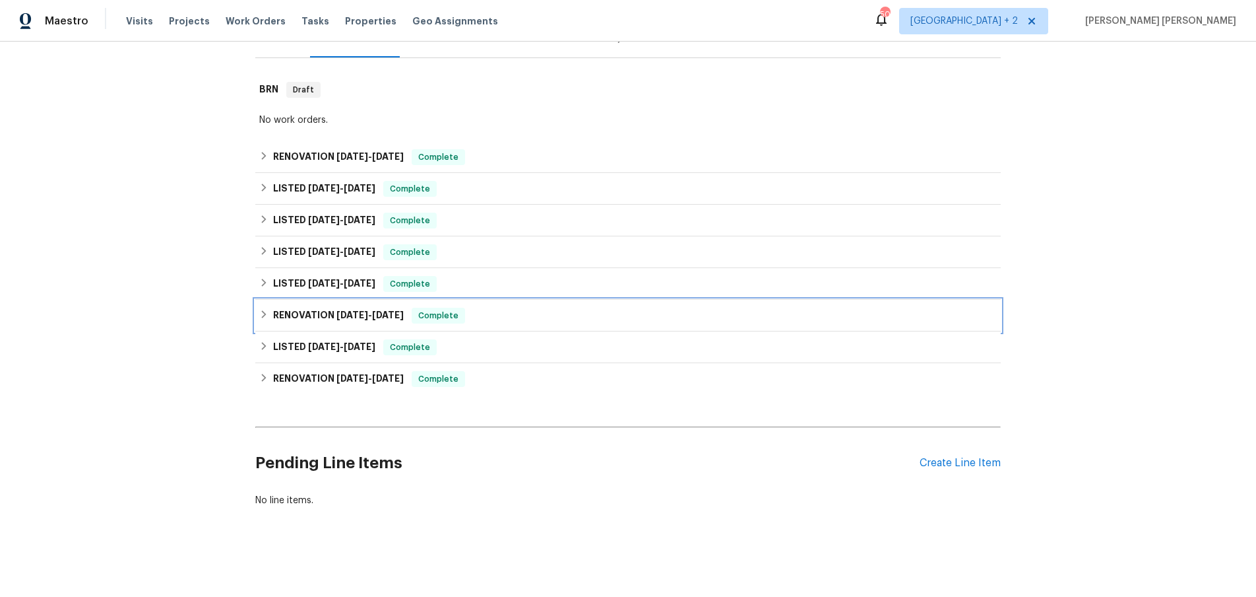
click at [263, 313] on icon at bounding box center [263, 313] width 9 height 9
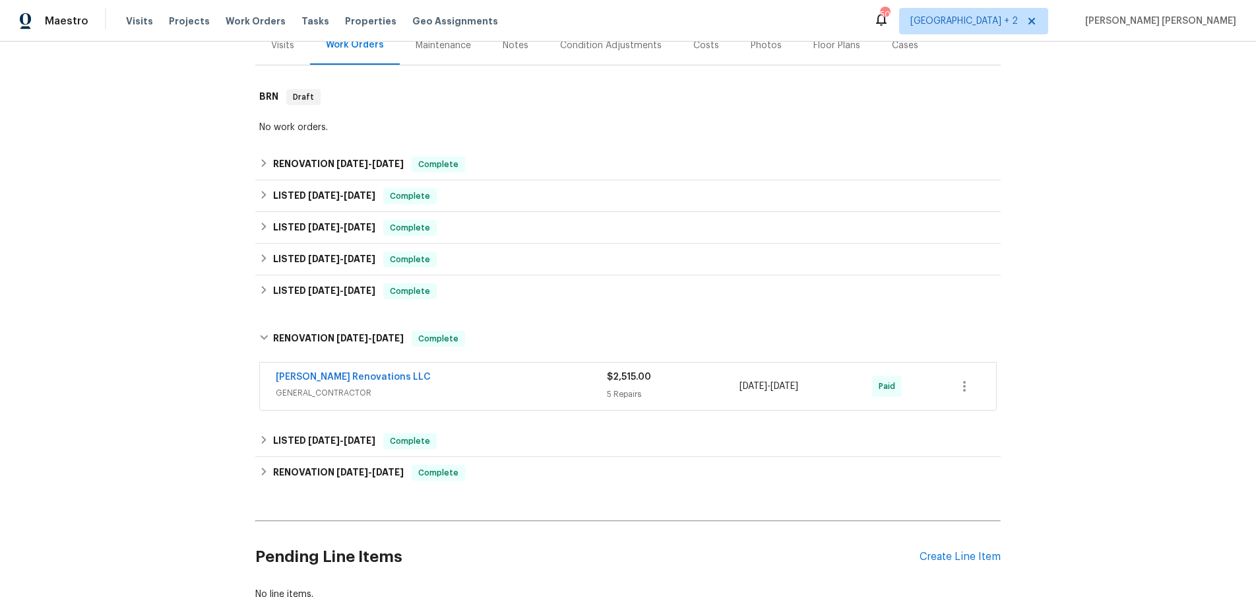
click at [496, 373] on div "Aseem Renovations LLC" at bounding box center [441, 378] width 331 height 16
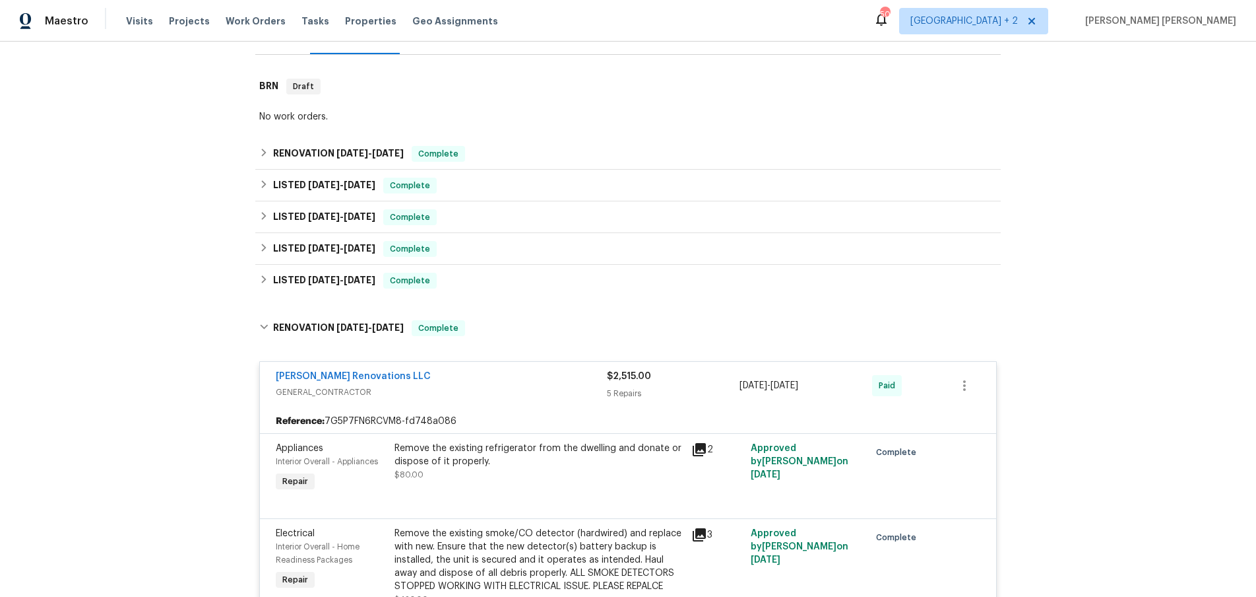
scroll to position [175, 0]
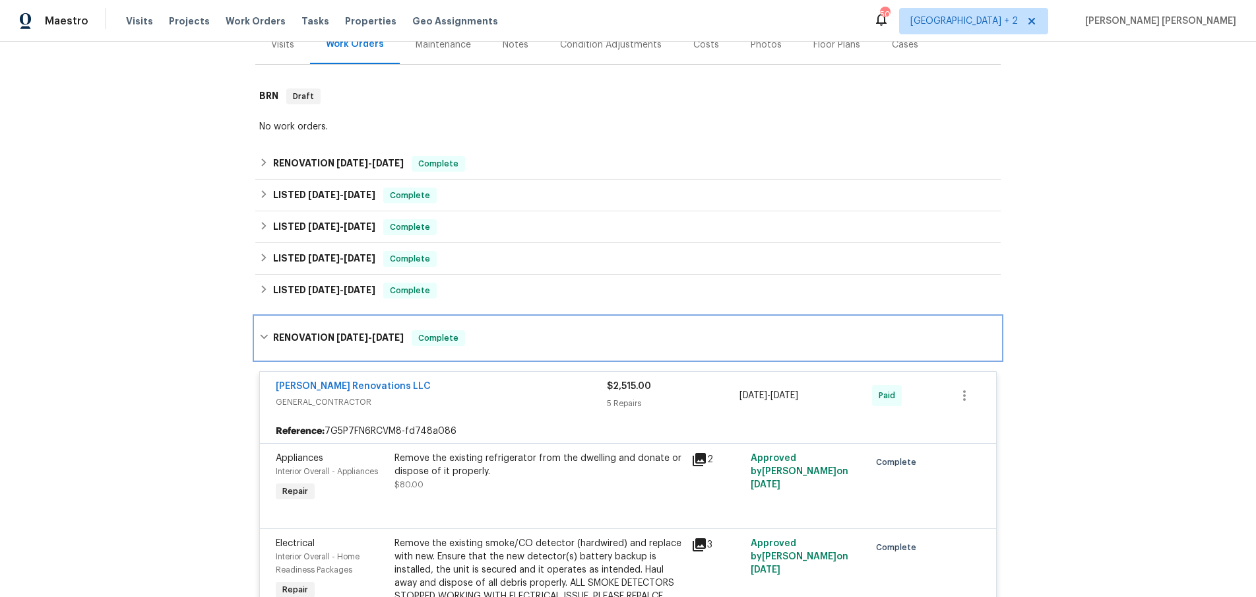
click at [265, 337] on icon at bounding box center [264, 337] width 8 height 5
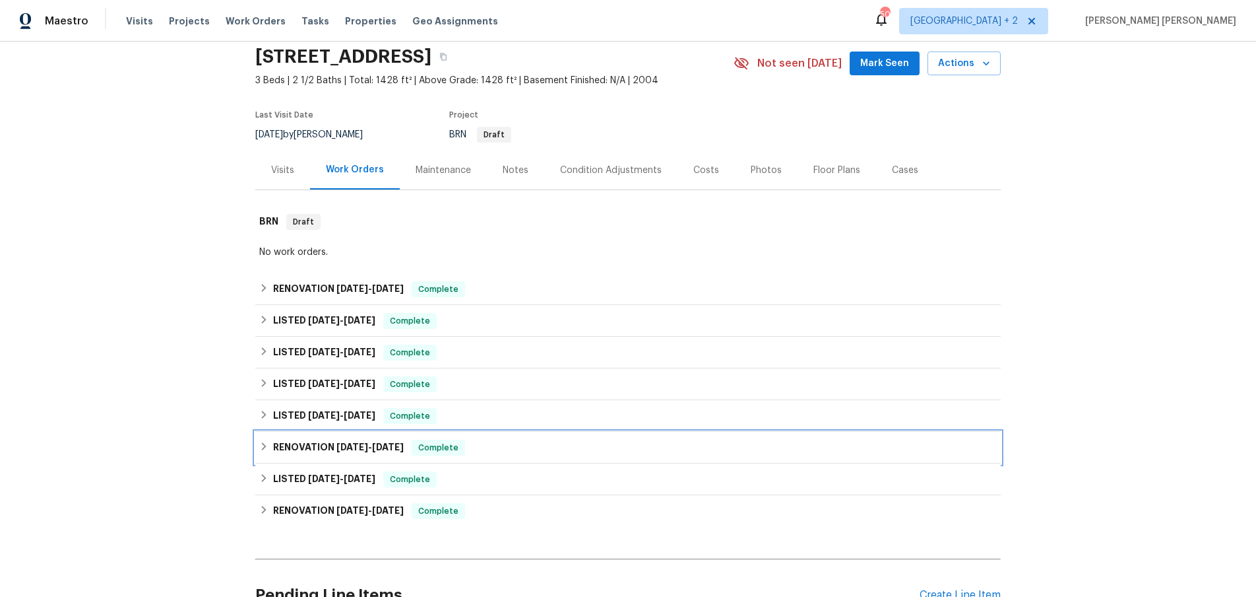
scroll to position [34, 0]
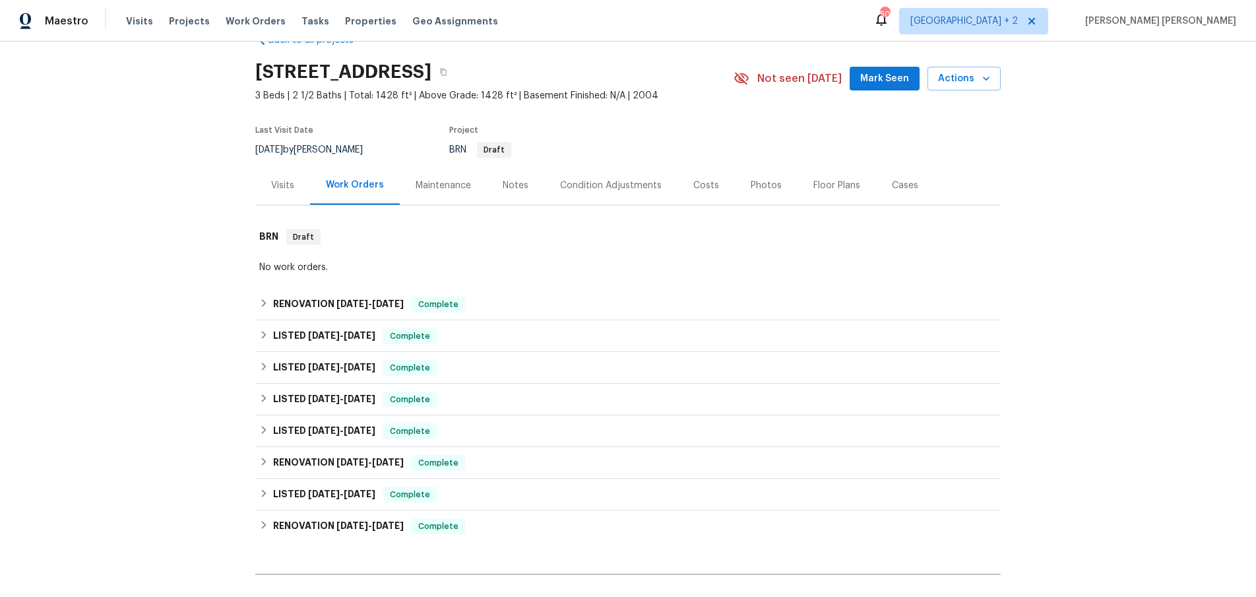
click at [283, 185] on div "Visits" at bounding box center [282, 185] width 23 height 13
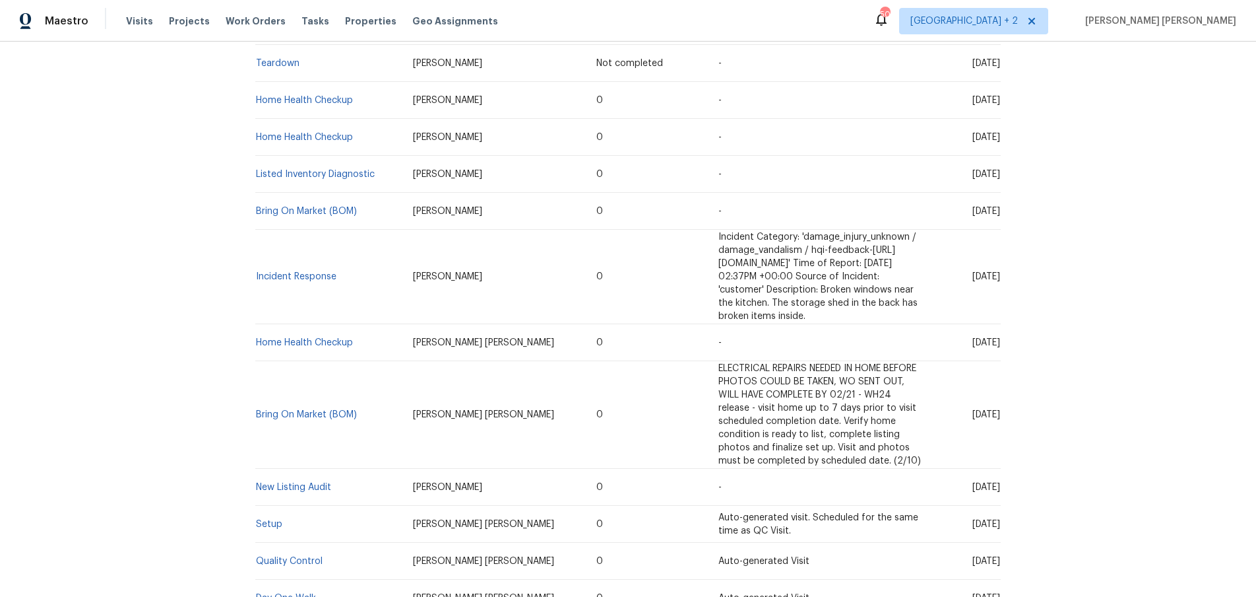
scroll to position [574, 0]
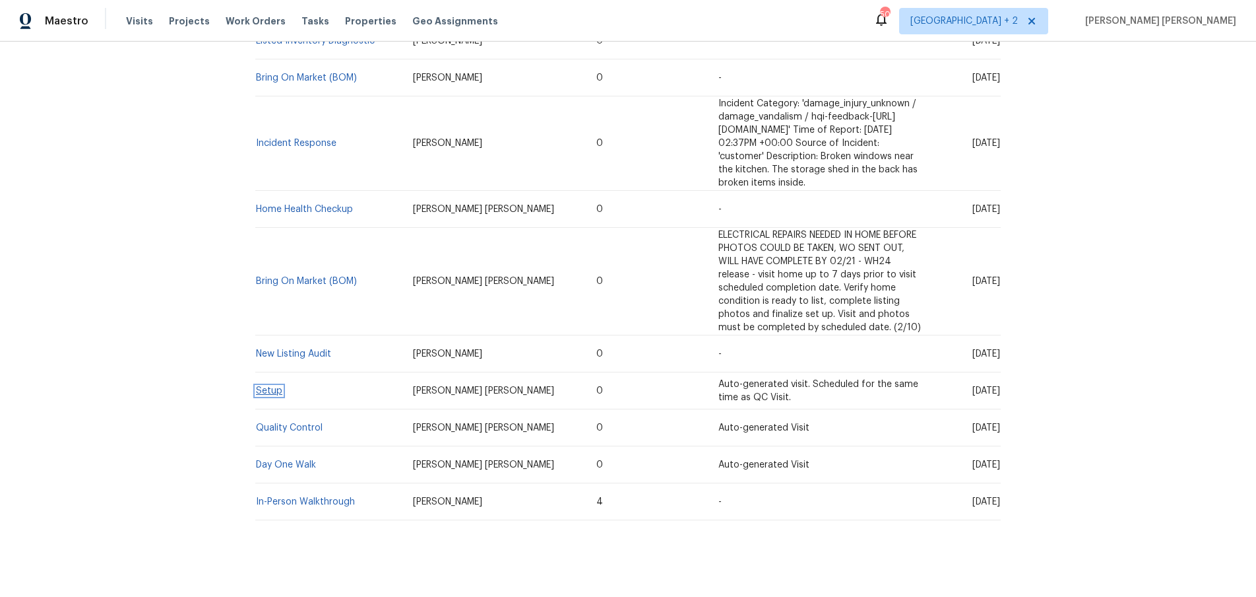
click at [267, 386] on link "Setup" at bounding box center [269, 390] width 26 height 9
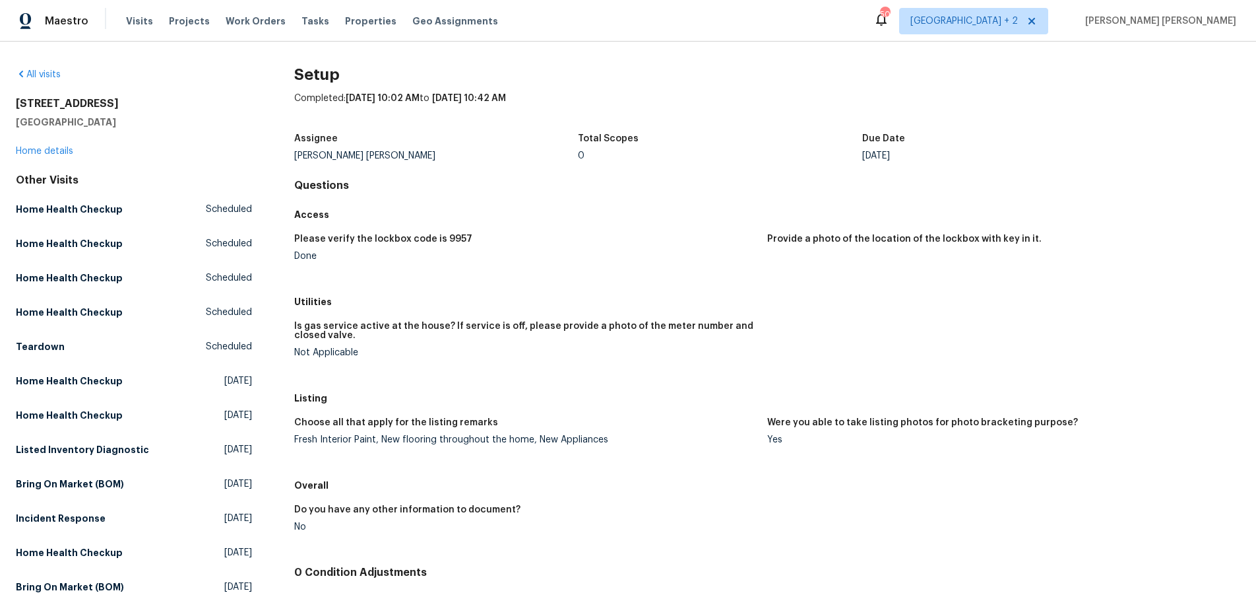
scroll to position [150, 0]
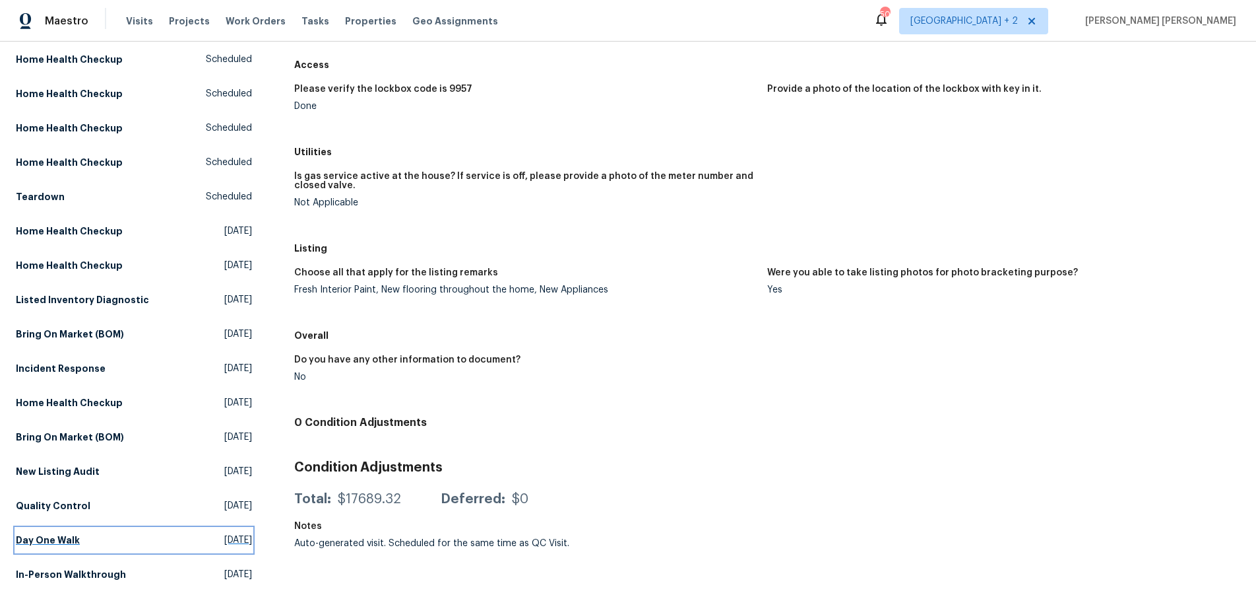
click at [60, 549] on link "Day One Walk Tue, Nov 26 2024" at bounding box center [134, 540] width 236 height 24
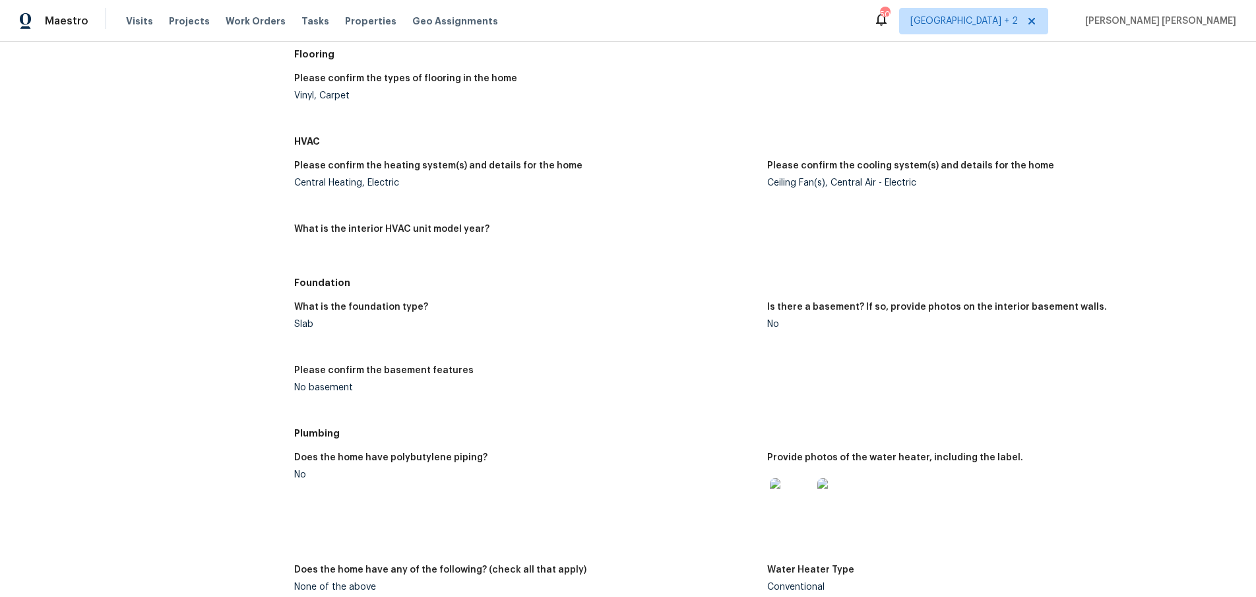
scroll to position [1464, 0]
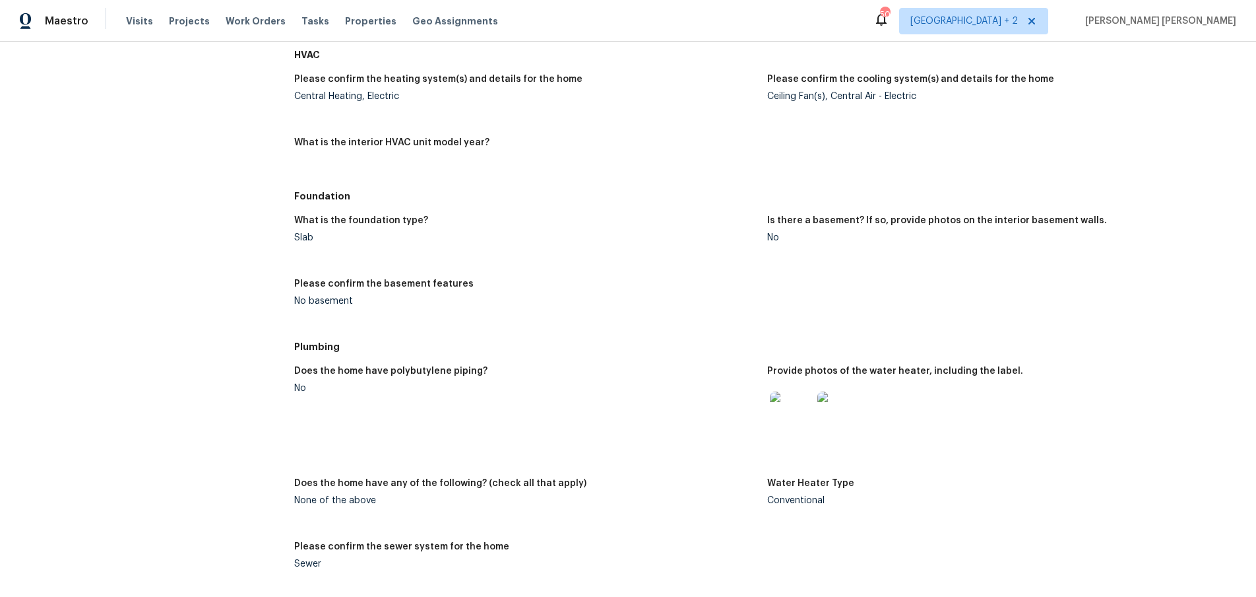
click at [789, 420] on img at bounding box center [791, 412] width 42 height 42
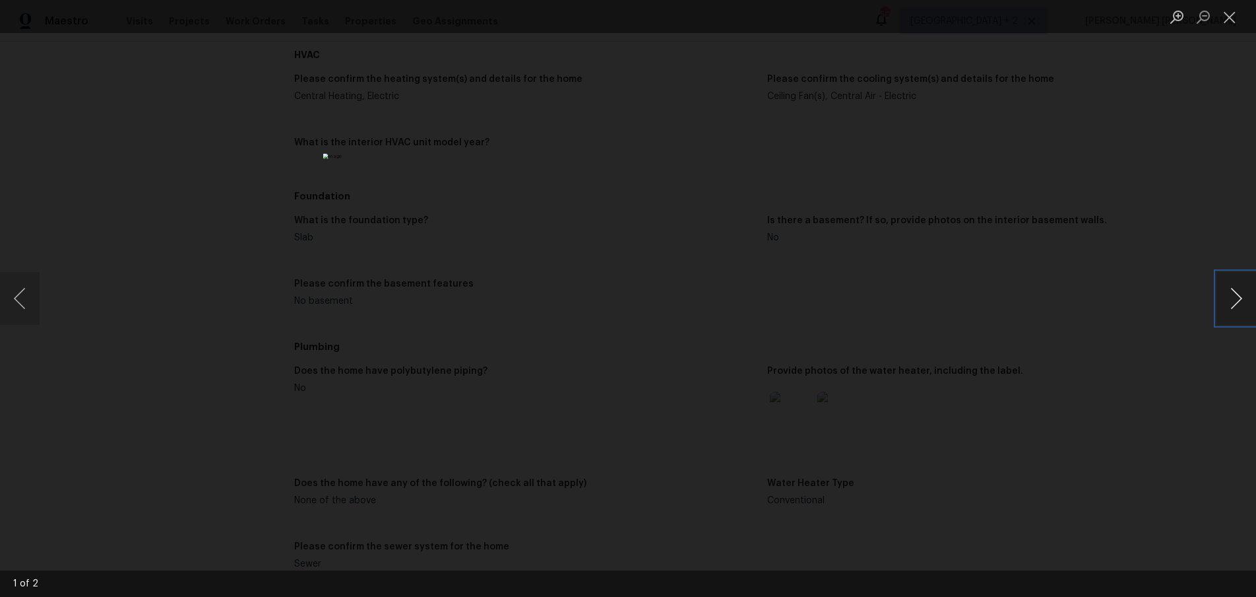
click at [1229, 305] on button "Next image" at bounding box center [1237, 298] width 40 height 53
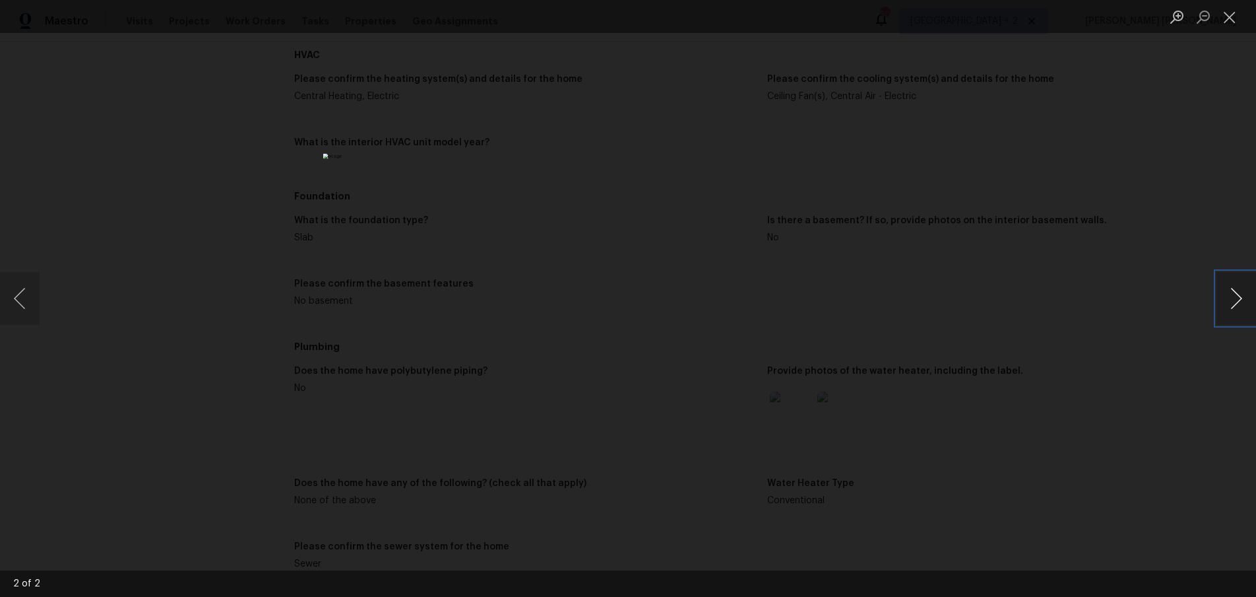
click at [1230, 287] on button "Next image" at bounding box center [1237, 298] width 40 height 53
click at [1227, 20] on button "Close lightbox" at bounding box center [1230, 16] width 26 height 23
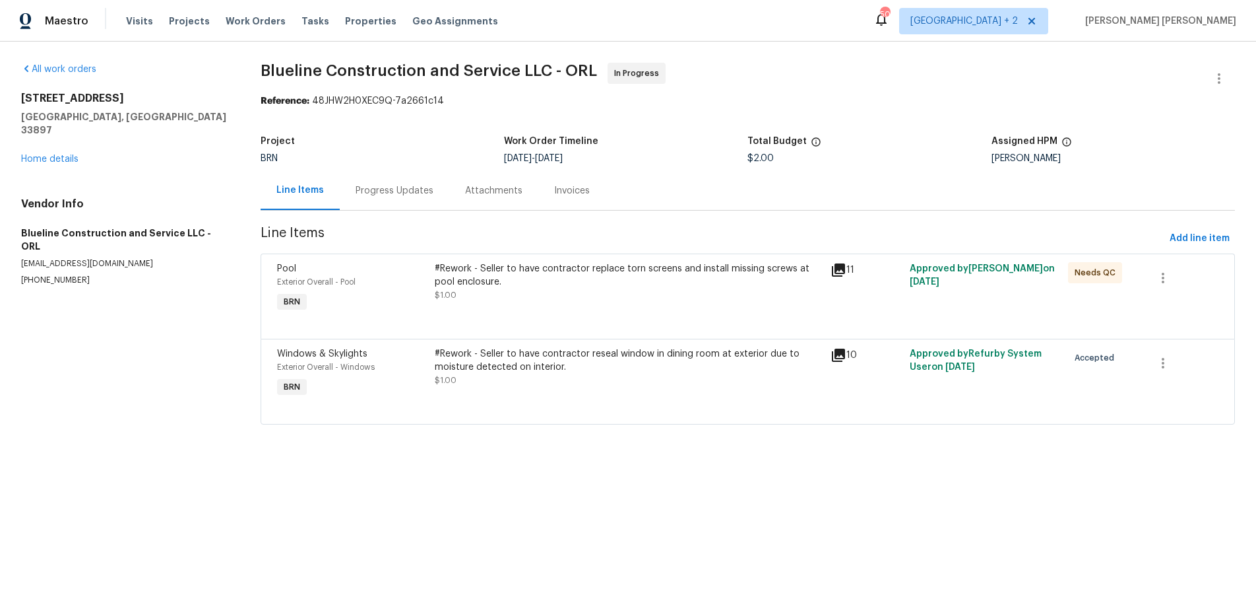
click at [841, 271] on icon at bounding box center [839, 270] width 16 height 16
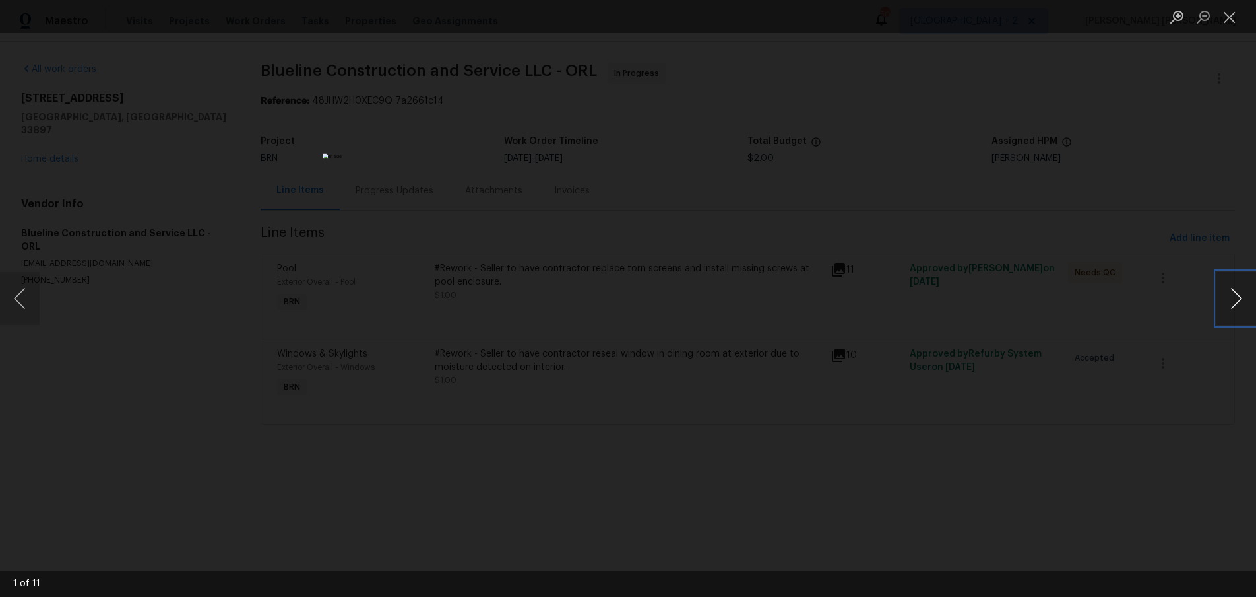
click at [1234, 313] on button "Next image" at bounding box center [1237, 298] width 40 height 53
click at [1077, 465] on div "Lightbox" at bounding box center [628, 298] width 1256 height 597
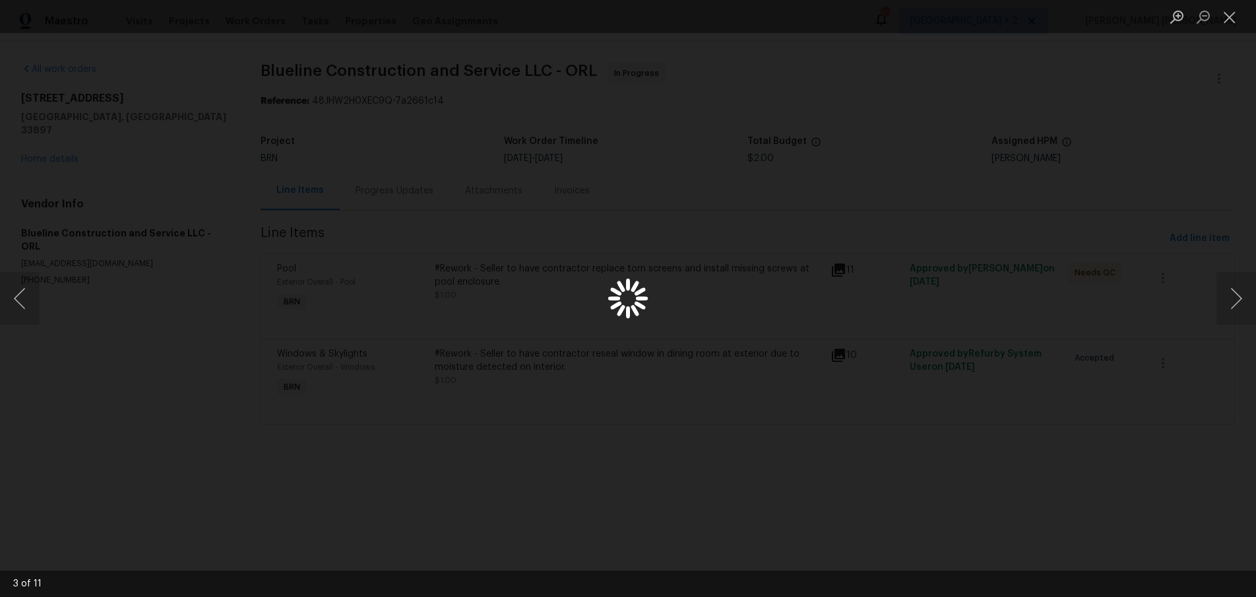
click at [828, 358] on div "Lightbox" at bounding box center [628, 298] width 1256 height 597
click at [832, 358] on div "Lightbox" at bounding box center [628, 298] width 1256 height 597
drag, startPoint x: 832, startPoint y: 358, endPoint x: 38, endPoint y: 82, distance: 840.6
click at [827, 358] on div "Lightbox" at bounding box center [628, 298] width 1256 height 597
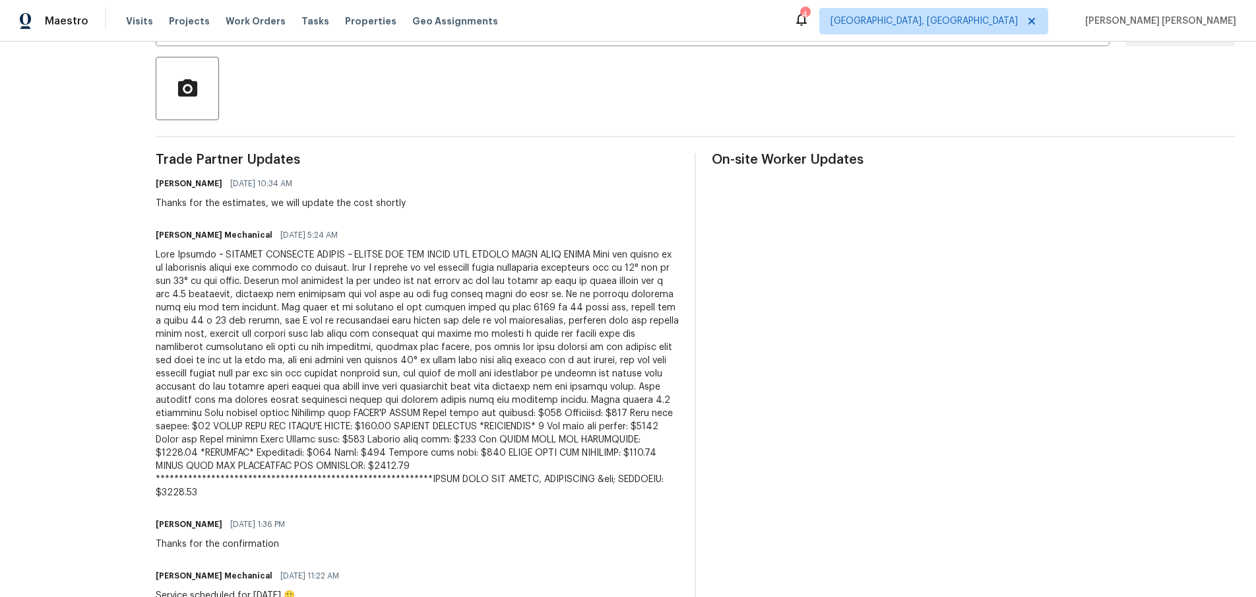
scroll to position [304, 0]
